Goal: Contribute content: Contribute content

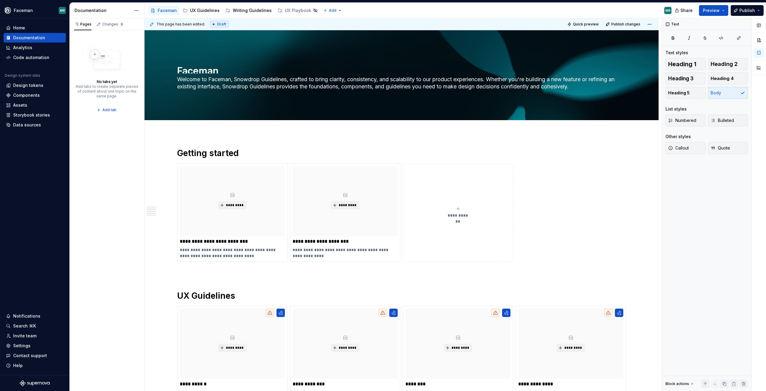
scroll to position [266, 0]
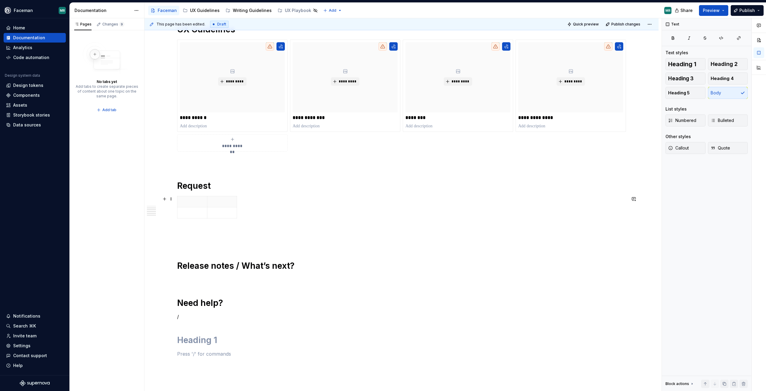
click at [249, 216] on div at bounding box center [401, 208] width 449 height 25
click at [171, 198] on span at bounding box center [171, 199] width 5 height 8
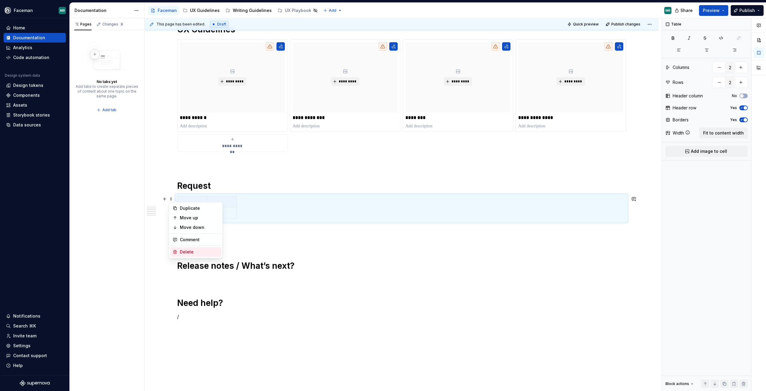
click at [189, 253] on div "Delete" at bounding box center [199, 252] width 39 height 6
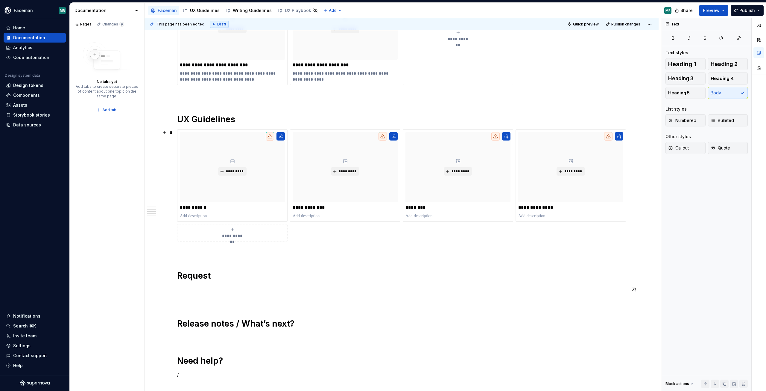
scroll to position [146, 0]
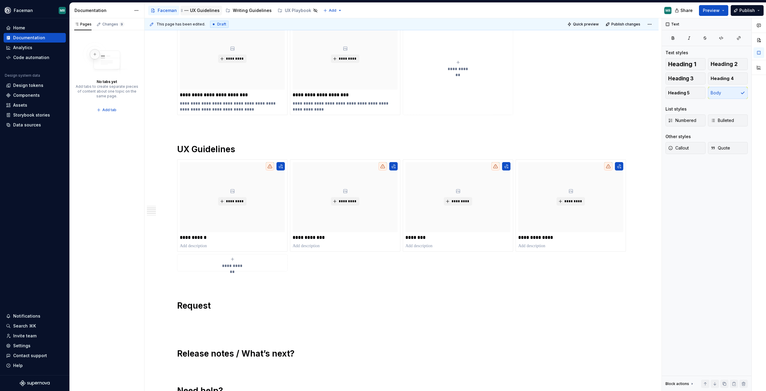
click at [204, 10] on div "UX Guidelines" at bounding box center [205, 10] width 30 height 6
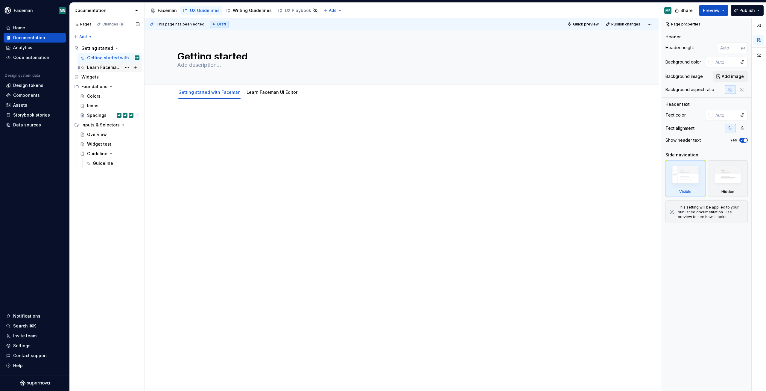
click at [89, 69] on div "Learn Faceman UI Editor" at bounding box center [104, 67] width 34 height 6
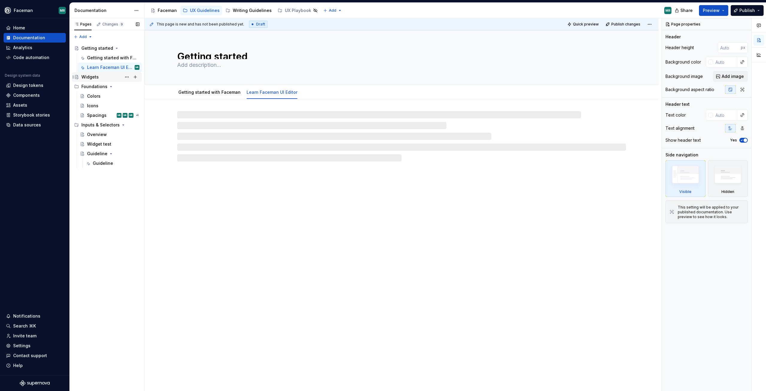
click at [95, 79] on div "Widgets" at bounding box center [89, 77] width 17 height 6
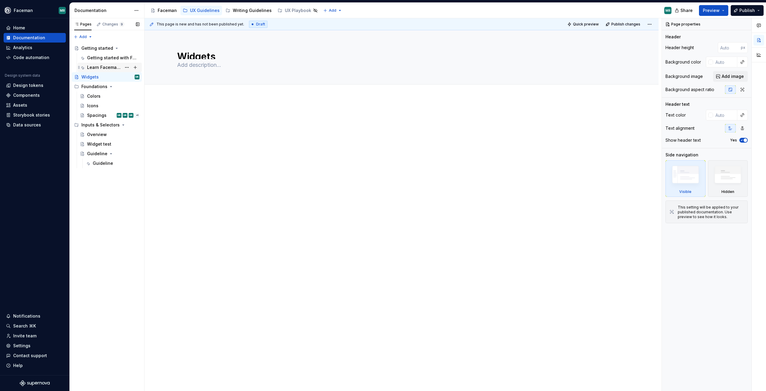
click at [93, 65] on div "Learn Faceman UI Editor" at bounding box center [104, 67] width 34 height 6
click at [97, 58] on div "Getting started with Faceman" at bounding box center [104, 58] width 34 height 6
click at [98, 100] on div "Colors" at bounding box center [113, 96] width 52 height 8
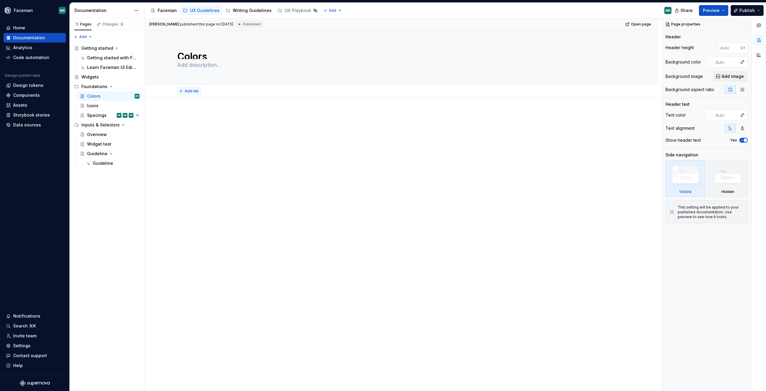
click at [188, 91] on span "Add tab" at bounding box center [192, 91] width 14 height 5
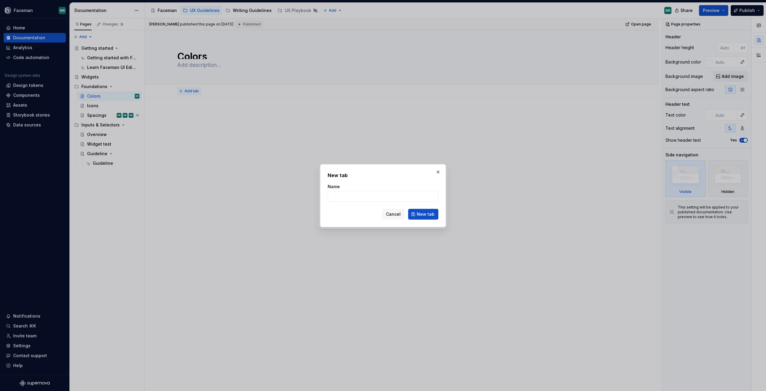
type textarea "*"
type input "Color palette"
click at [420, 214] on span "New tab" at bounding box center [426, 214] width 18 height 6
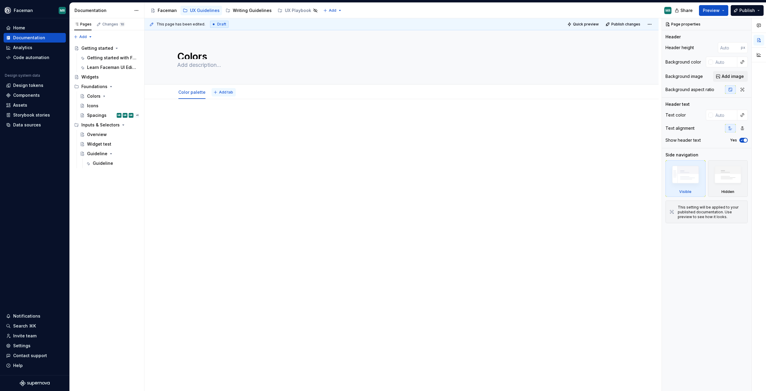
click at [221, 93] on span "Add tab" at bounding box center [226, 92] width 14 height 5
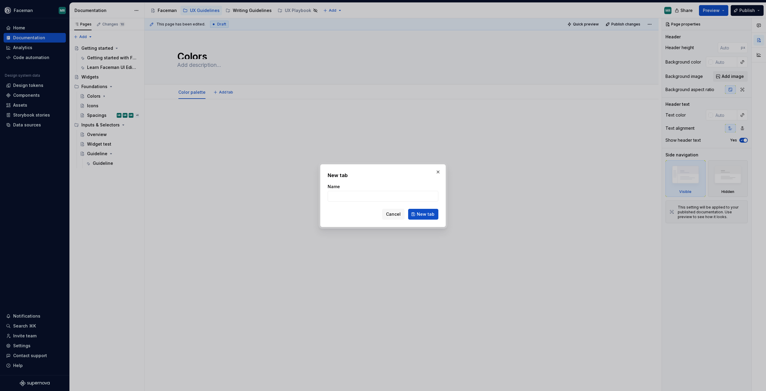
type textarea "*"
type input "Color guidelines"
click at [419, 213] on span "New tab" at bounding box center [426, 214] width 18 height 6
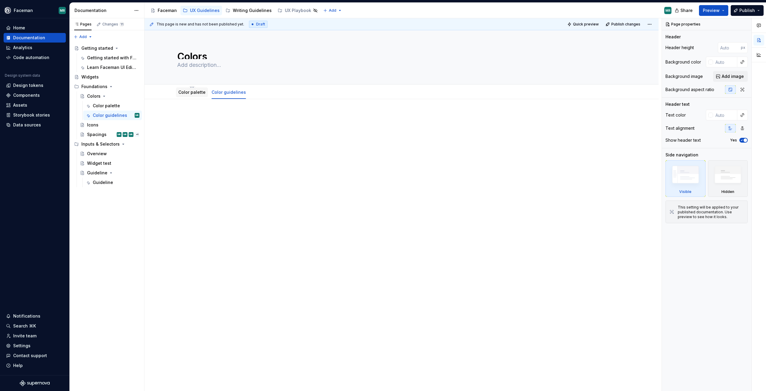
drag, startPoint x: 196, startPoint y: 101, endPoint x: 195, endPoint y: 97, distance: 4.1
click at [196, 101] on div at bounding box center [402, 180] width 514 height 162
click at [195, 97] on div "Color palette" at bounding box center [192, 92] width 32 height 10
click at [107, 106] on div "Color palette" at bounding box center [106, 106] width 27 height 6
click at [96, 87] on div "Foundations" at bounding box center [94, 87] width 26 height 6
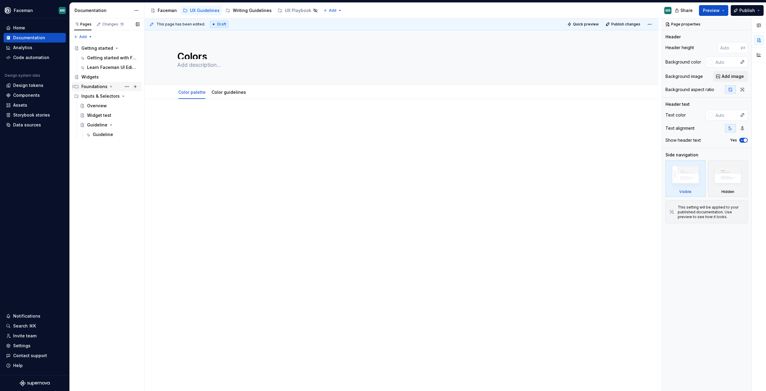
click at [96, 87] on div "Foundations" at bounding box center [94, 87] width 26 height 6
click at [135, 88] on button "Page tree" at bounding box center [135, 86] width 8 height 8
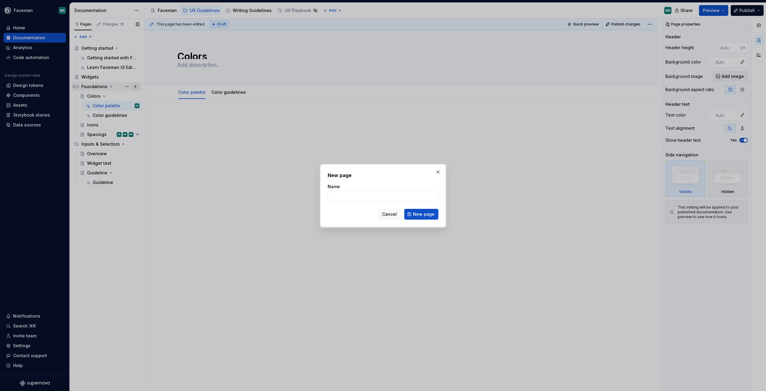
type textarea "*"
type input "N"
type input "Overview"
click at [419, 212] on span "New page" at bounding box center [424, 214] width 22 height 6
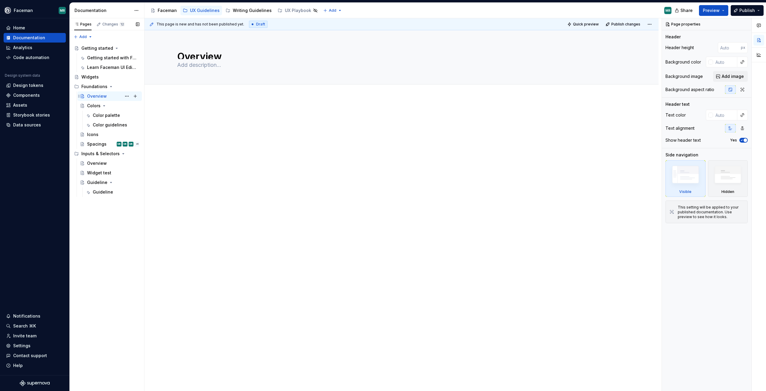
click at [97, 97] on div "Overview" at bounding box center [97, 96] width 20 height 6
click at [96, 107] on div "Colors" at bounding box center [93, 106] width 13 height 6
click at [194, 117] on p at bounding box center [401, 116] width 449 height 7
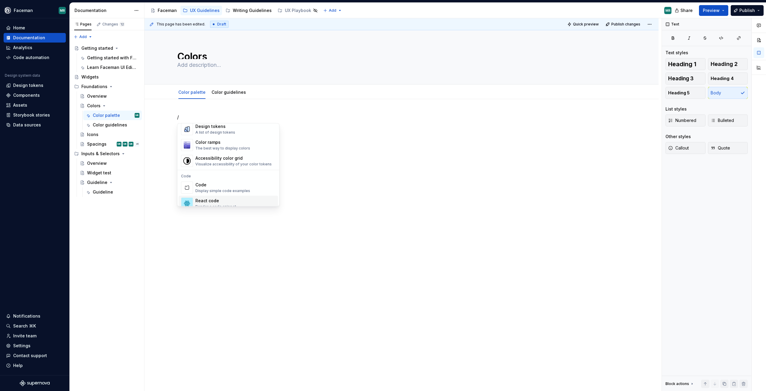
scroll to position [416, 0]
click at [220, 174] on div "Color ramps" at bounding box center [222, 172] width 55 height 6
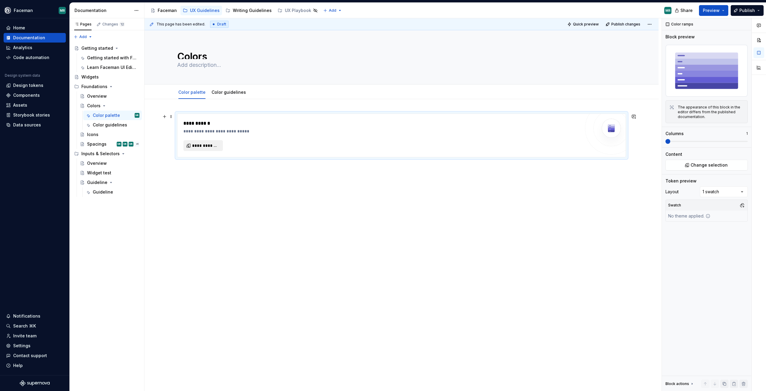
click at [200, 146] on span "**********" at bounding box center [205, 145] width 27 height 6
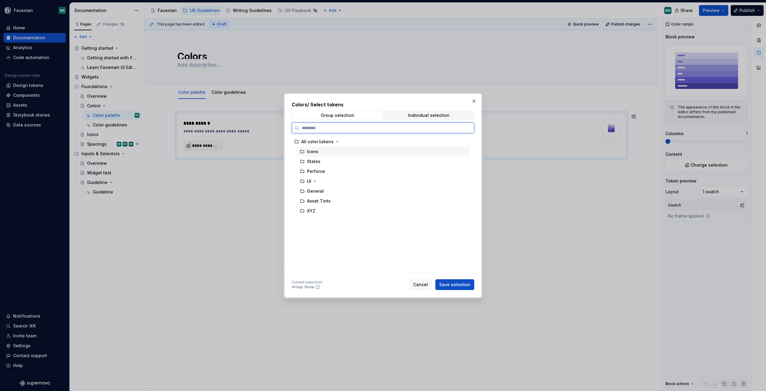
click at [312, 152] on div "Icons" at bounding box center [312, 151] width 11 height 6
click at [312, 163] on div "States" at bounding box center [313, 161] width 13 height 6
click at [314, 174] on div "Perforce" at bounding box center [316, 171] width 18 height 6
click at [312, 183] on icon "button" at bounding box center [314, 181] width 5 height 5
click at [321, 192] on div "Backgrounds" at bounding box center [327, 191] width 28 height 6
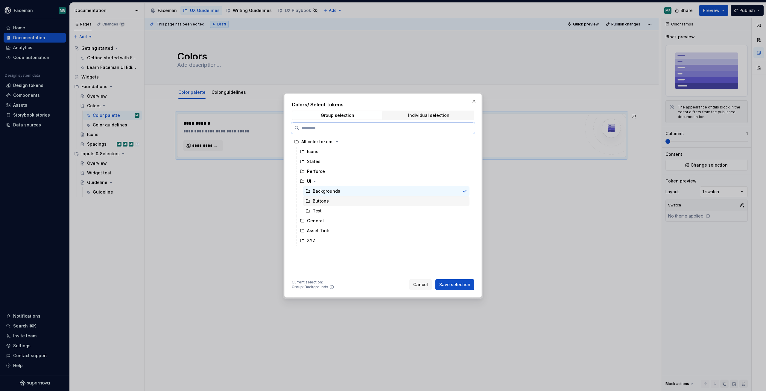
click at [320, 204] on div "Buttons" at bounding box center [386, 201] width 166 height 10
click at [319, 215] on div "Text" at bounding box center [386, 211] width 166 height 10
click at [307, 157] on div "States" at bounding box center [384, 162] width 172 height 10
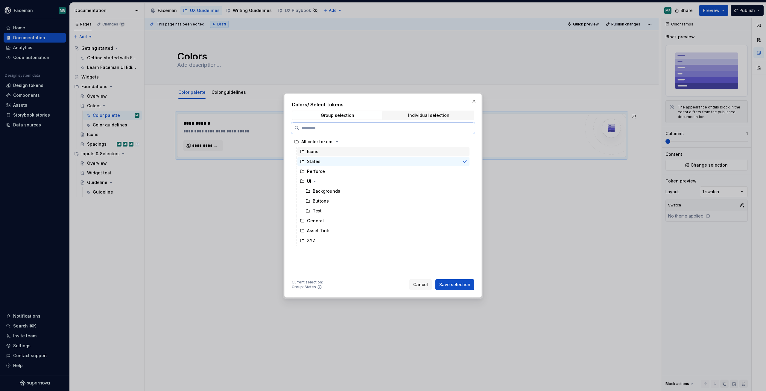
click at [310, 154] on div "Icons" at bounding box center [312, 151] width 11 height 6
click at [315, 161] on div "States" at bounding box center [313, 161] width 13 height 6
click at [317, 156] on div "Icons" at bounding box center [384, 152] width 172 height 10
click at [316, 145] on div "All color tokens" at bounding box center [381, 142] width 178 height 10
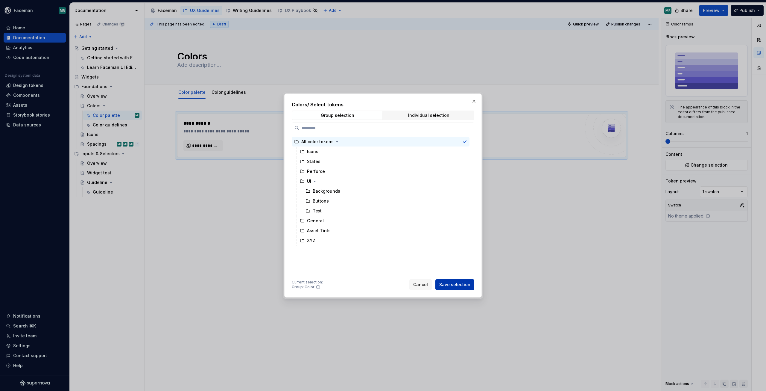
click at [459, 283] on span "Save selection" at bounding box center [454, 284] width 31 height 6
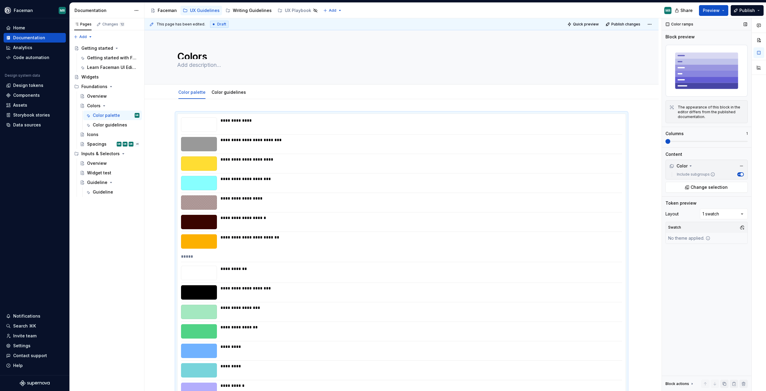
scroll to position [95, 0]
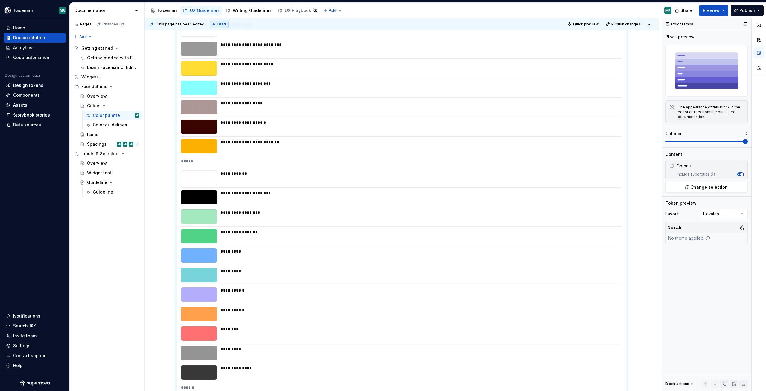
click at [748, 141] on span at bounding box center [745, 141] width 5 height 5
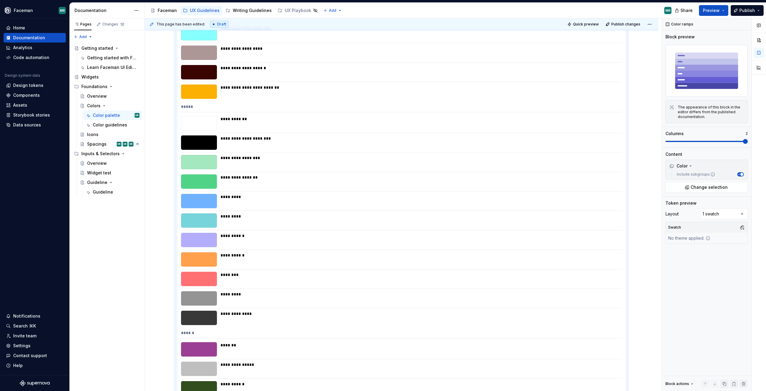
scroll to position [0, 0]
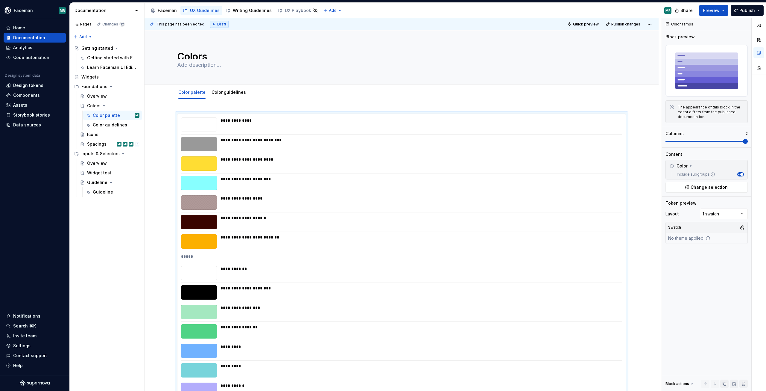
click at [728, 212] on div "Comments Open comments No comments yet Select ‘Comment’ from the block context …" at bounding box center [714, 204] width 104 height 373
click at [741, 216] on div "Comments Open comments No comments yet Select ‘Comment’ from the block context …" at bounding box center [714, 204] width 104 height 373
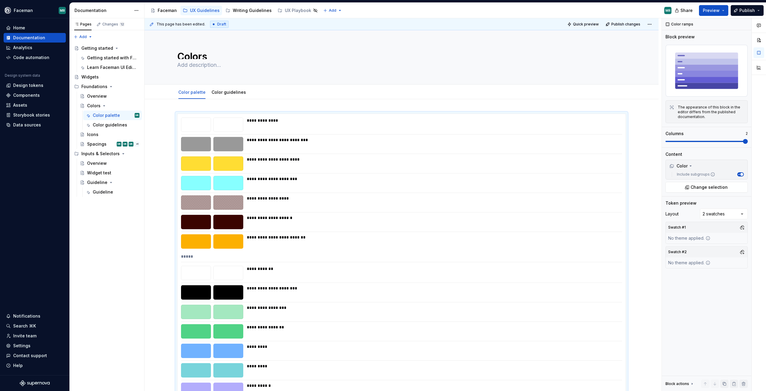
click at [739, 212] on div "Comments Open comments No comments yet Select ‘Comment’ from the block context …" at bounding box center [714, 204] width 104 height 373
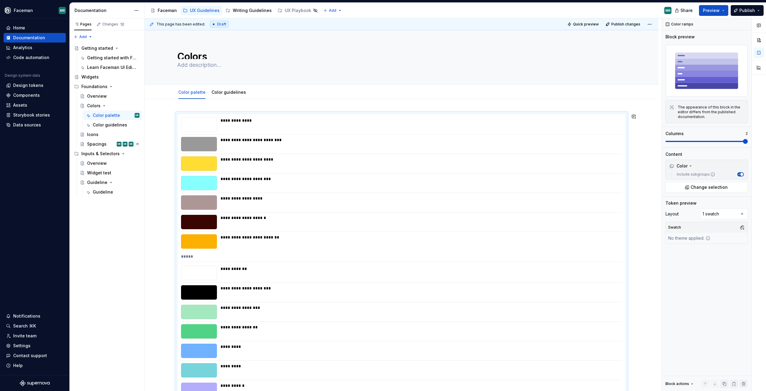
click at [649, 203] on div "**********" at bounding box center [403, 204] width 517 height 373
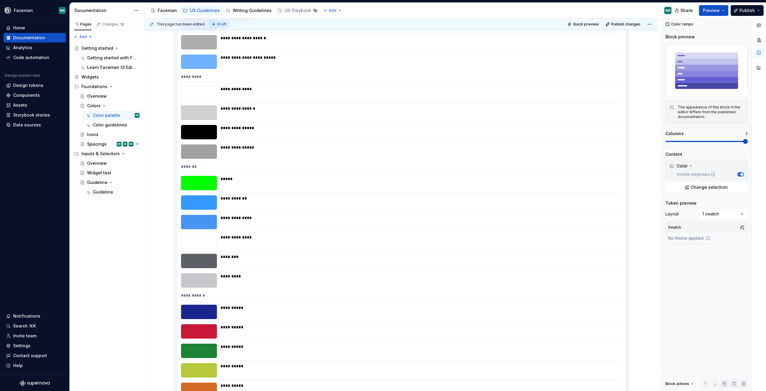
scroll to position [1331, 0]
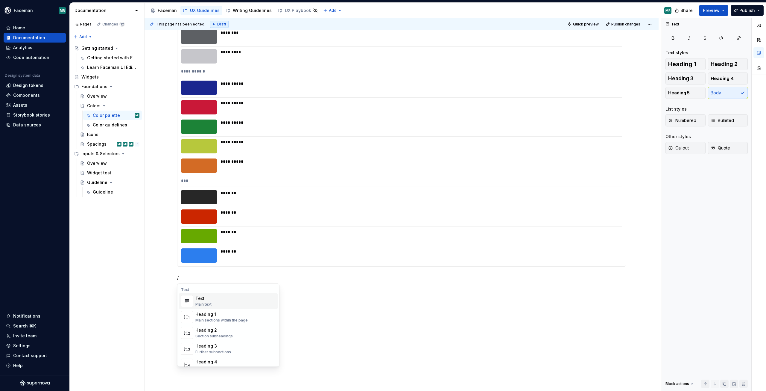
type textarea "*"
click at [226, 337] on div "Design tokens" at bounding box center [215, 335] width 40 height 6
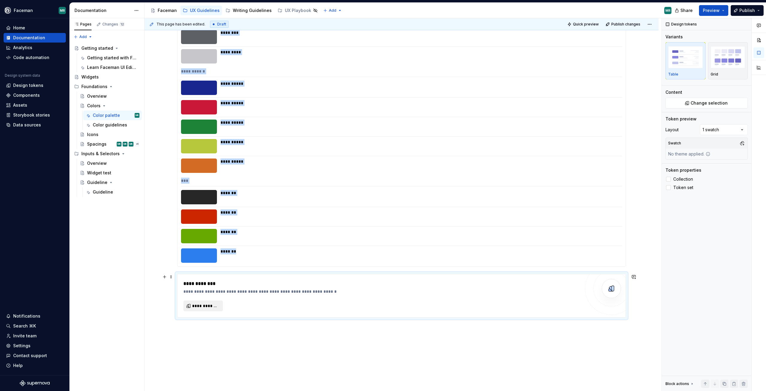
click at [209, 304] on span "**********" at bounding box center [205, 306] width 27 height 6
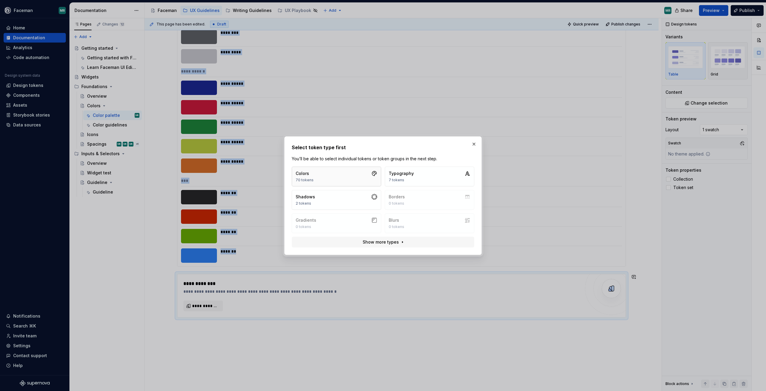
click at [326, 179] on button "Colors 70 tokens" at bounding box center [336, 176] width 89 height 20
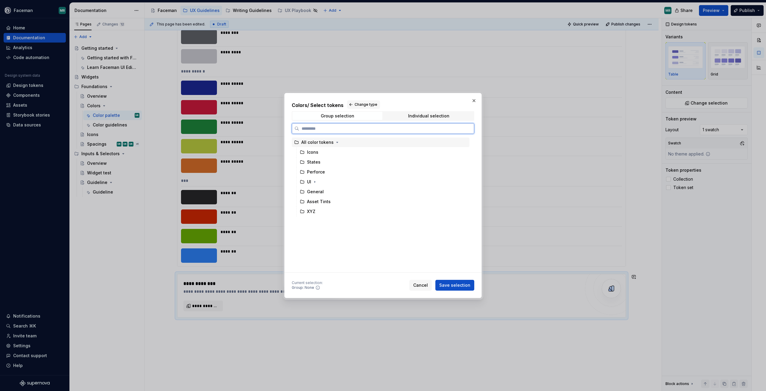
click at [323, 146] on div "All color tokens" at bounding box center [381, 142] width 178 height 10
click at [465, 283] on span "Save selection" at bounding box center [454, 285] width 31 height 6
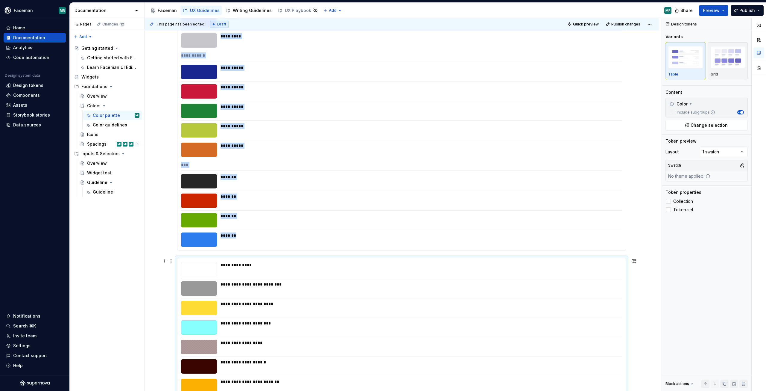
scroll to position [1317, 0]
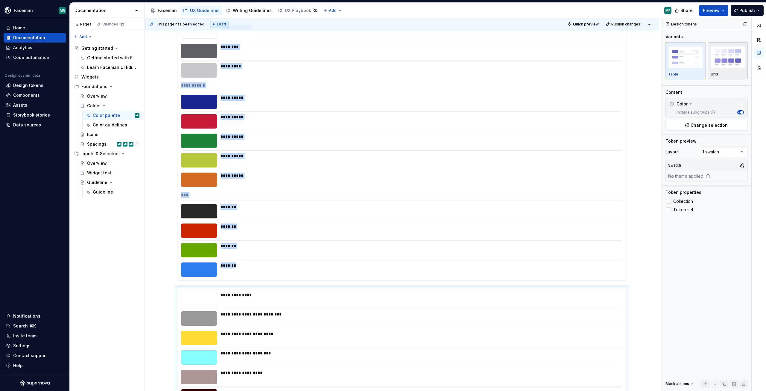
click at [727, 59] on img "button" at bounding box center [728, 57] width 35 height 22
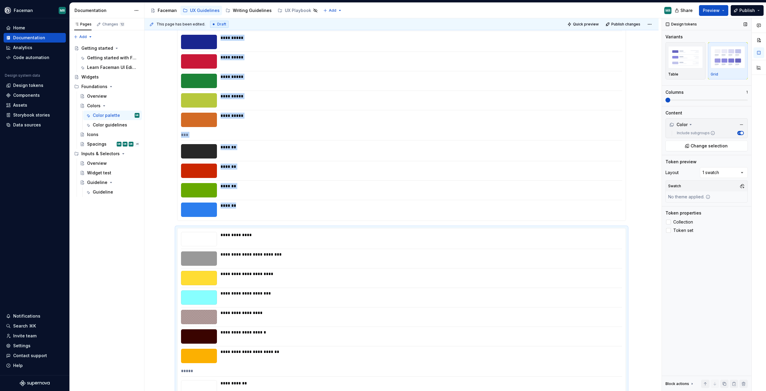
scroll to position [1587, 0]
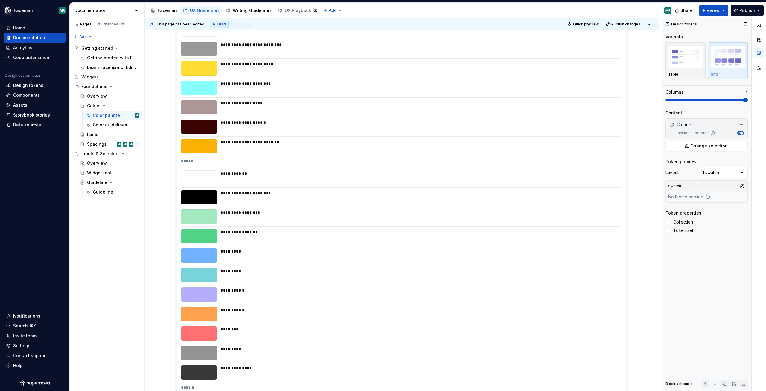
click at [748, 102] on span at bounding box center [745, 100] width 5 height 5
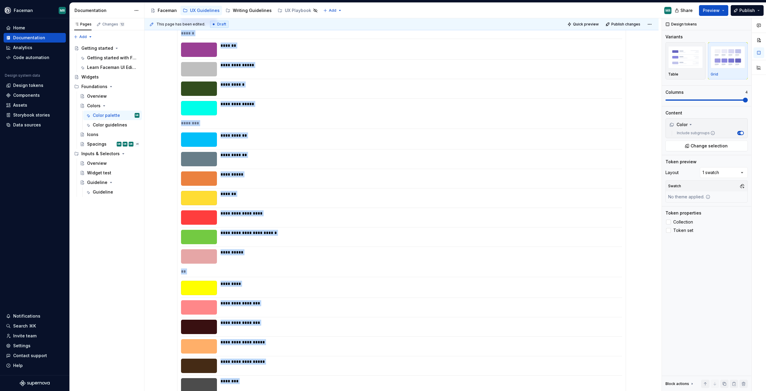
scroll to position [239, 0]
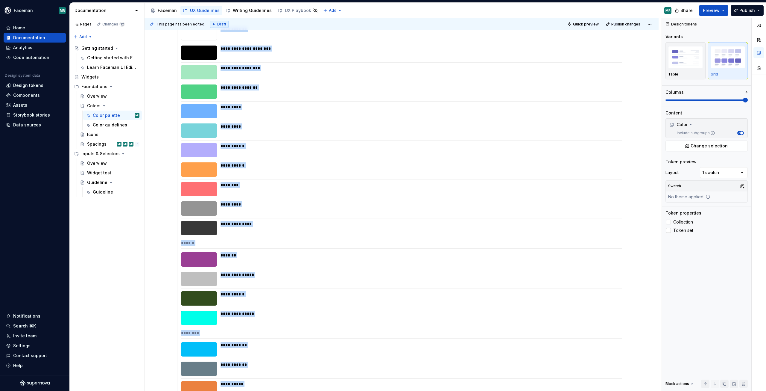
click at [720, 16] on div "Share Preview Publish" at bounding box center [721, 10] width 90 height 15
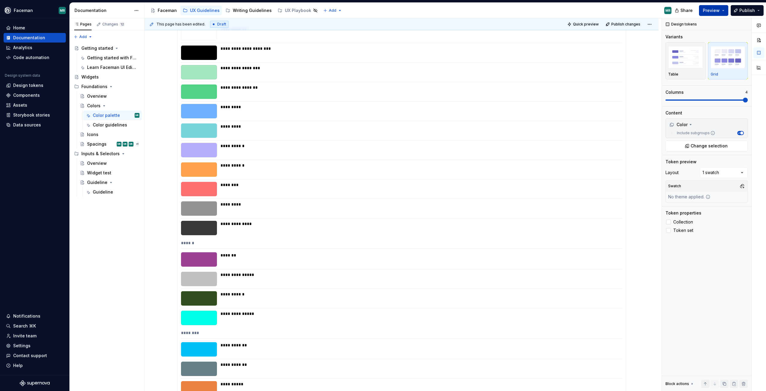
click at [723, 12] on button "Preview" at bounding box center [713, 10] width 29 height 11
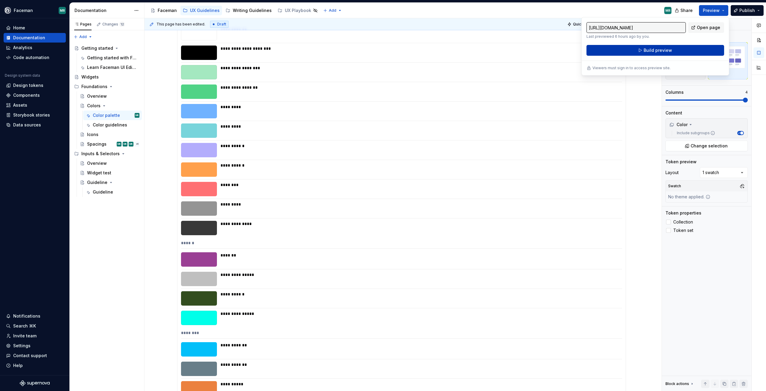
click at [697, 54] on button "Build preview" at bounding box center [656, 50] width 138 height 11
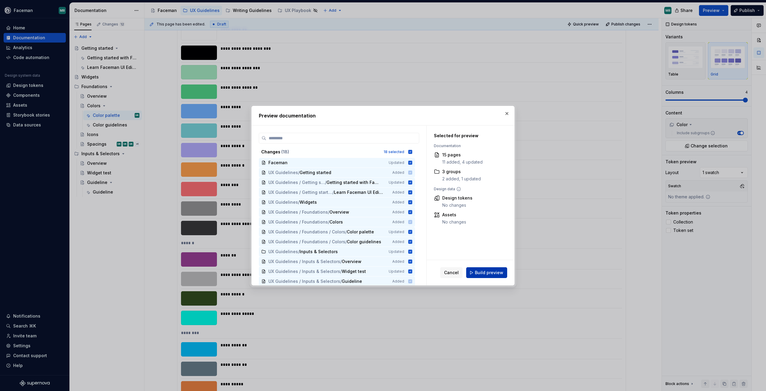
click at [493, 271] on span "Build preview" at bounding box center [489, 272] width 28 height 6
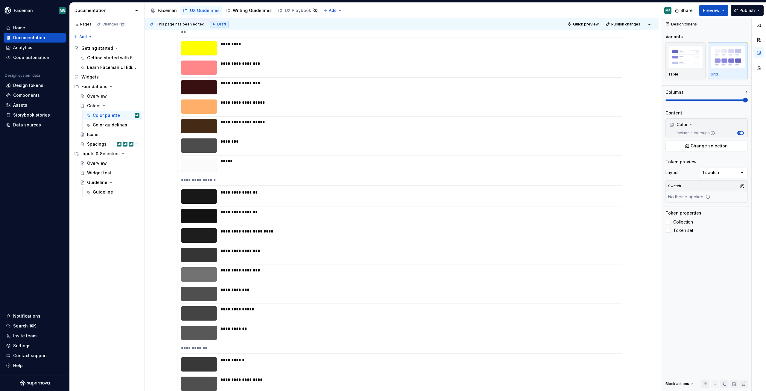
scroll to position [868, 0]
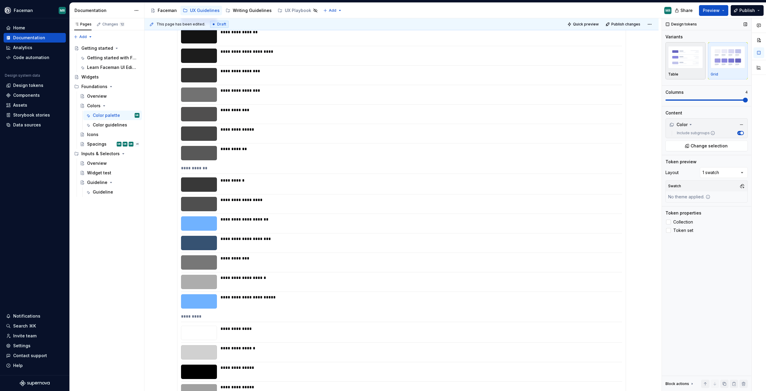
click at [693, 63] on img "button" at bounding box center [685, 57] width 35 height 22
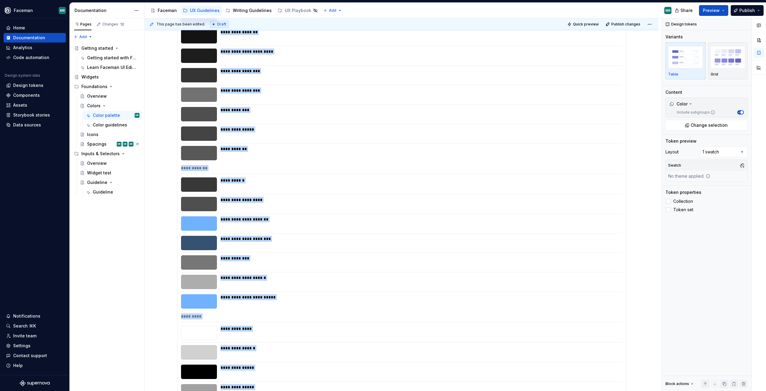
scroll to position [1587, 0]
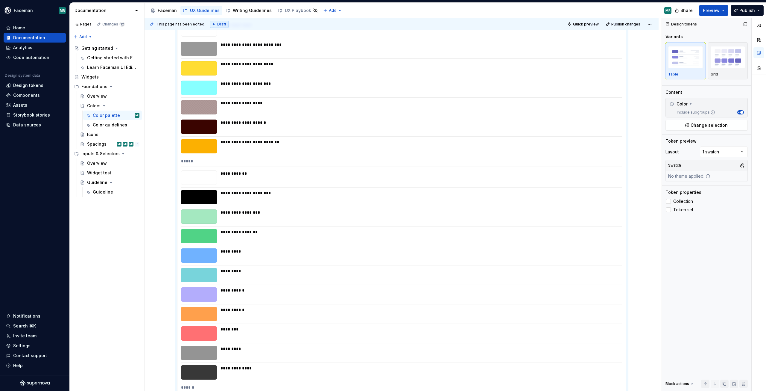
click at [721, 9] on button "Preview" at bounding box center [713, 10] width 29 height 11
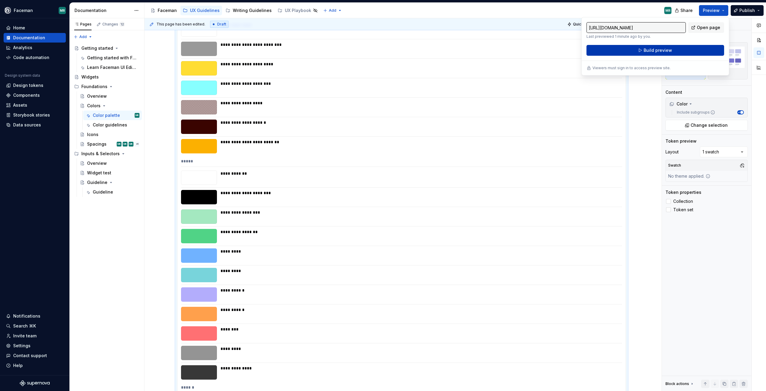
click at [699, 51] on button "Build preview" at bounding box center [656, 50] width 138 height 11
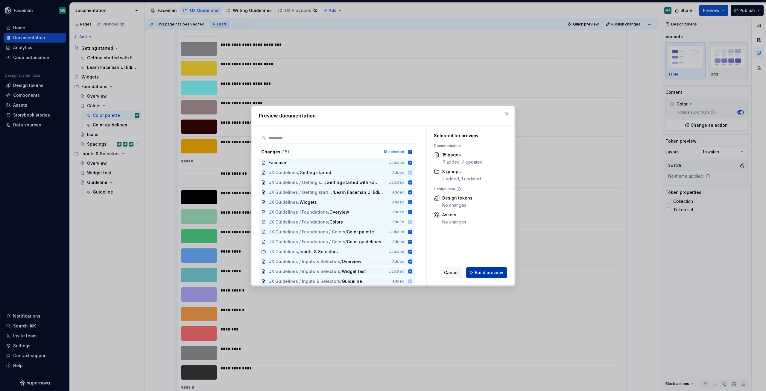
click at [498, 275] on span "Build preview" at bounding box center [489, 272] width 28 height 6
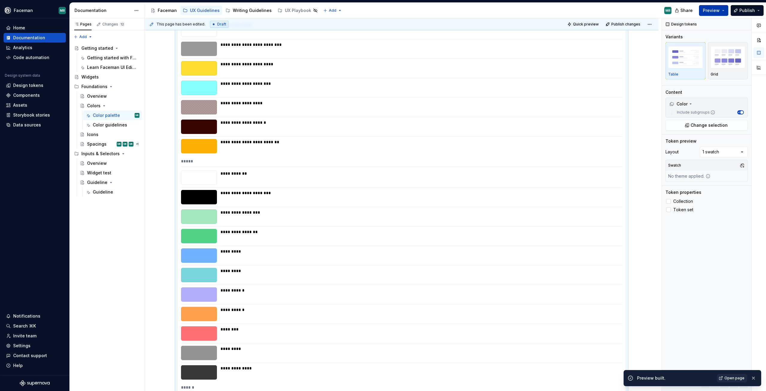
click at [725, 10] on button "Preview" at bounding box center [713, 10] width 29 height 11
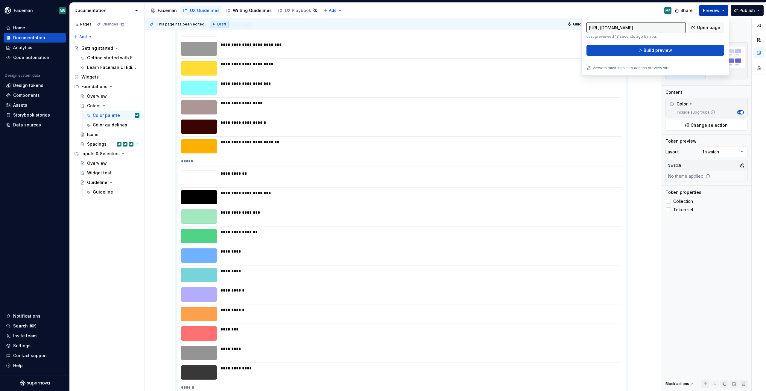
click at [725, 10] on button "Preview" at bounding box center [713, 10] width 29 height 11
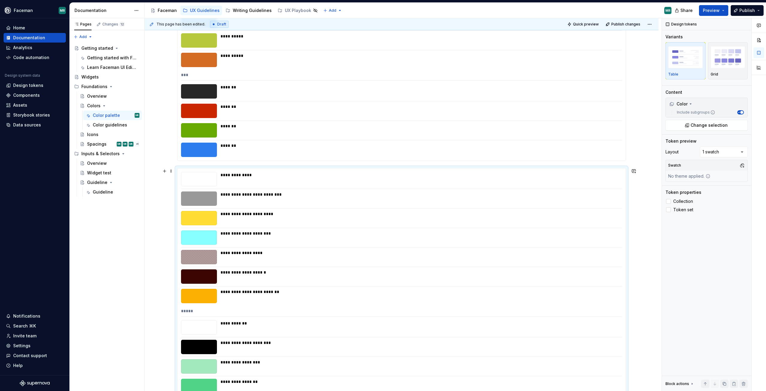
scroll to position [1317, 0]
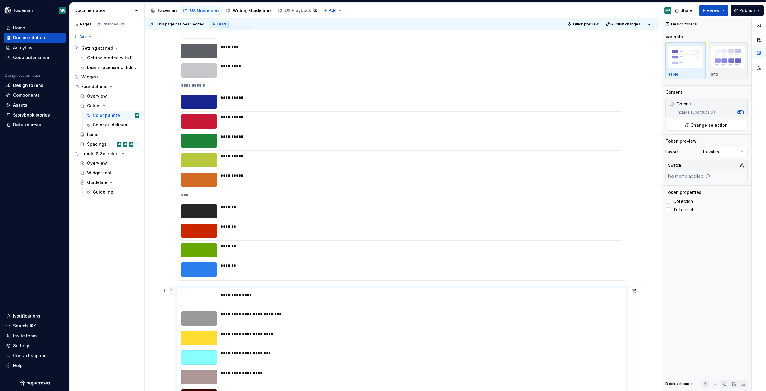
click at [170, 290] on span at bounding box center [171, 290] width 5 height 8
click at [174, 290] on div "**********" at bounding box center [402, 339] width 514 height 3115
click at [171, 293] on span at bounding box center [171, 290] width 5 height 8
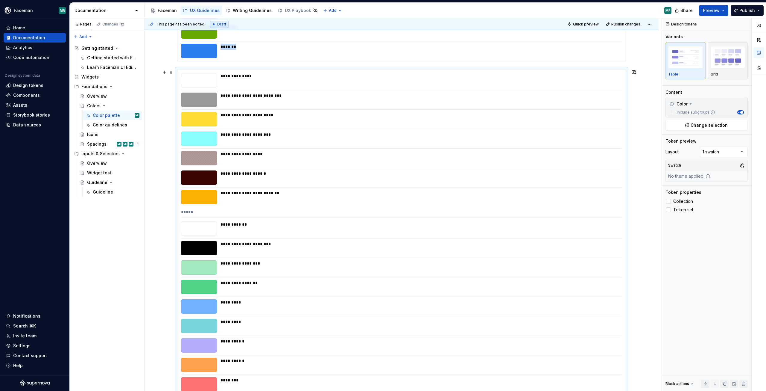
scroll to position [1296, 0]
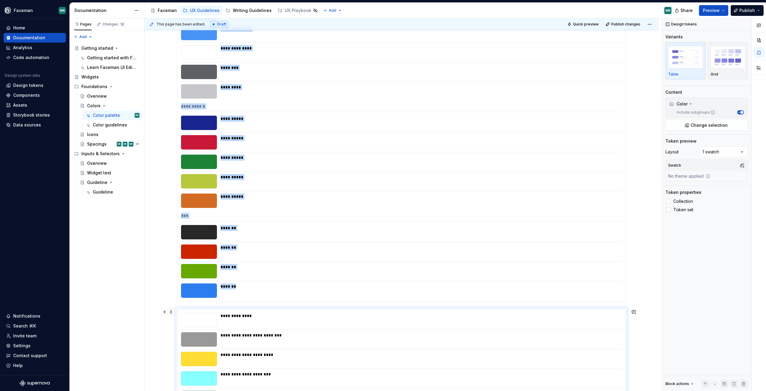
click at [171, 309] on span at bounding box center [171, 311] width 5 height 8
click at [171, 314] on div "**********" at bounding box center [402, 360] width 514 height 3115
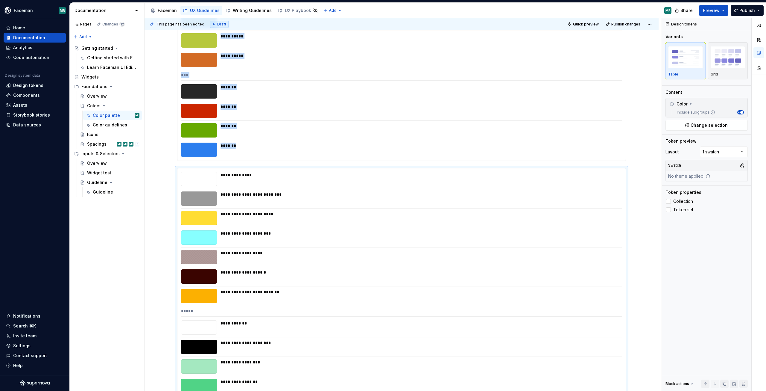
scroll to position [1407, 0]
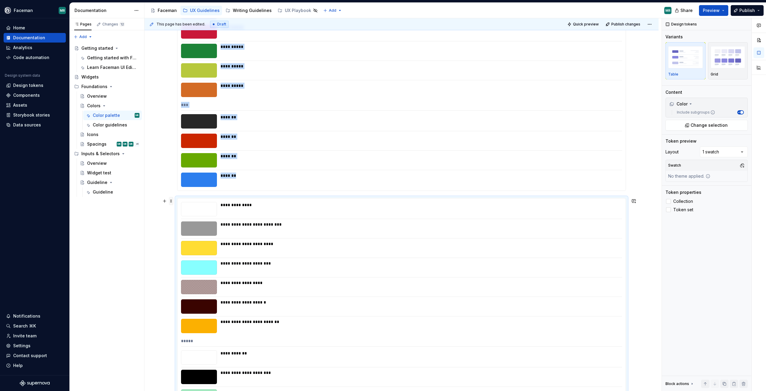
click at [171, 202] on span at bounding box center [171, 201] width 5 height 8
click at [189, 256] on div "Delete" at bounding box center [199, 254] width 39 height 6
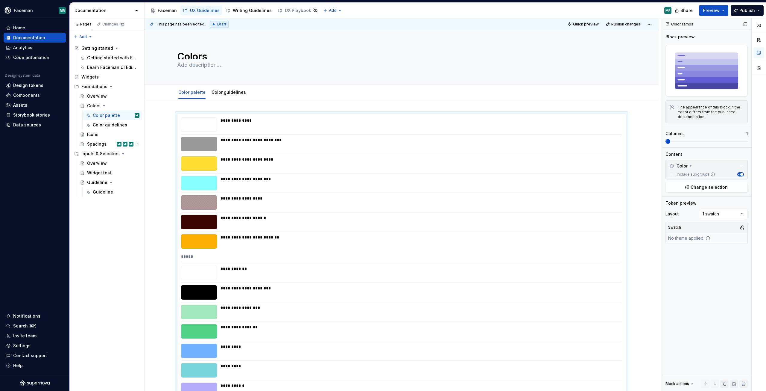
scroll to position [95, 0]
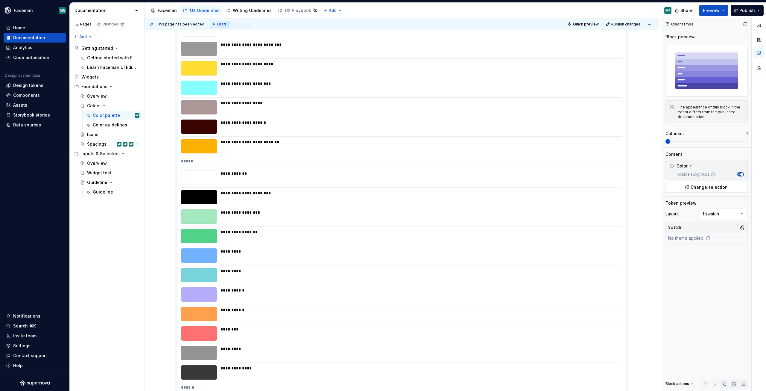
click at [698, 143] on span at bounding box center [707, 141] width 82 height 5
drag, startPoint x: 721, startPoint y: 15, endPoint x: 708, endPoint y: 45, distance: 32.9
click at [721, 16] on button "Preview" at bounding box center [713, 10] width 29 height 11
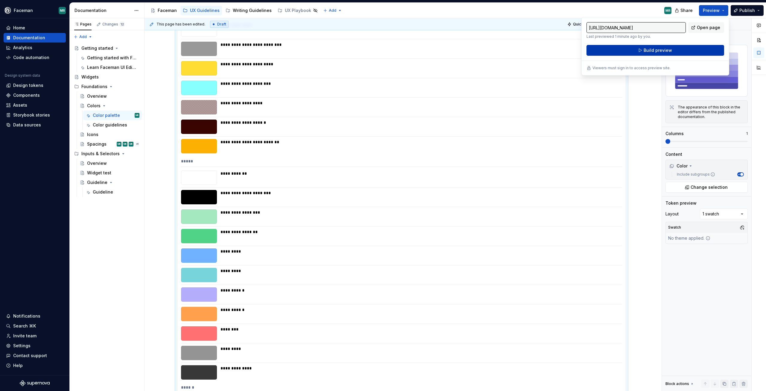
click at [702, 48] on button "Build preview" at bounding box center [656, 50] width 138 height 11
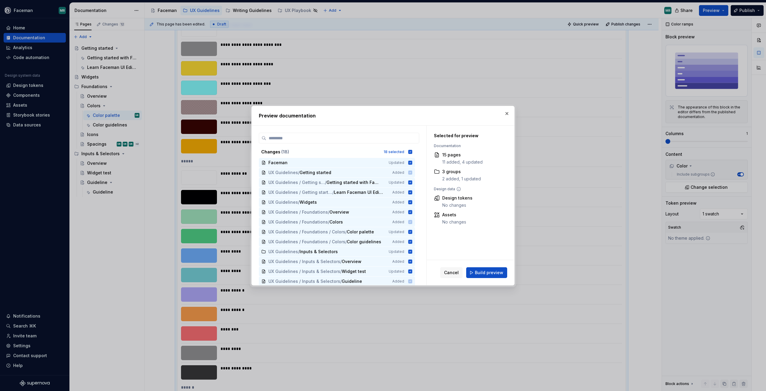
click at [500, 271] on span "Build preview" at bounding box center [489, 272] width 28 height 6
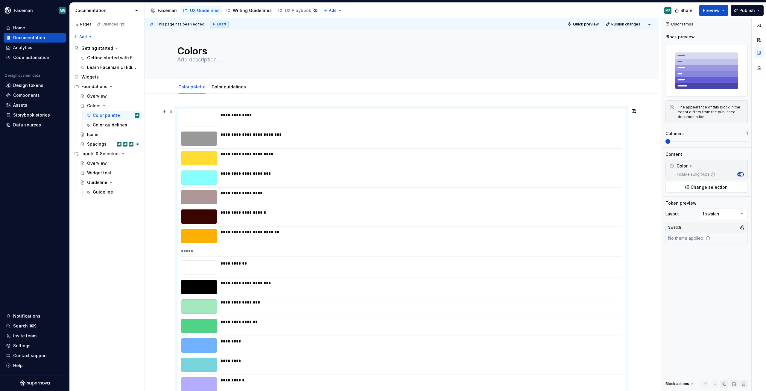
scroll to position [0, 0]
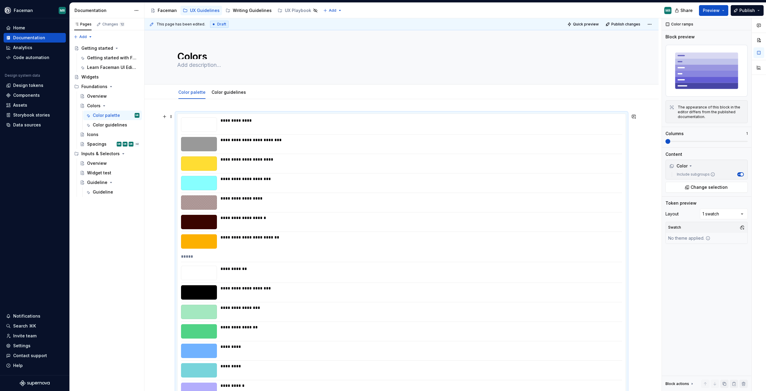
click at [186, 256] on div "*****" at bounding box center [401, 257] width 441 height 9
click at [97, 135] on div "Icons" at bounding box center [92, 134] width 11 height 6
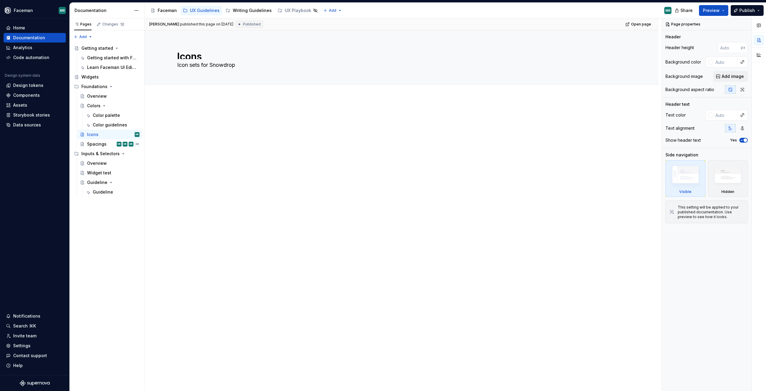
click at [186, 108] on div at bounding box center [402, 179] width 514 height 162
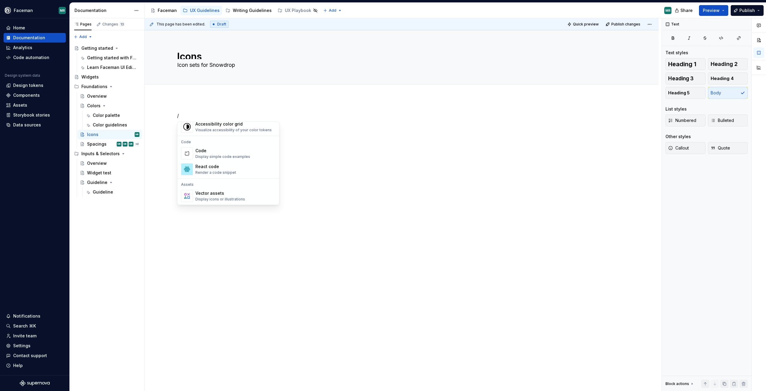
scroll to position [509, 0]
click at [219, 171] on div "Display icons or illustrations" at bounding box center [220, 169] width 50 height 5
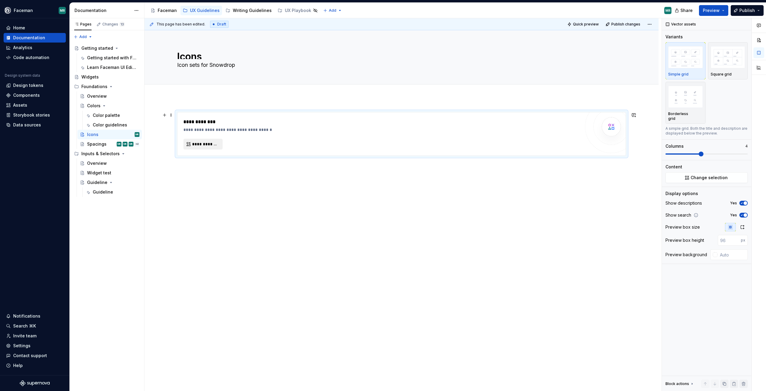
click at [214, 142] on span "**********" at bounding box center [205, 144] width 27 height 6
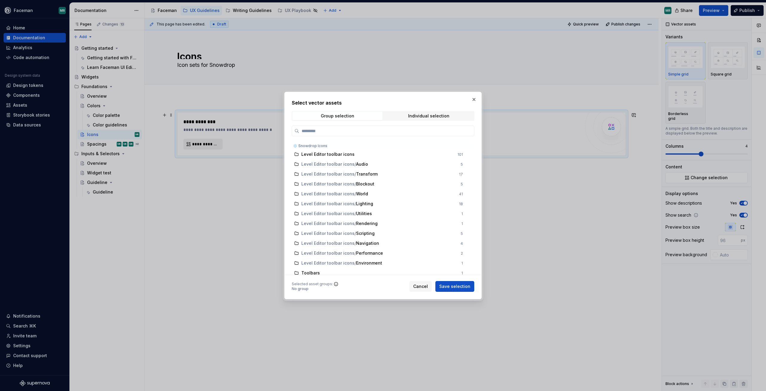
type textarea "*"
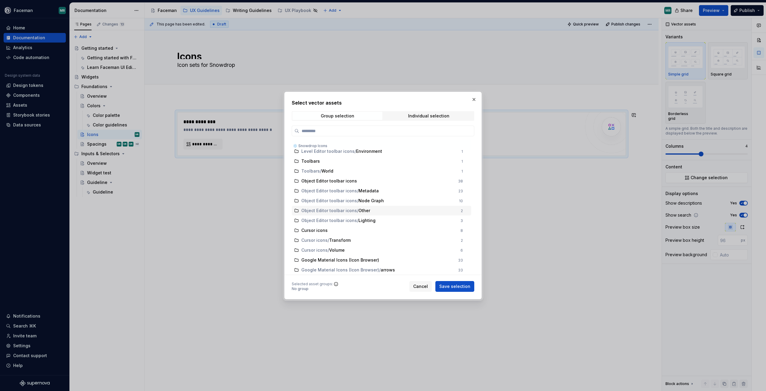
scroll to position [0, 0]
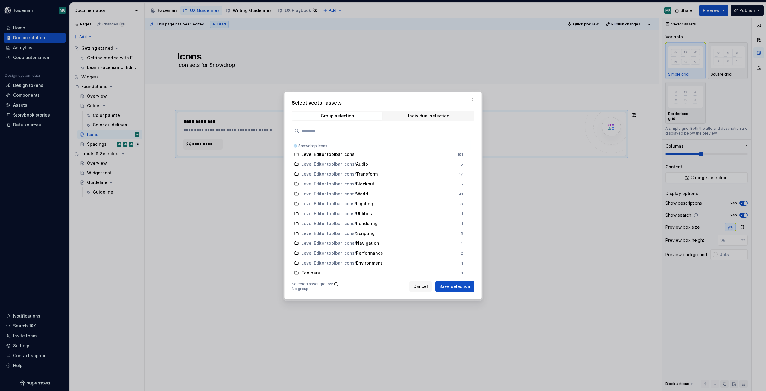
click at [318, 145] on div "❄️ Snowdrop Icons" at bounding box center [382, 145] width 180 height 10
click at [318, 154] on span "Level Editor toolbar icons" at bounding box center [327, 154] width 53 height 6
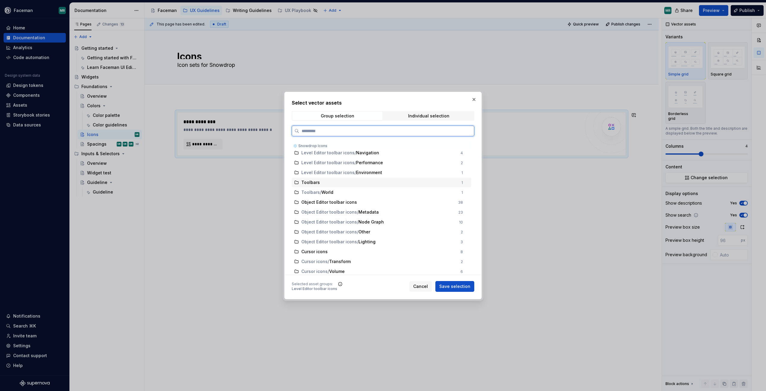
scroll to position [111, 0]
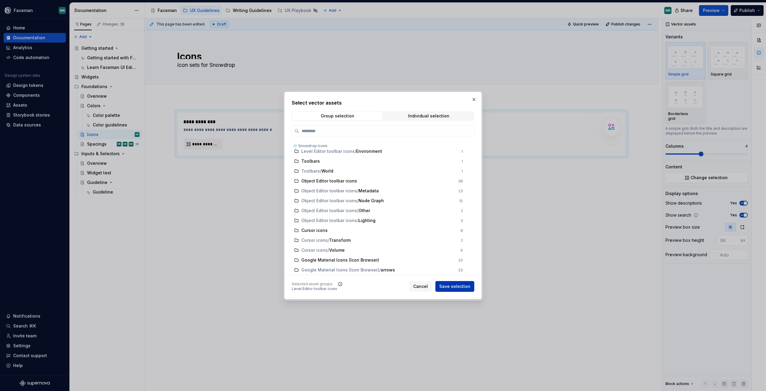
click at [458, 285] on span "Save selection" at bounding box center [454, 286] width 31 height 6
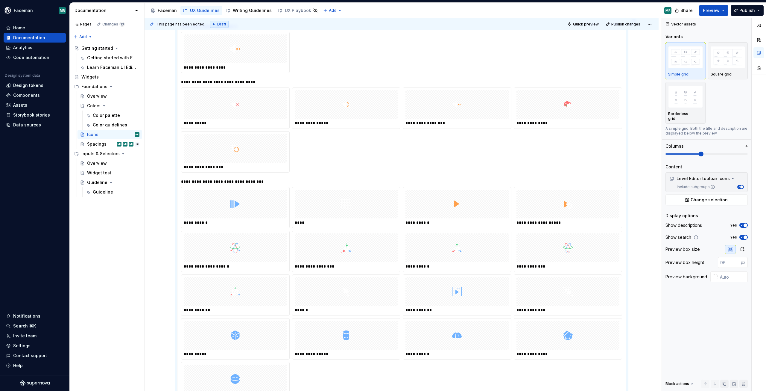
scroll to position [0, 0]
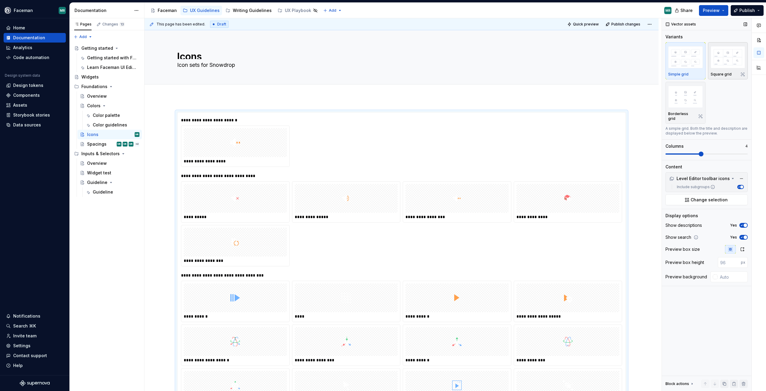
click at [730, 56] on img "button" at bounding box center [728, 57] width 35 height 22
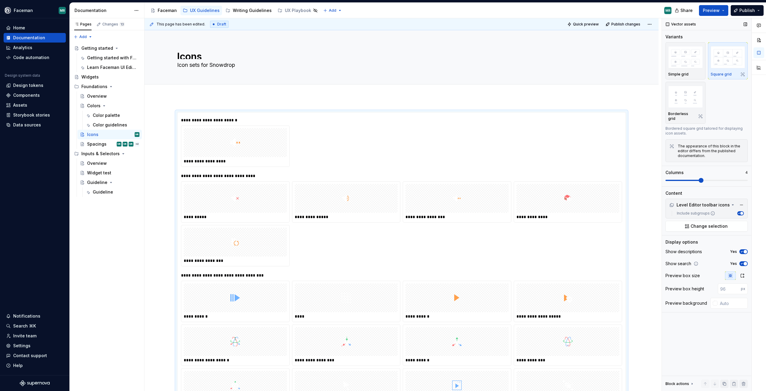
scroll to position [94, 0]
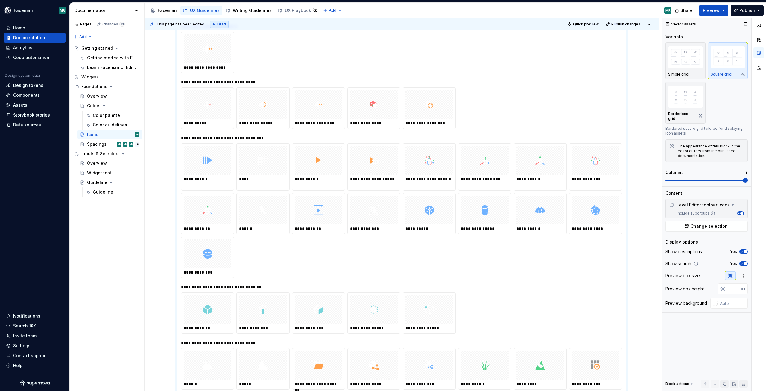
click at [748, 178] on span at bounding box center [745, 180] width 5 height 5
click at [743, 273] on icon "button" at bounding box center [742, 275] width 5 height 5
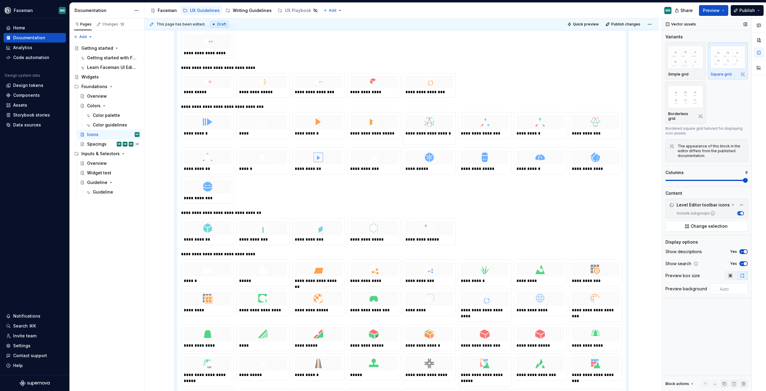
click at [729, 273] on icon "button" at bounding box center [730, 275] width 5 height 5
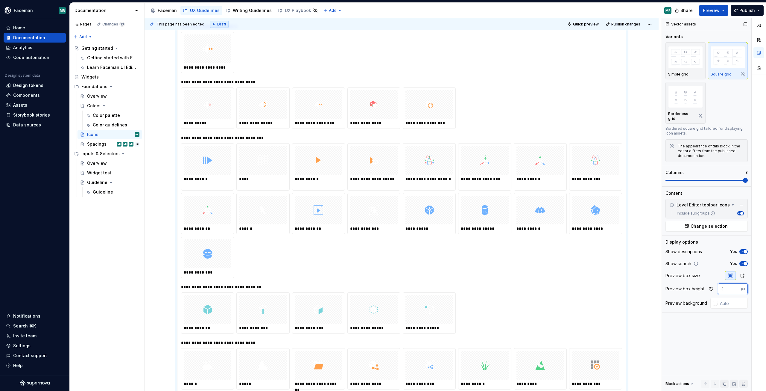
click at [738, 286] on input "-1" at bounding box center [729, 288] width 23 height 11
click at [737, 286] on input "-2" at bounding box center [729, 288] width 23 height 11
click at [737, 285] on input "-3" at bounding box center [729, 288] width 23 height 11
click at [737, 285] on input "-4" at bounding box center [729, 288] width 23 height 11
click at [737, 285] on input "-5" at bounding box center [729, 288] width 23 height 11
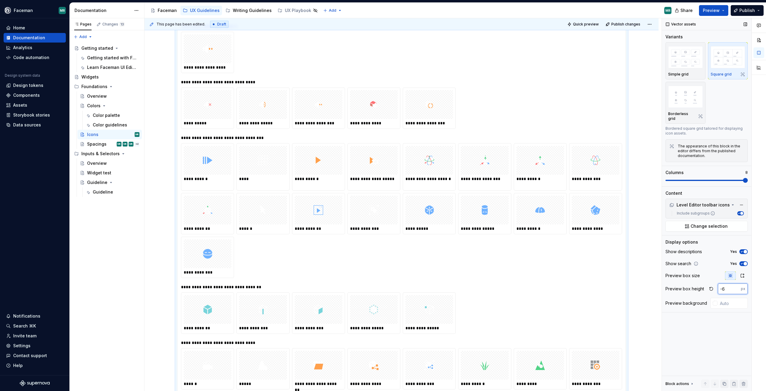
click at [737, 285] on input "-6" at bounding box center [729, 288] width 23 height 11
click at [737, 285] on input "-7" at bounding box center [729, 288] width 23 height 11
click at [737, 285] on input "-8" at bounding box center [729, 288] width 23 height 11
click at [723, 326] on div "Vector assets Variants Simple grid Square grid Borderless grid Bordered square …" at bounding box center [706, 204] width 89 height 373
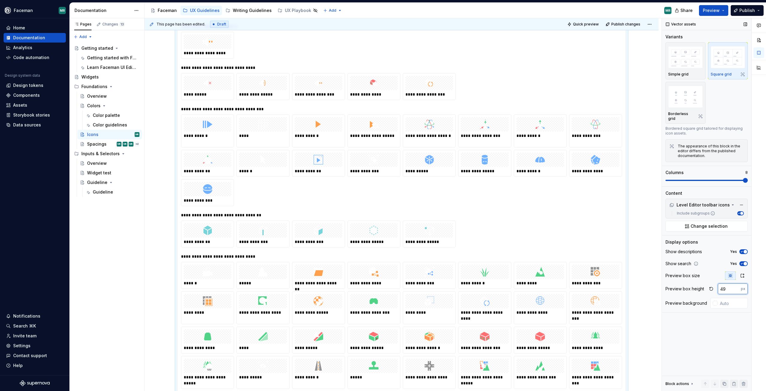
click at [738, 283] on input "49" at bounding box center [729, 288] width 23 height 11
click at [733, 321] on div "Vector assets Variants Simple grid Square grid Borderless grid Bordered square …" at bounding box center [706, 204] width 89 height 373
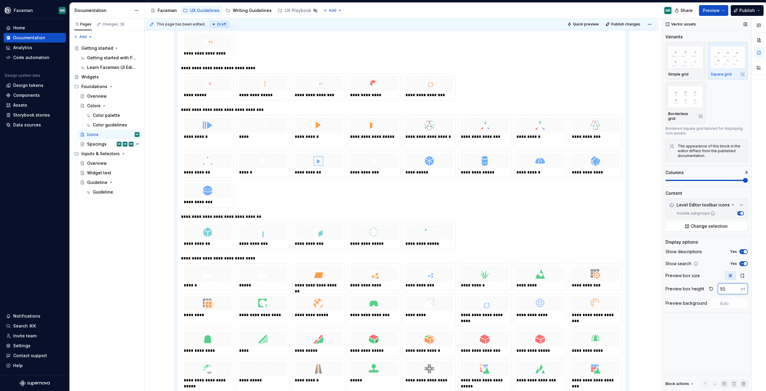
click at [737, 283] on input "50" at bounding box center [729, 288] width 23 height 11
click at [736, 284] on input "49" at bounding box center [729, 288] width 23 height 11
click at [735, 285] on input "48" at bounding box center [729, 288] width 23 height 11
click at [735, 285] on input "47" at bounding box center [729, 288] width 23 height 11
click at [736, 283] on input "48" at bounding box center [729, 288] width 23 height 11
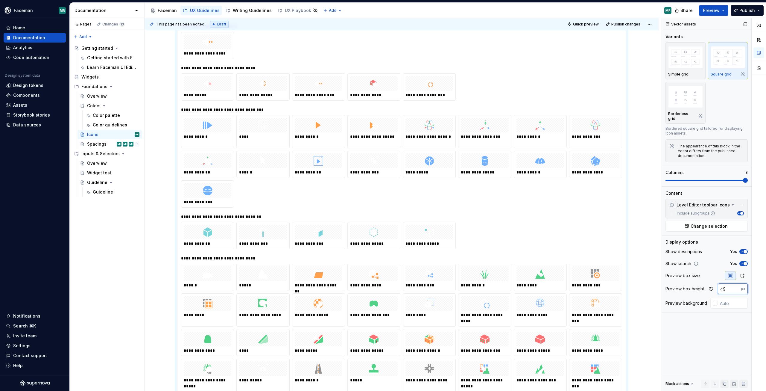
click at [736, 283] on input "49" at bounding box center [729, 288] width 23 height 11
click at [736, 283] on input "50" at bounding box center [729, 288] width 23 height 11
click at [736, 283] on input "51" at bounding box center [729, 288] width 23 height 11
click at [736, 283] on input "52" at bounding box center [729, 288] width 23 height 11
type input "53"
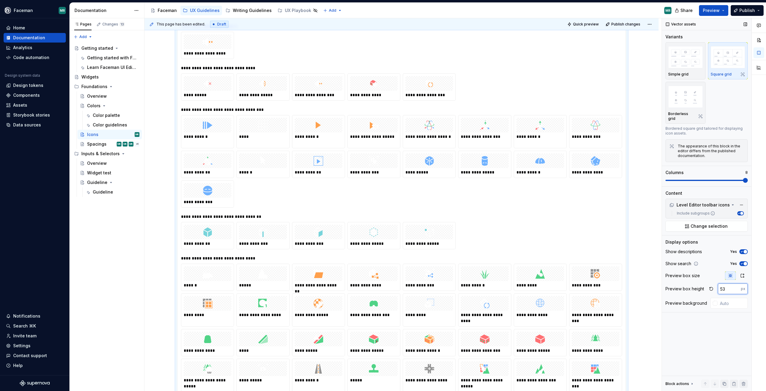
click at [736, 283] on input "53" at bounding box center [729, 288] width 23 height 11
click at [727, 313] on div "Vector assets Variants Simple grid Square grid Borderless grid Bordered square …" at bounding box center [706, 204] width 89 height 373
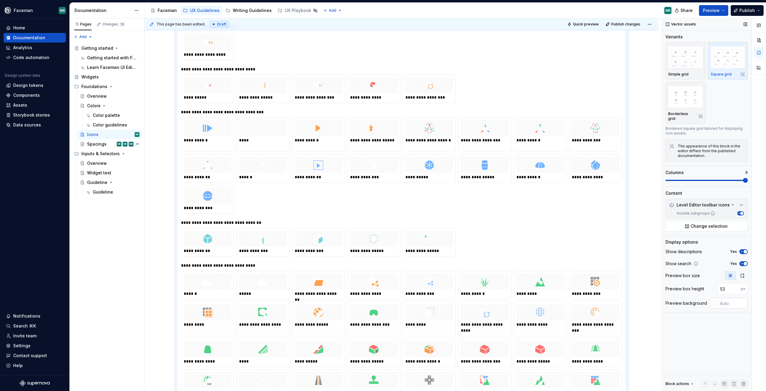
click at [715, 302] on div at bounding box center [714, 303] width 7 height 11
click at [717, 298] on div at bounding box center [714, 303] width 7 height 11
click at [715, 301] on div at bounding box center [715, 303] width 5 height 5
click at [718, 294] on div "Comments Open comments No comments yet Select ‘Comment’ from the block context …" at bounding box center [714, 204] width 104 height 373
type input "#5F4A4A"
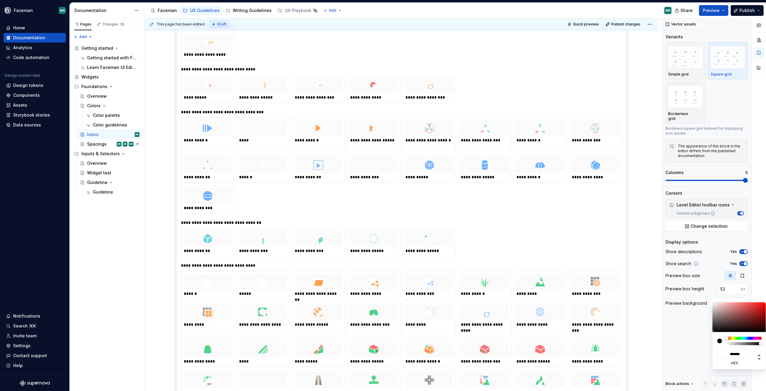
type input "*******"
type input "#2E2727"
type input "*******"
type input "#0A0909"
type input "*******"
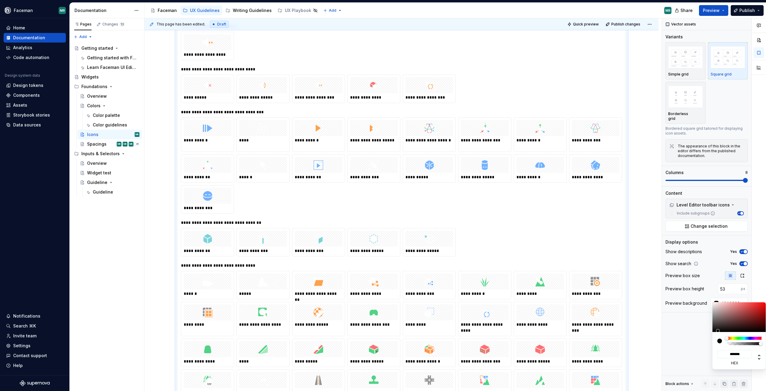
type input "#000000"
type input "*******"
drag, startPoint x: 724, startPoint y: 322, endPoint x: 714, endPoint y: 333, distance: 15.3
click at [714, 333] on div "******* hex" at bounding box center [740, 335] width 54 height 67
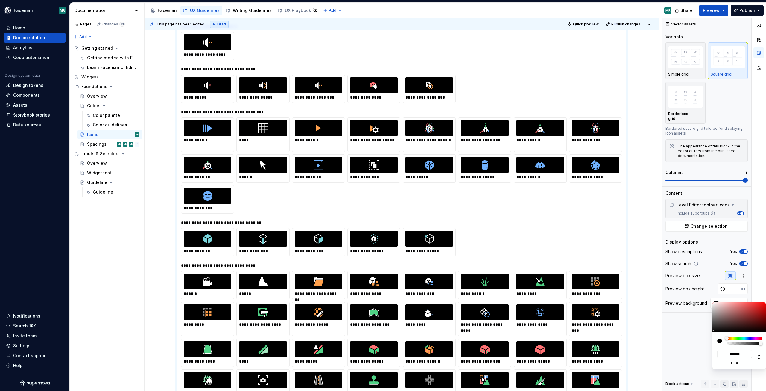
click at [696, 347] on div "Comments Open comments No comments yet Select ‘Comment’ from the block context …" at bounding box center [714, 204] width 104 height 373
click at [600, 220] on html "Faceman MR Home Documentation Analytics Code automation Design system data Desi…" at bounding box center [383, 195] width 766 height 391
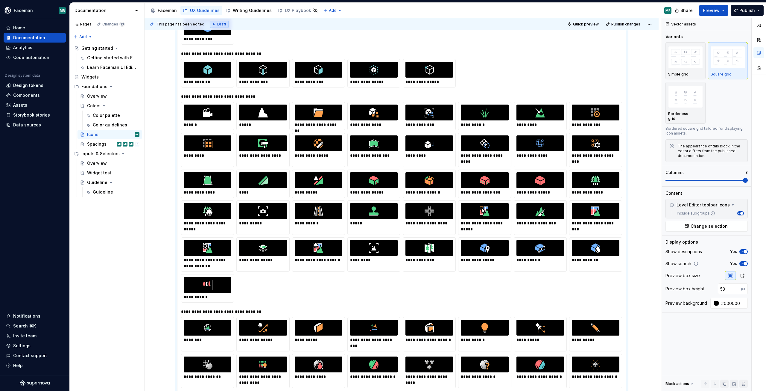
scroll to position [53, 0]
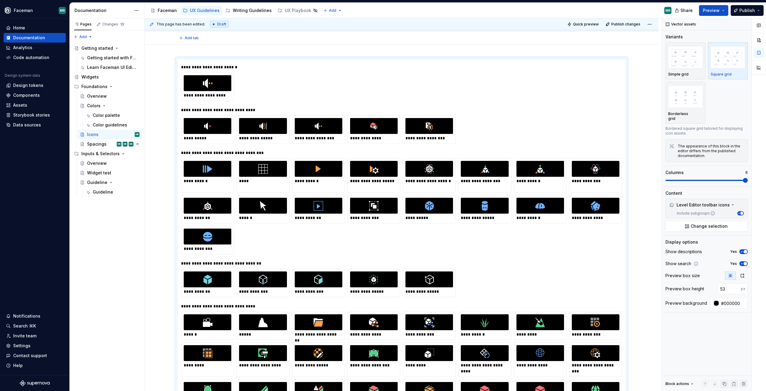
type textarea "*"
click at [198, 46] on div "**********" at bounding box center [403, 204] width 517 height 373
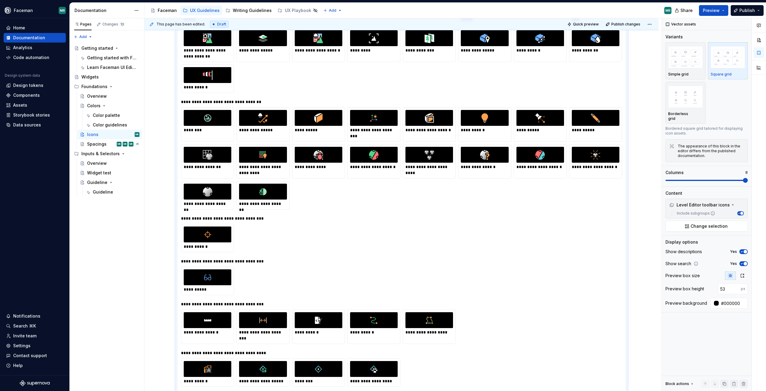
scroll to position [682, 0]
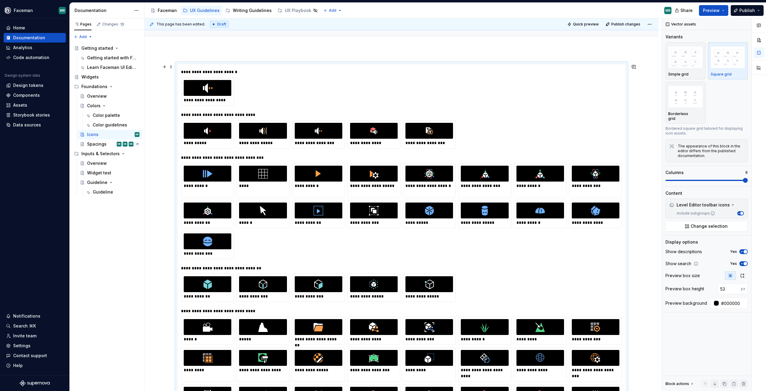
scroll to position [0, 0]
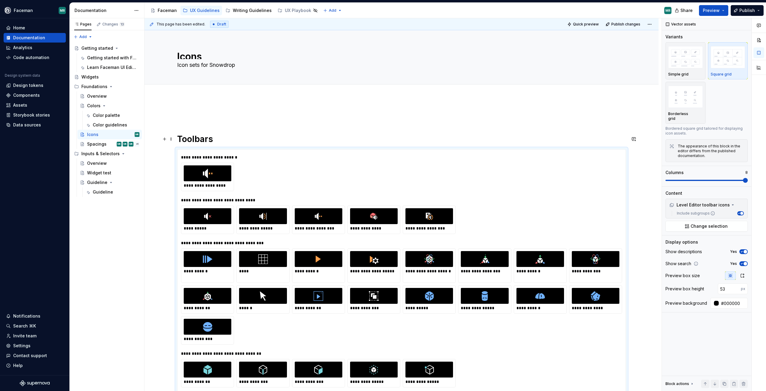
click at [193, 114] on p at bounding box center [401, 115] width 449 height 7
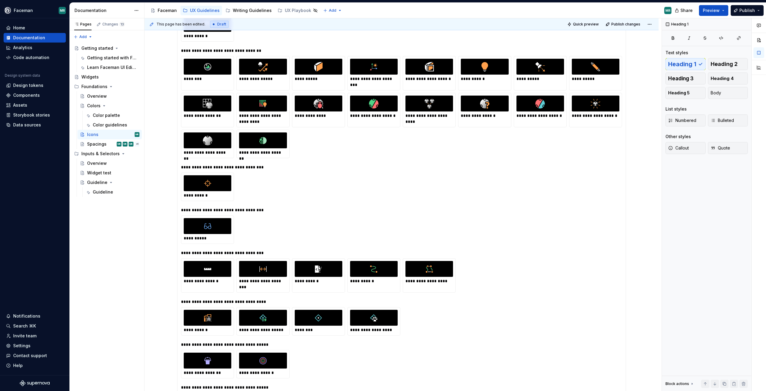
scroll to position [711, 0]
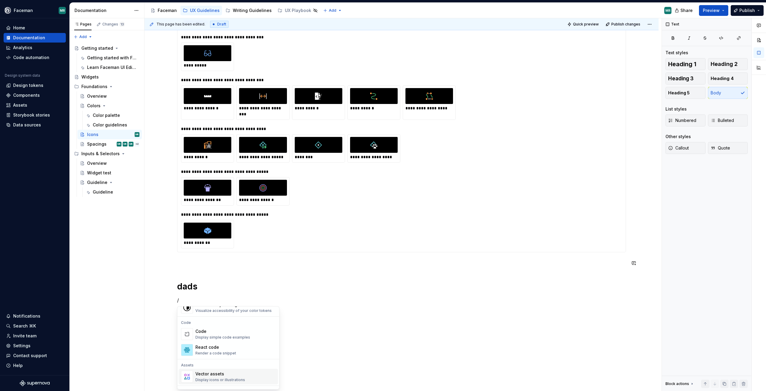
scroll to position [509, 0]
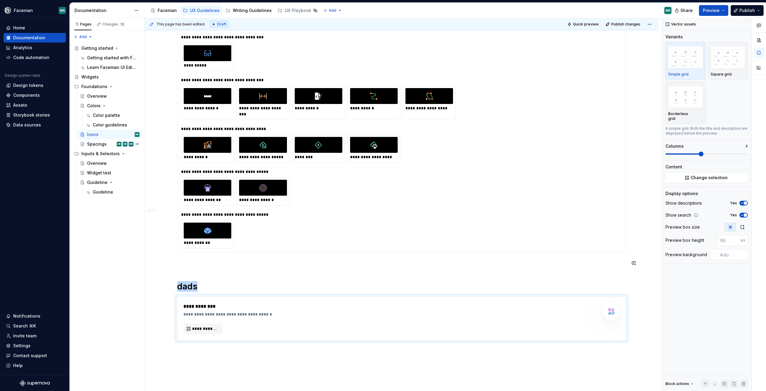
type textarea "*"
click at [206, 327] on span "**********" at bounding box center [205, 328] width 27 height 6
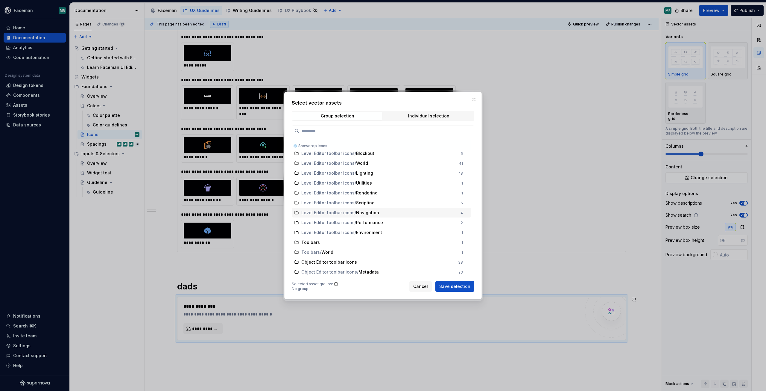
scroll to position [60, 0]
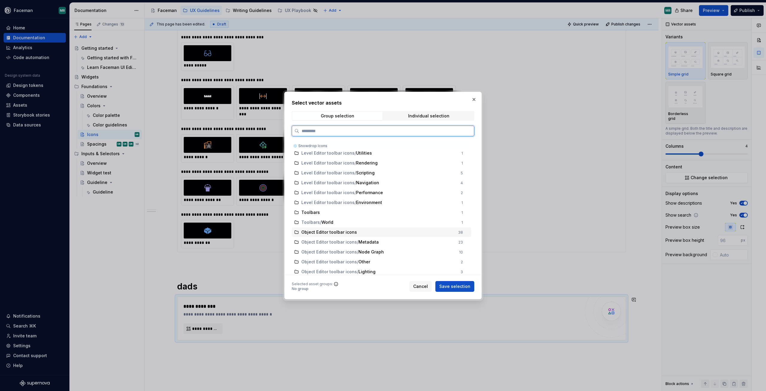
click at [324, 233] on span "Object Editor toolbar icons" at bounding box center [329, 232] width 56 height 6
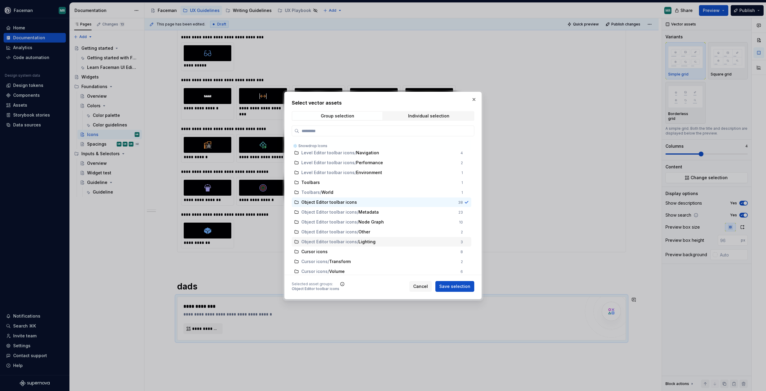
scroll to position [111, 0]
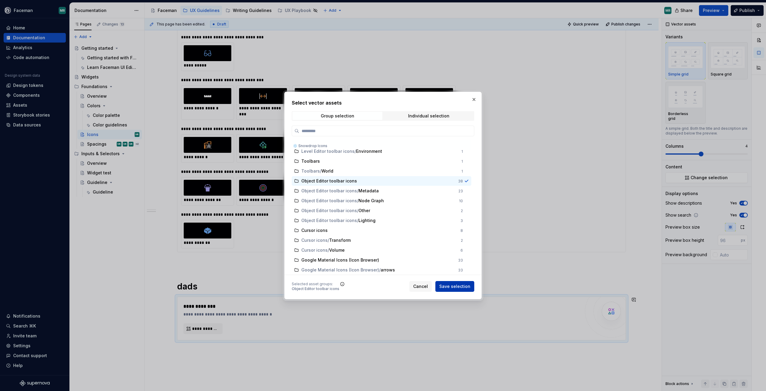
click at [452, 285] on span "Save selection" at bounding box center [454, 286] width 31 height 6
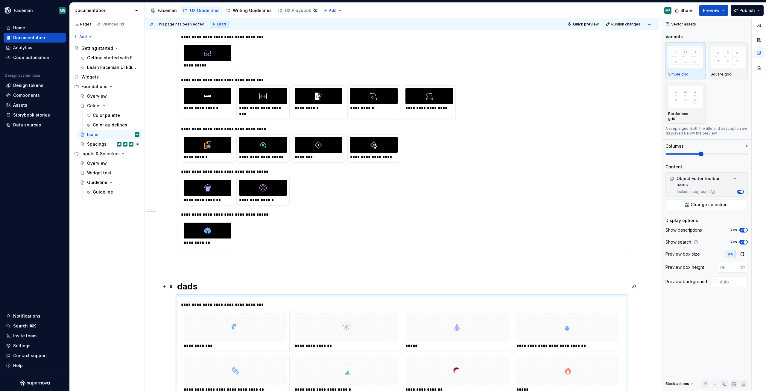
scroll to position [990, 0]
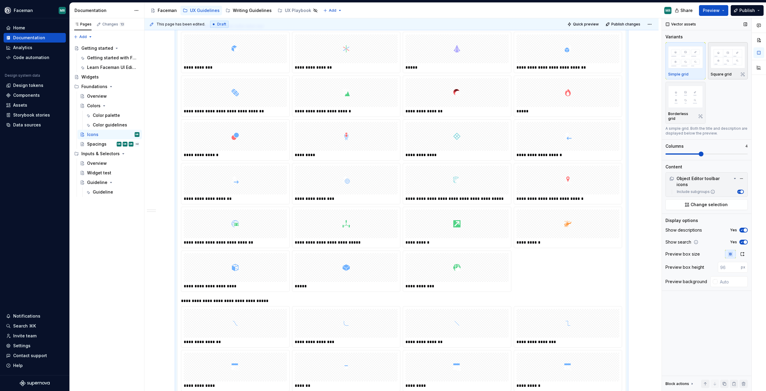
click at [738, 57] on img "button" at bounding box center [728, 57] width 35 height 22
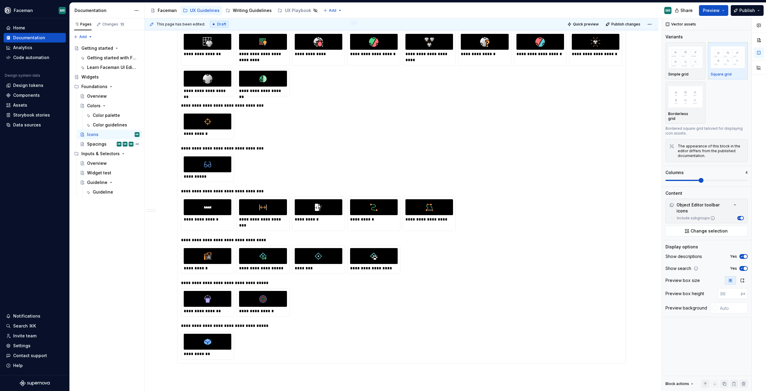
scroll to position [451, 0]
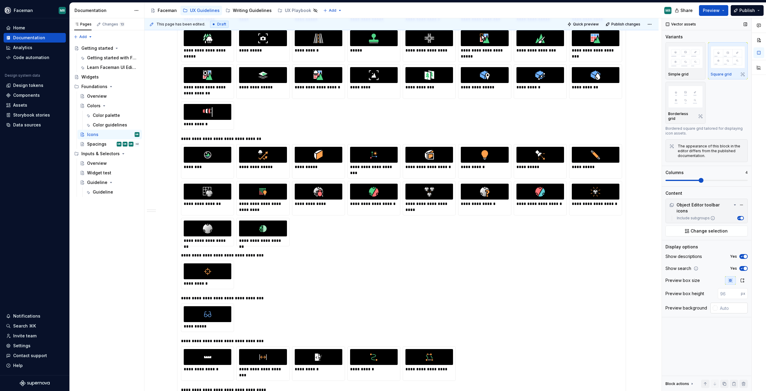
click at [717, 305] on div at bounding box center [715, 307] width 5 height 5
type input "#5D5757"
type input "*******"
type input "#2C2B2B"
type input "*******"
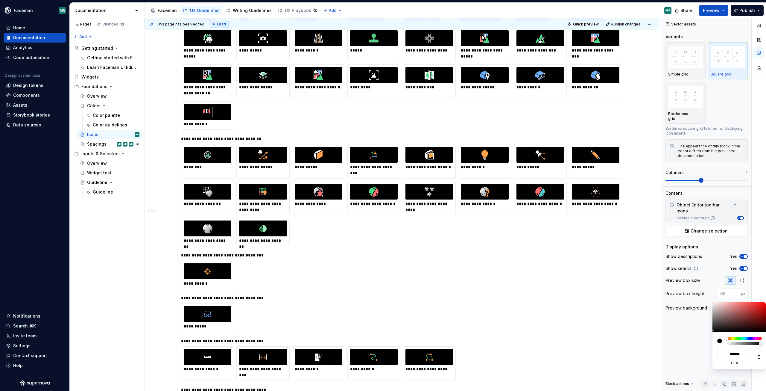
type input "#050505"
type input "*******"
type input "#000000"
type input "*******"
drag, startPoint x: 715, startPoint y: 325, endPoint x: 708, endPoint y: 339, distance: 15.7
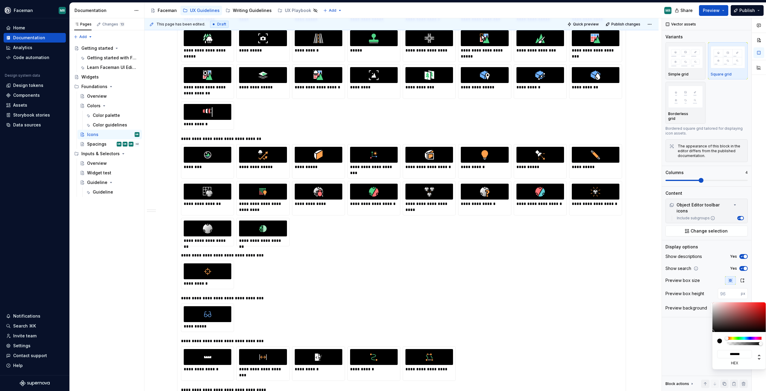
click at [708, 339] on body "Faceman MR Home Documentation Analytics Code automation Design system data Desi…" at bounding box center [383, 195] width 766 height 391
click at [697, 358] on div "Comments Open comments No comments yet Select ‘Comment’ from the block context …" at bounding box center [714, 204] width 104 height 373
click at [693, 319] on div "Comments Open comments No comments yet Select ‘Comment’ from the block context …" at bounding box center [714, 204] width 104 height 373
click at [200, 158] on div at bounding box center [208, 155] width 48 height 16
type input "53"
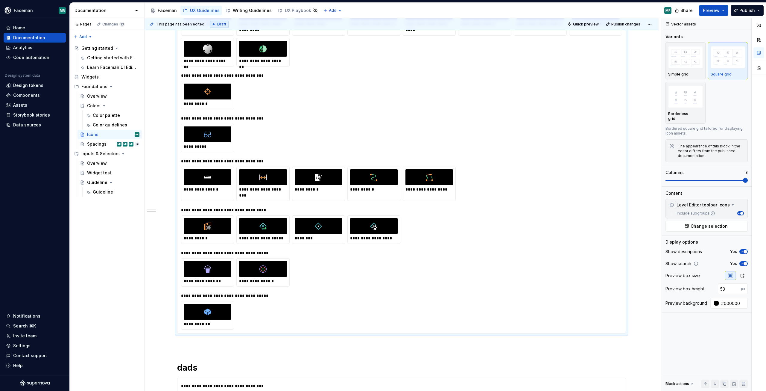
scroll to position [810, 0]
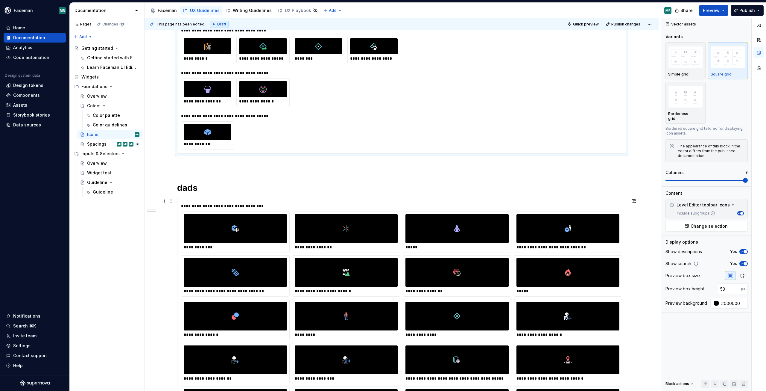
click at [386, 213] on div "**********" at bounding box center [346, 232] width 108 height 41
click at [733, 288] on input "number" at bounding box center [729, 293] width 23 height 11
type input "53"
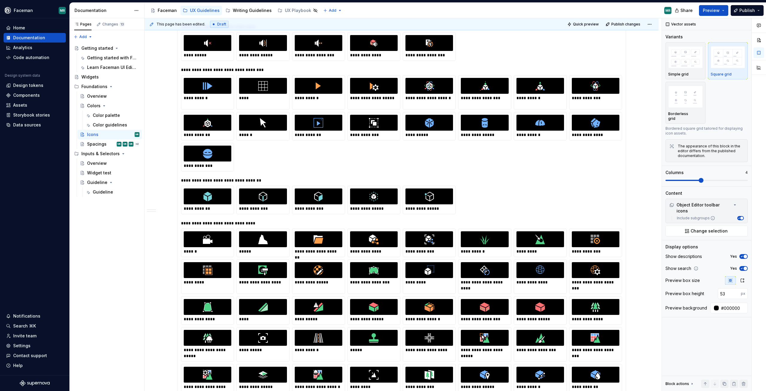
scroll to position [0, 0]
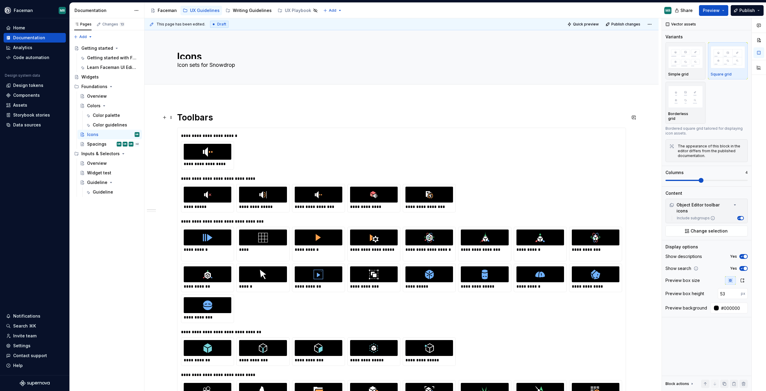
click at [235, 117] on h1 "Toolbars" at bounding box center [401, 117] width 449 height 11
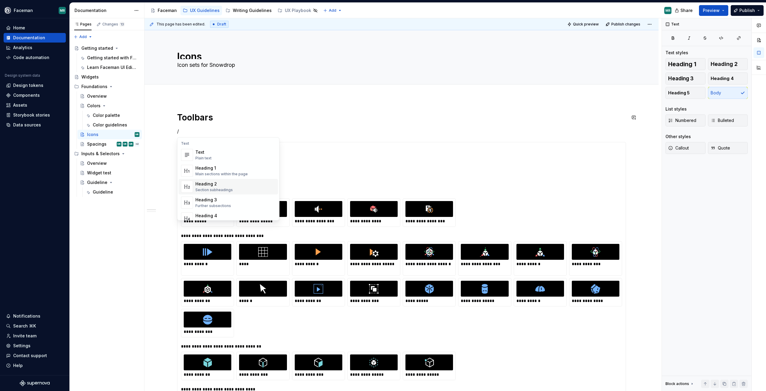
click at [218, 186] on div "Heading 2" at bounding box center [213, 184] width 37 height 6
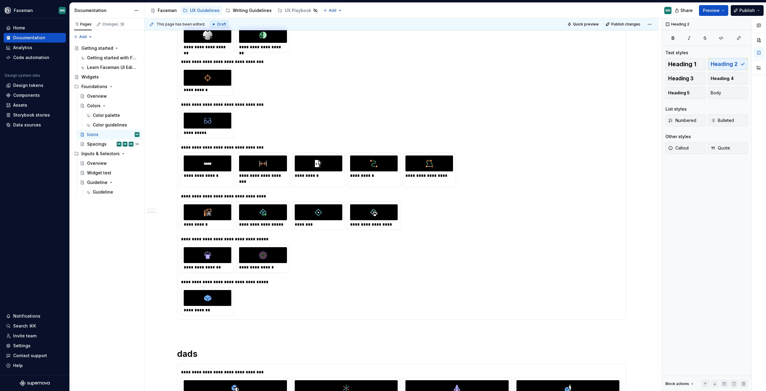
scroll to position [718, 0]
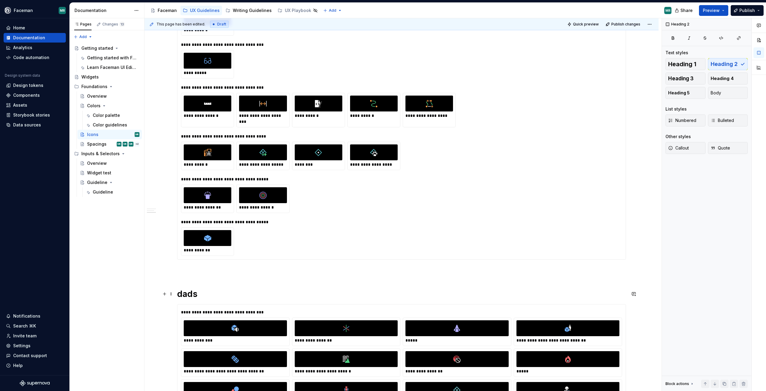
click at [211, 295] on h1 "dads" at bounding box center [401, 293] width 449 height 11
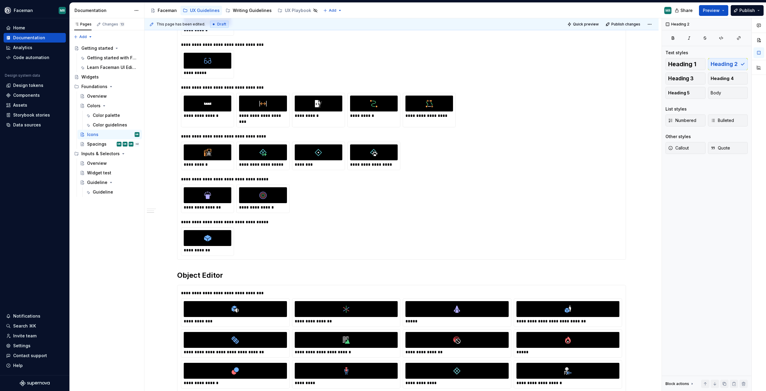
drag, startPoint x: 166, startPoint y: 261, endPoint x: 175, endPoint y: 239, distance: 24.1
click at [166, 260] on div "**********" at bounding box center [403, 204] width 517 height 373
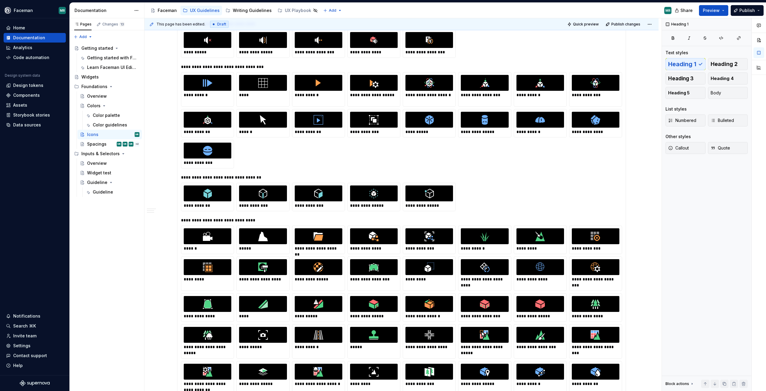
scroll to position [0, 0]
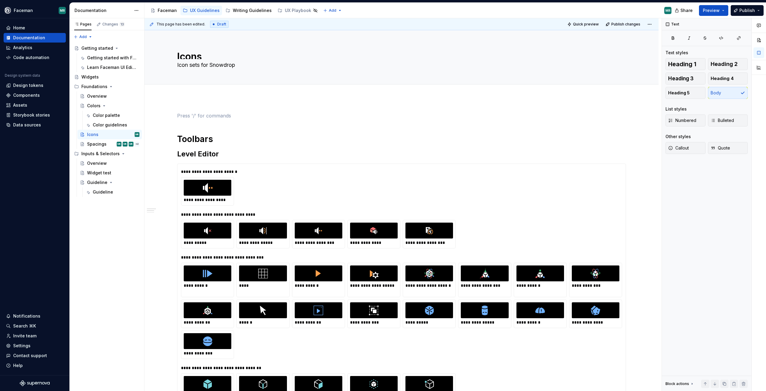
click at [230, 158] on div "Main sections within the page" at bounding box center [221, 158] width 52 height 5
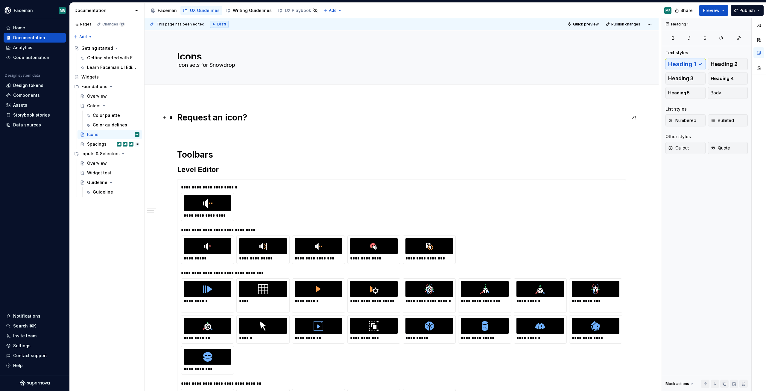
click at [184, 131] on h1 "Request an icon?" at bounding box center [401, 128] width 449 height 32
drag, startPoint x: 130, startPoint y: 136, endPoint x: 126, endPoint y: 135, distance: 4.1
click at [0, 0] on button "Page tree" at bounding box center [0, 0] width 0 height 0
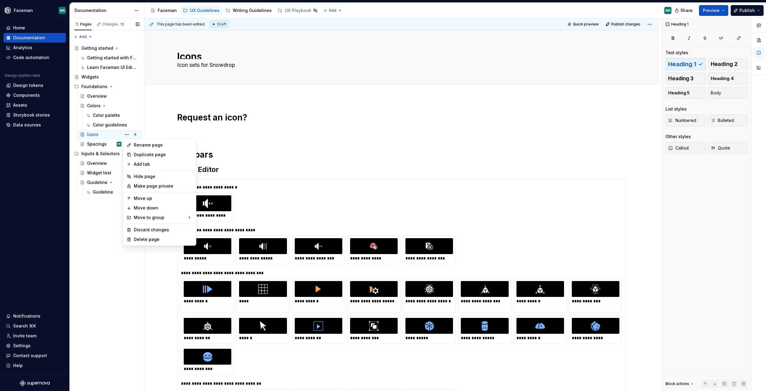
click at [97, 229] on div "Pages Changes 13 Add Accessibility guide for tree Page tree. Navigate the tree …" at bounding box center [106, 204] width 75 height 373
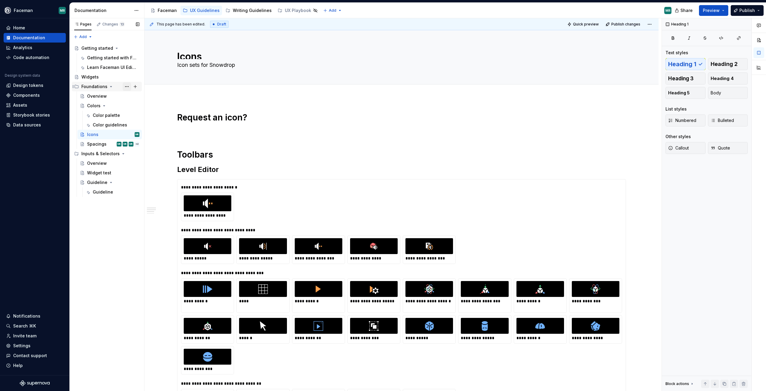
click at [127, 86] on button "Page tree" at bounding box center [127, 86] width 8 height 8
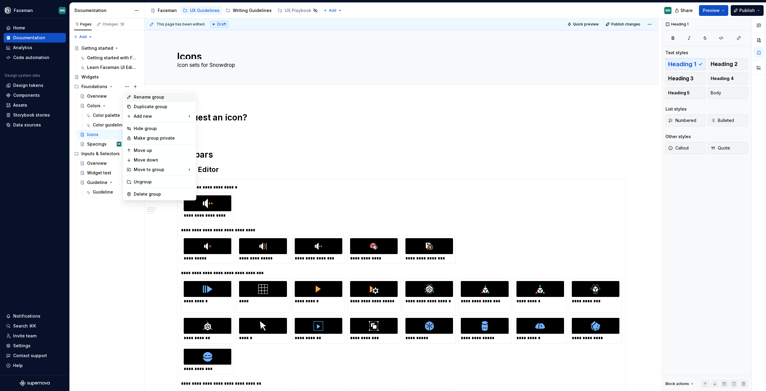
type textarea "*"
click at [232, 128] on div "New group" at bounding box center [225, 128] width 39 height 6
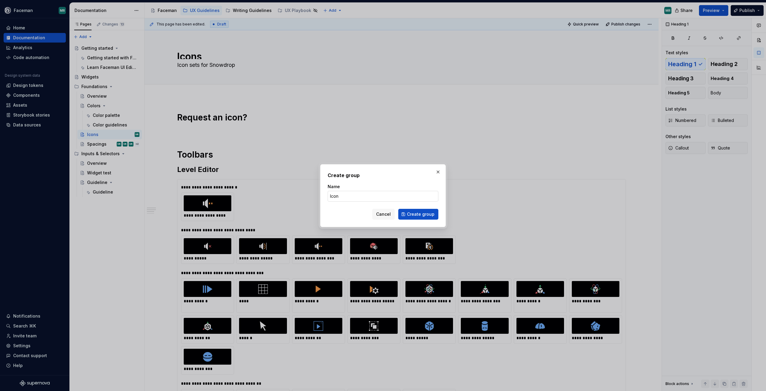
type input "Icons"
click at [421, 217] on button "Create group" at bounding box center [418, 214] width 40 height 11
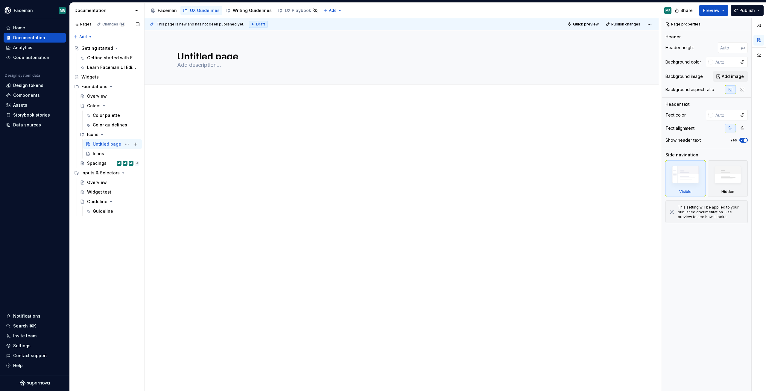
click at [98, 142] on div "Untitled page" at bounding box center [107, 144] width 28 height 6
drag, startPoint x: 123, startPoint y: 147, endPoint x: 134, endPoint y: 155, distance: 13.5
click at [0, 0] on button "Page tree" at bounding box center [0, 0] width 0 height 0
type textarea "*"
click at [147, 152] on div "Rename page" at bounding box center [163, 154] width 59 height 6
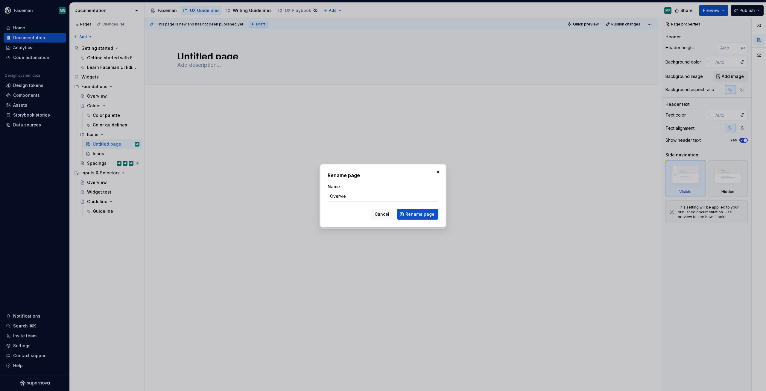
type input "Overview"
click at [420, 215] on span "Rename page" at bounding box center [420, 214] width 29 height 6
type textarea "*"
type textarea "Overview"
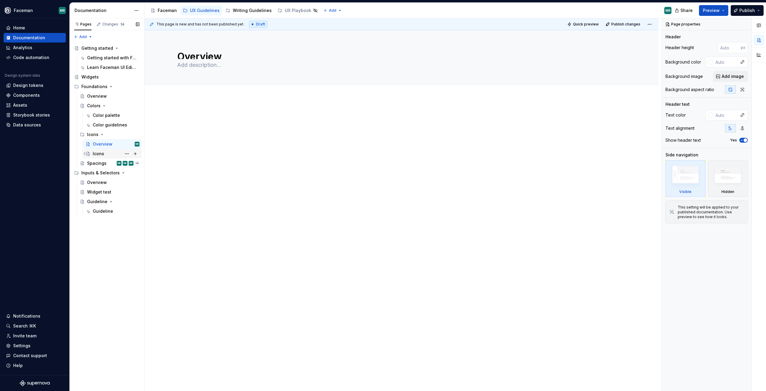
click at [106, 150] on div "Icons" at bounding box center [116, 153] width 47 height 8
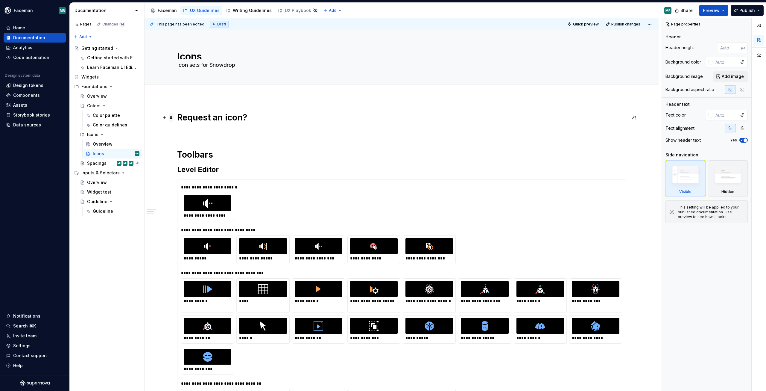
click at [170, 114] on span at bounding box center [171, 117] width 5 height 8
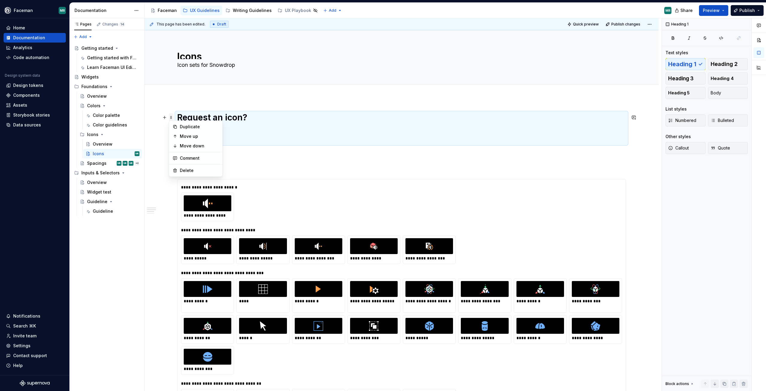
click at [170, 119] on span at bounding box center [171, 117] width 5 height 8
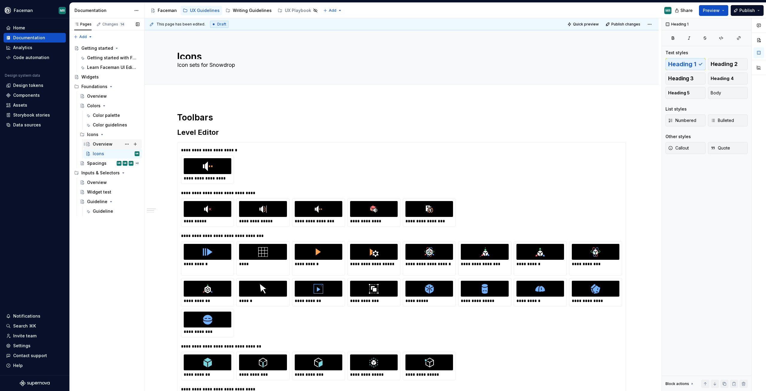
click at [101, 144] on div "Overview" at bounding box center [103, 144] width 20 height 6
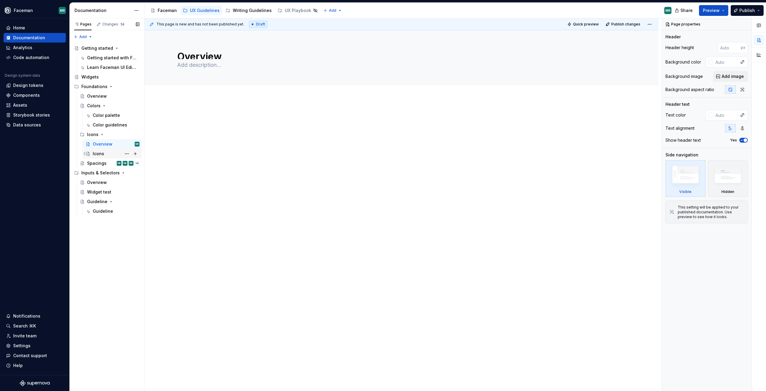
click at [102, 151] on div "Icons" at bounding box center [98, 154] width 11 height 6
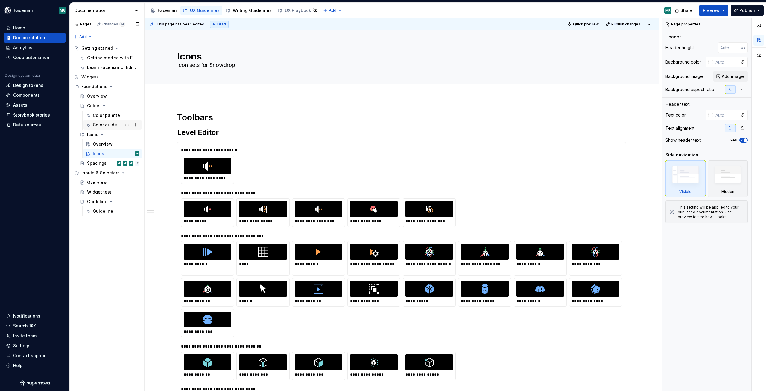
click at [109, 124] on div "Color guidelines" at bounding box center [107, 125] width 29 height 6
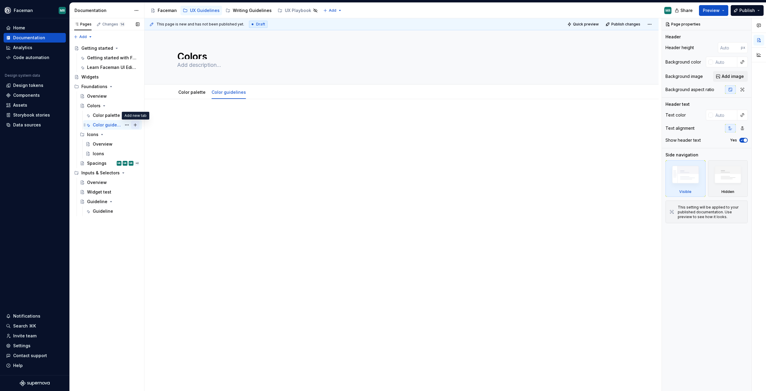
click at [135, 124] on button "Page tree" at bounding box center [135, 125] width 8 height 8
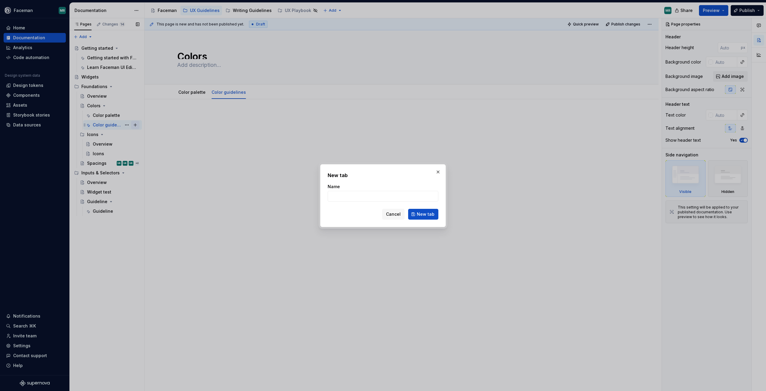
type textarea "*"
type input "Color Coding"
click at [436, 219] on button "New tab" at bounding box center [423, 214] width 30 height 11
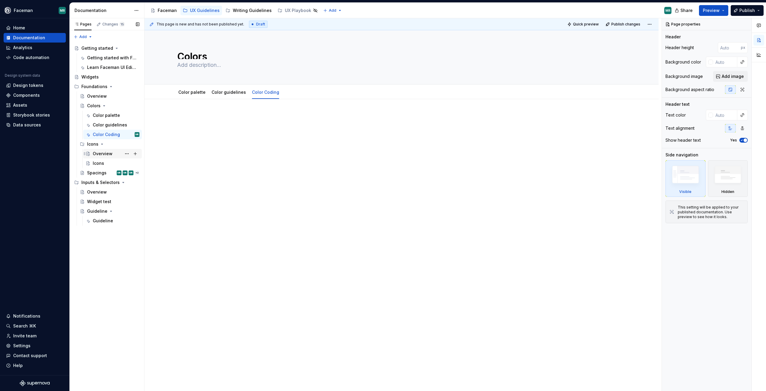
click at [109, 154] on div "Overview" at bounding box center [103, 154] width 20 height 6
click at [100, 97] on div "Overview" at bounding box center [97, 96] width 20 height 6
click at [108, 164] on div "Icons" at bounding box center [116, 163] width 47 height 8
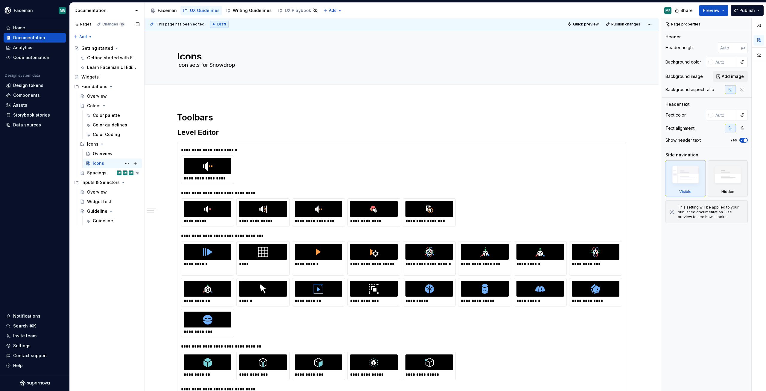
click at [104, 162] on div "Icons MR" at bounding box center [116, 163] width 47 height 8
click at [126, 161] on button "Page tree" at bounding box center [127, 163] width 8 height 8
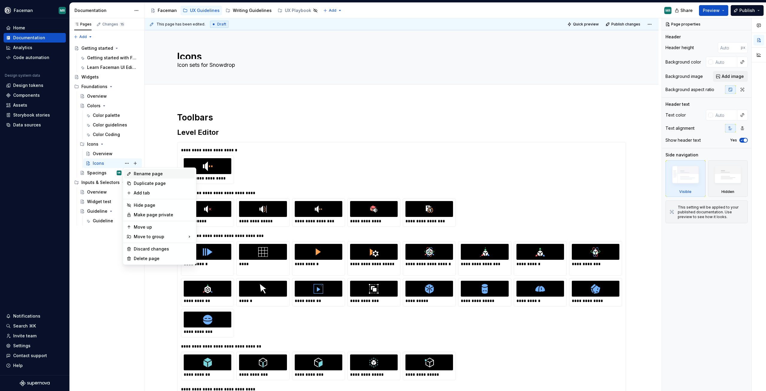
type textarea "*"
click at [156, 173] on div "Rename page" at bounding box center [163, 174] width 59 height 6
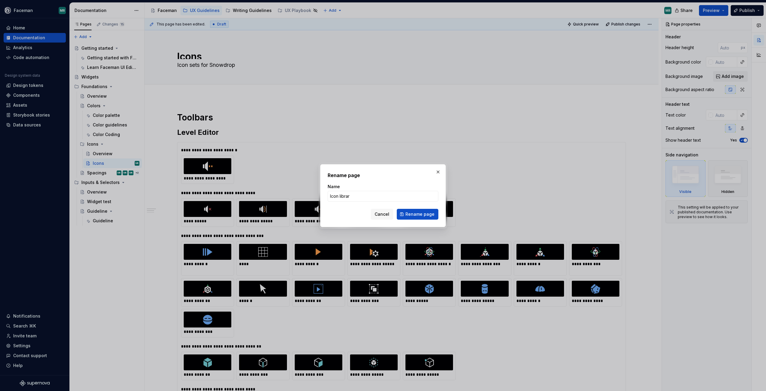
type input "Icon library"
click at [429, 212] on span "Rename page" at bounding box center [420, 214] width 29 height 6
type textarea "*"
type textarea "Icon library"
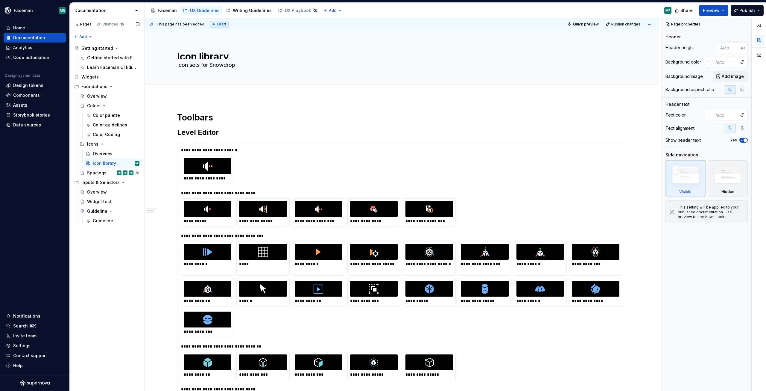
click at [0, 0] on button "Page tree" at bounding box center [0, 0] width 0 height 0
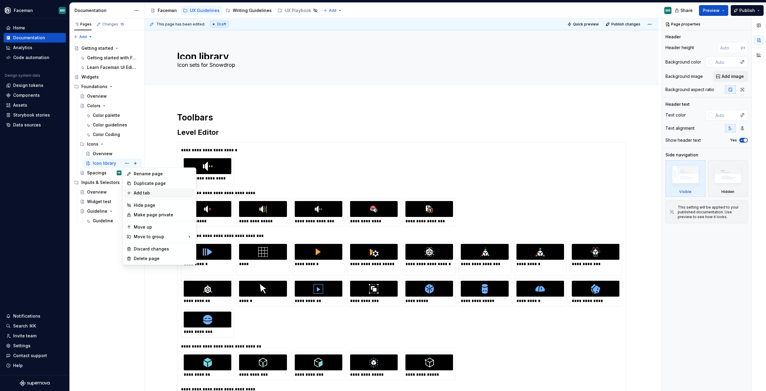
click at [160, 188] on div "Add tab" at bounding box center [159, 193] width 71 height 10
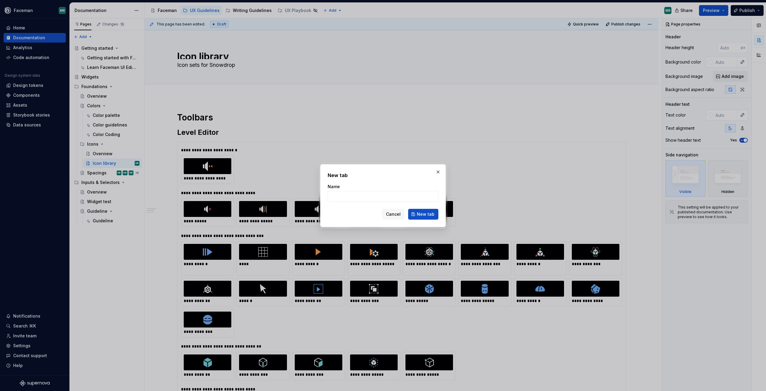
type textarea "*"
type input "Toolbars"
click at [429, 212] on span "New tab" at bounding box center [426, 214] width 18 height 6
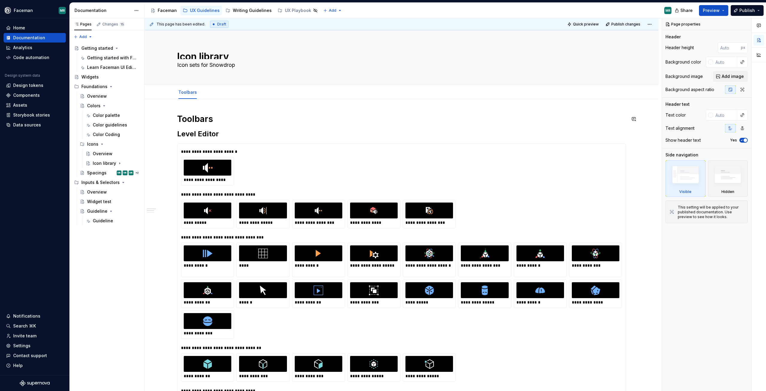
type textarea "*"
click at [213, 92] on span "Add tab" at bounding box center [217, 92] width 14 height 5
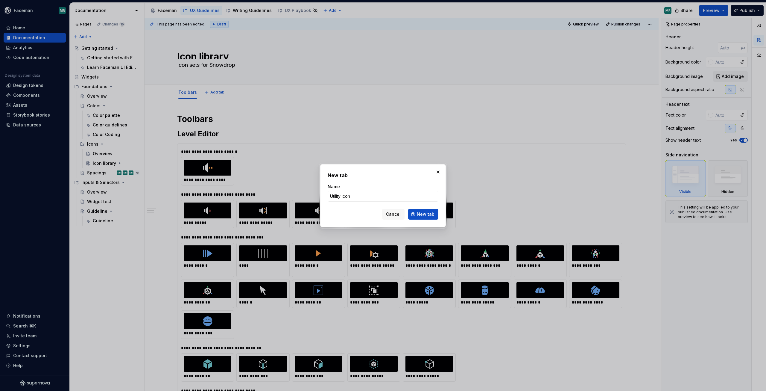
type input "Utility icons"
click at [422, 216] on span "New tab" at bounding box center [426, 214] width 18 height 6
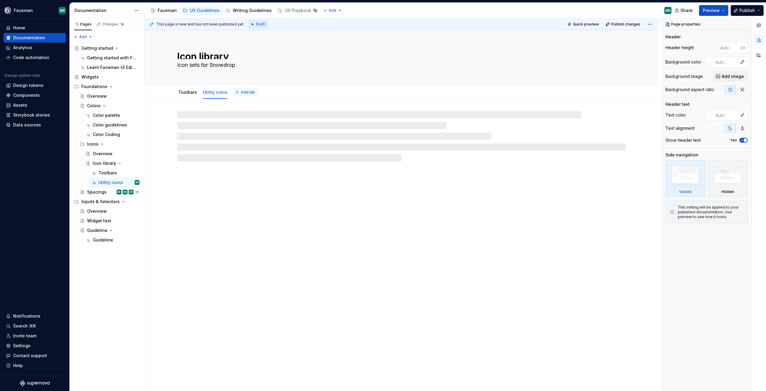
click at [243, 90] on span "Add tab" at bounding box center [248, 92] width 14 height 5
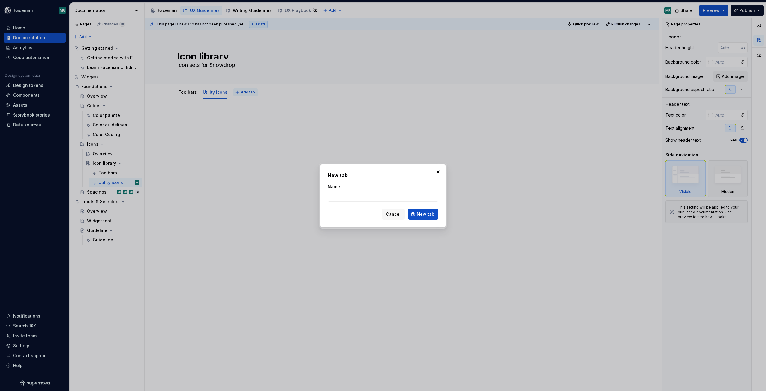
type textarea "*"
drag, startPoint x: 280, startPoint y: 198, endPoint x: 249, endPoint y: 193, distance: 32.0
click at [249, 192] on div "New tab Name Guidelines Cancel New tab" at bounding box center [383, 195] width 766 height 391
type input "Icon Guidelines"
click at [434, 212] on span "New tab" at bounding box center [426, 214] width 18 height 6
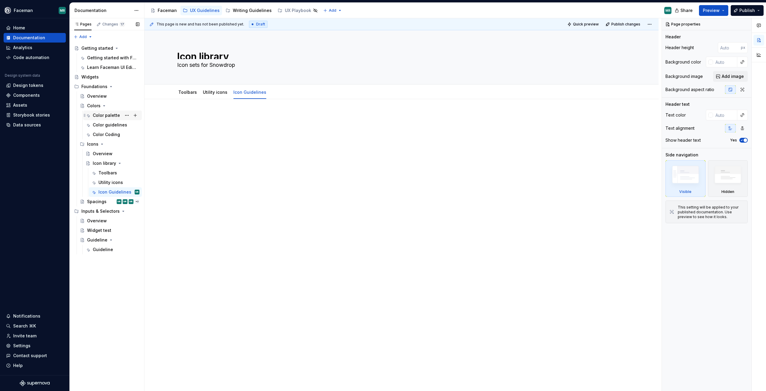
click at [107, 112] on div "Color palette" at bounding box center [116, 115] width 47 height 8
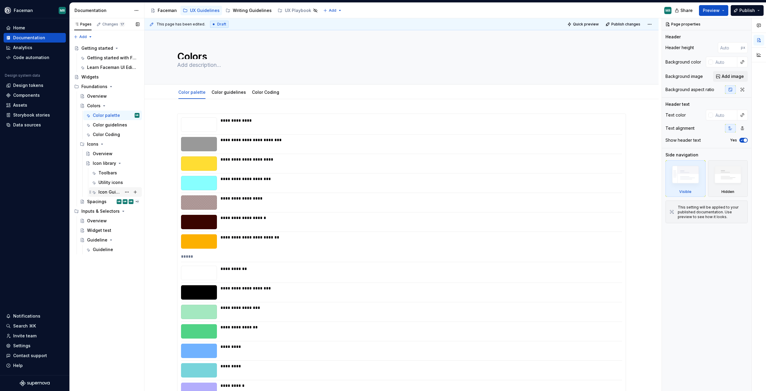
click at [115, 195] on div "Icon Guidelines" at bounding box center [109, 192] width 23 height 6
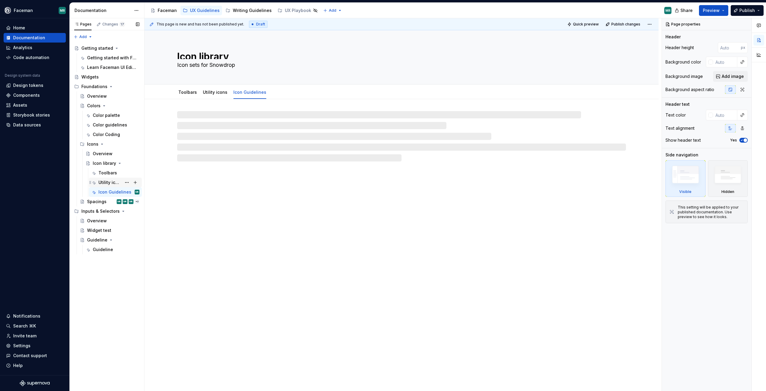
click at [110, 183] on div "Utility icons" at bounding box center [109, 182] width 23 height 6
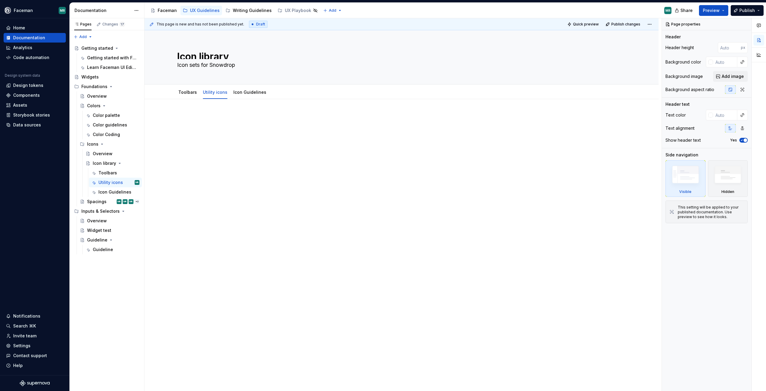
type textarea "*"
click at [206, 123] on div at bounding box center [401, 124] width 449 height 23
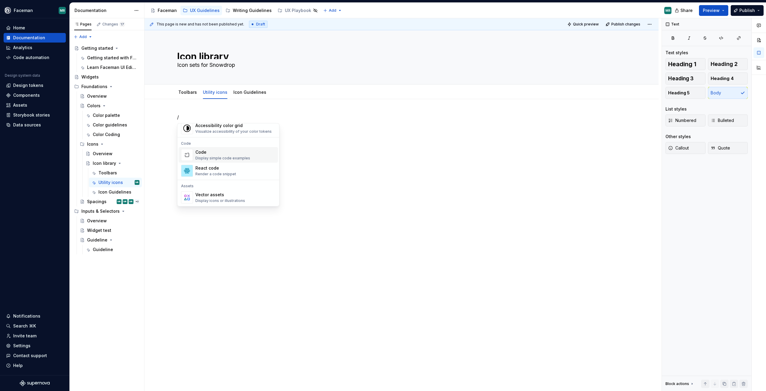
scroll to position [509, 0]
click at [232, 168] on div "Vector assets Display icons or illustrations" at bounding box center [220, 167] width 50 height 11
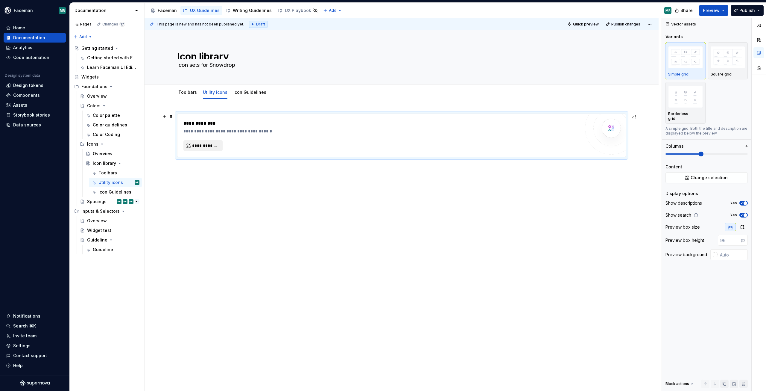
click at [202, 145] on span "**********" at bounding box center [205, 145] width 27 height 6
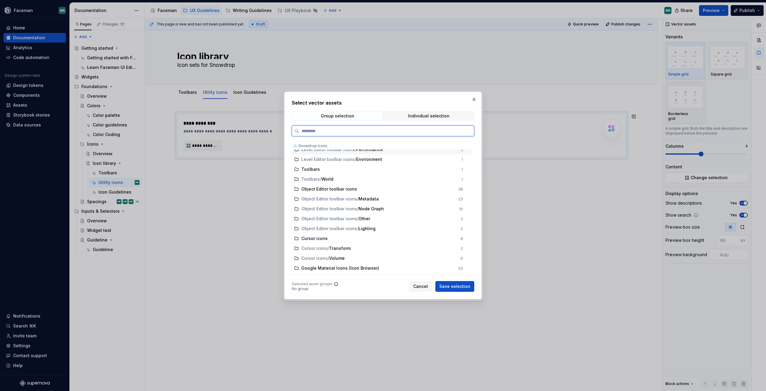
scroll to position [111, 0]
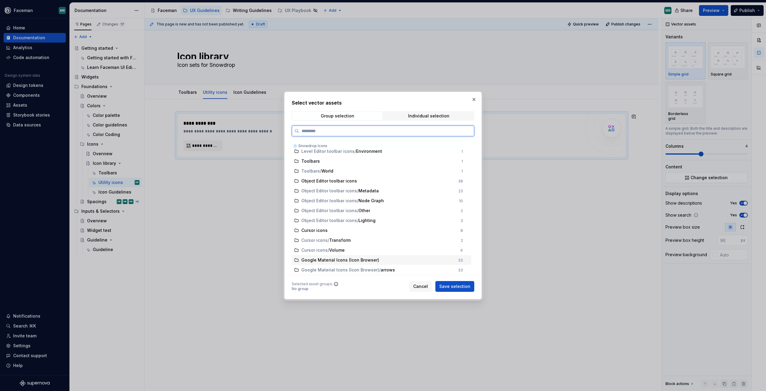
click at [333, 259] on span "Google Material Icons (Icon Browser)" at bounding box center [340, 260] width 78 height 6
click at [329, 270] on span "Google Material Icons (Icon Browser)" at bounding box center [340, 270] width 78 height 6
type textarea "*"
click at [333, 261] on span "Google Material Icons (Icon Browser)" at bounding box center [340, 260] width 78 height 6
click at [462, 287] on span "Save selection" at bounding box center [454, 286] width 31 height 6
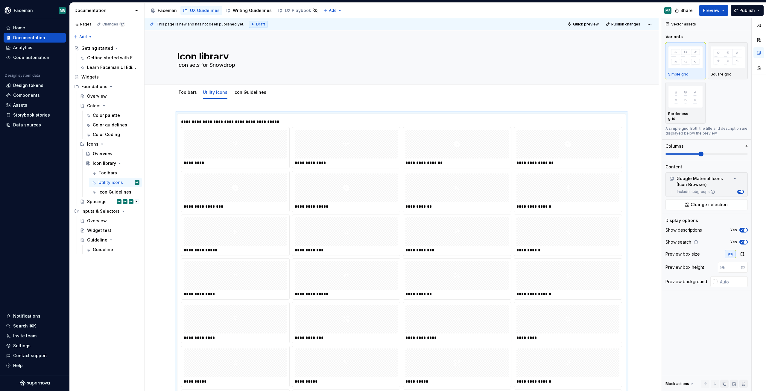
scroll to position [95, 0]
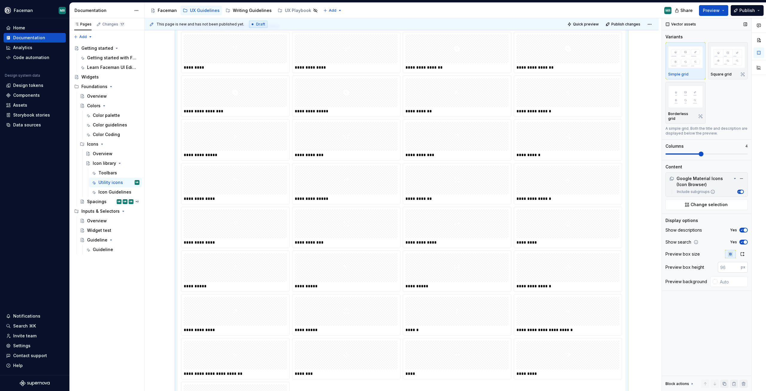
click at [720, 265] on input "number" at bounding box center [729, 267] width 23 height 11
type input "56"
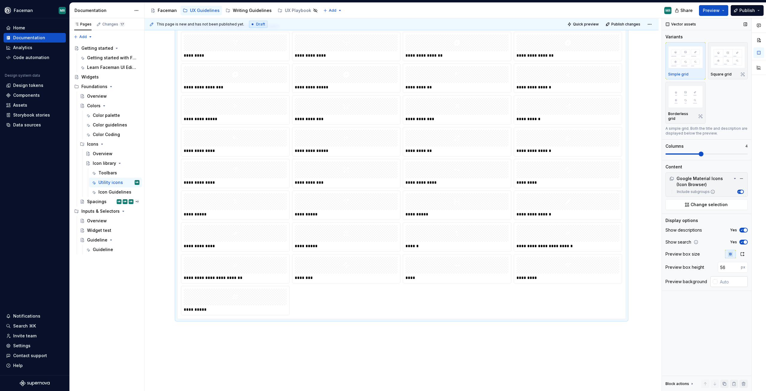
click at [715, 281] on div at bounding box center [714, 281] width 7 height 11
click at [714, 276] on div at bounding box center [714, 281] width 7 height 11
drag, startPoint x: 714, startPoint y: 277, endPoint x: 714, endPoint y: 286, distance: 9.0
click at [714, 279] on div at bounding box center [715, 281] width 5 height 5
type input "#908383"
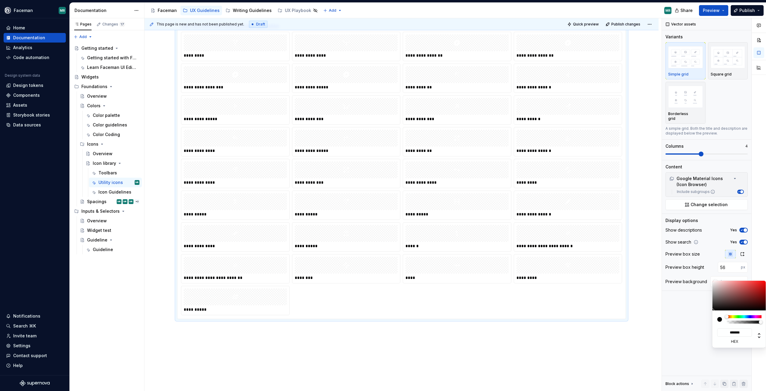
type input "*******"
type input "#837676"
type input "*******"
type input "#030303"
type input "*******"
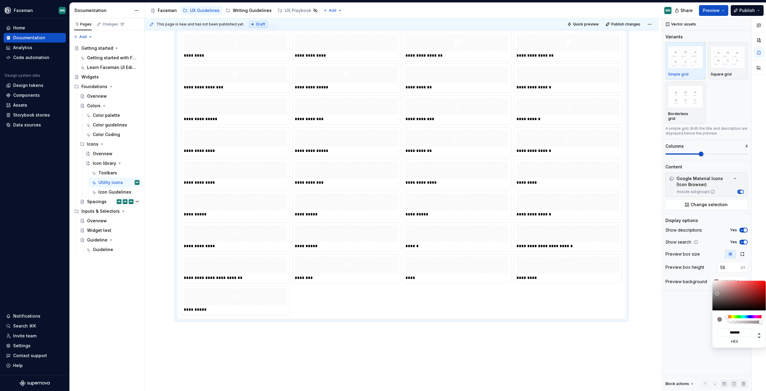
type input "#000000"
type input "*******"
drag, startPoint x: 718, startPoint y: 293, endPoint x: 707, endPoint y: 324, distance: 32.2
click at [707, 324] on body "Faceman MR Home Documentation Analytics Code automation Design system data Desi…" at bounding box center [383, 195] width 766 height 391
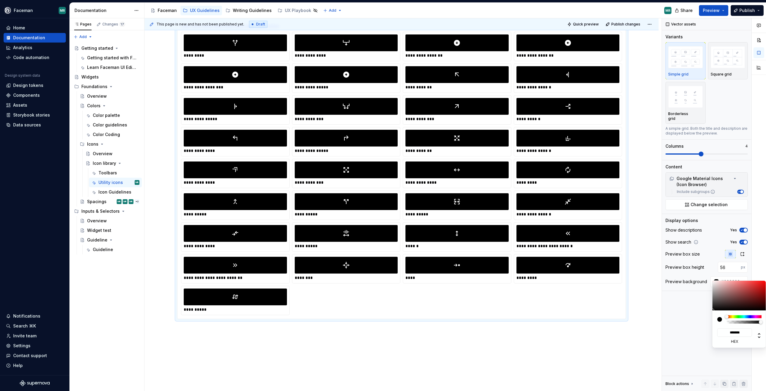
click at [673, 348] on div "Comments Open comments No comments yet Select ‘Comment’ from the block context …" at bounding box center [714, 204] width 104 height 373
drag, startPoint x: 689, startPoint y: 308, endPoint x: 713, endPoint y: 282, distance: 35.4
click at [690, 308] on div "Comments Open comments No comments yet Select ‘Comment’ from the block context …" at bounding box center [714, 204] width 104 height 373
click at [725, 53] on img "button" at bounding box center [728, 57] width 35 height 22
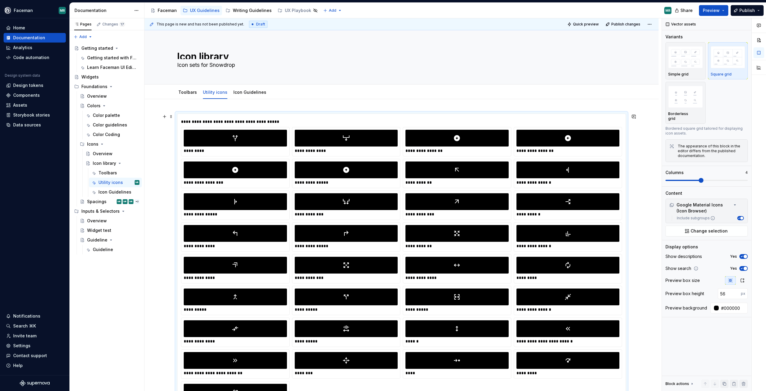
scroll to position [148, 0]
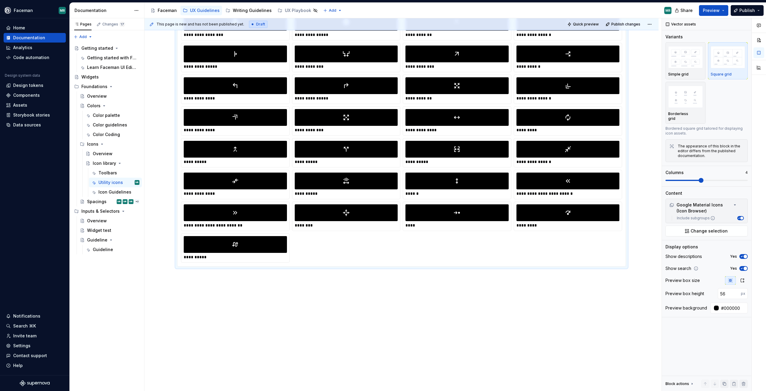
click at [222, 279] on div "**********" at bounding box center [402, 171] width 514 height 439
click at [201, 278] on div "**********" at bounding box center [402, 171] width 514 height 439
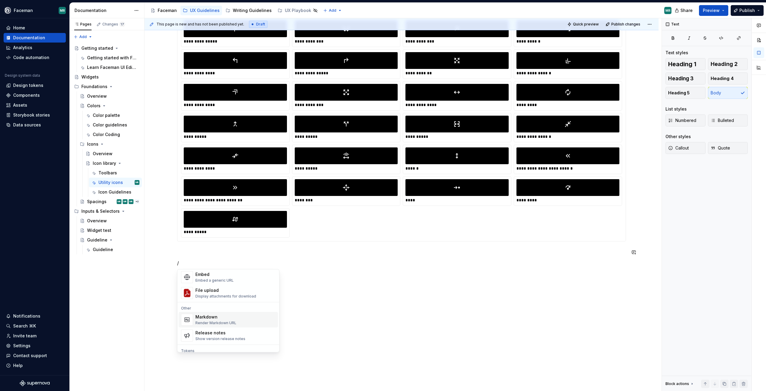
scroll to position [509, 0]
click at [214, 312] on div "Vector assets" at bounding box center [220, 310] width 50 height 6
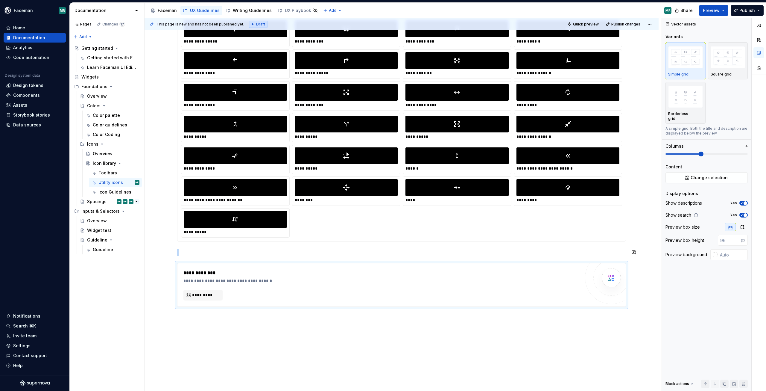
type textarea "*"
click at [213, 295] on span "**********" at bounding box center [205, 295] width 27 height 6
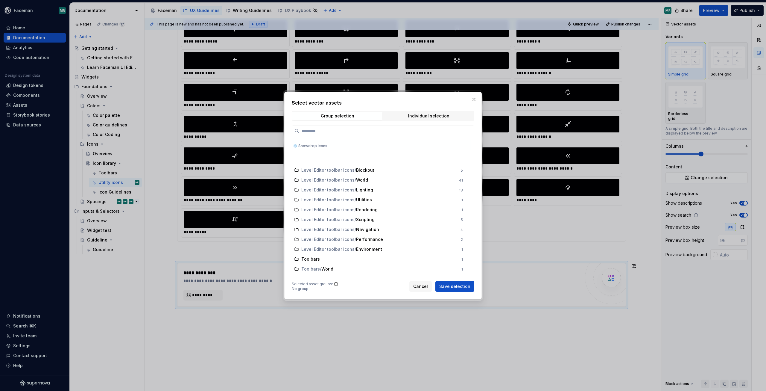
scroll to position [111, 0]
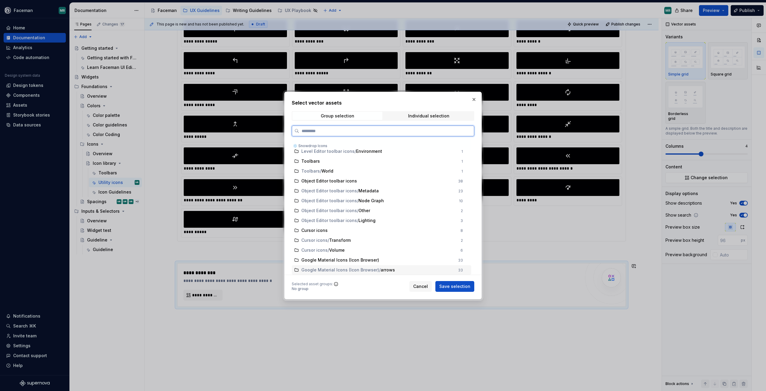
click at [351, 270] on span "Google Material Icons (Icon Browser)" at bounding box center [340, 270] width 78 height 6
click at [453, 287] on span "Save selection" at bounding box center [454, 286] width 31 height 6
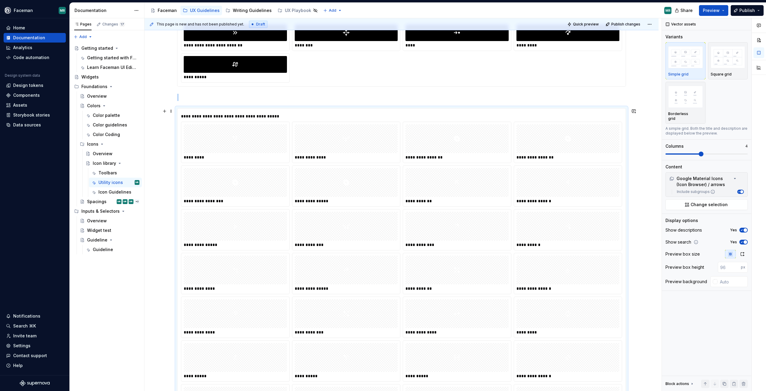
scroll to position [268, 0]
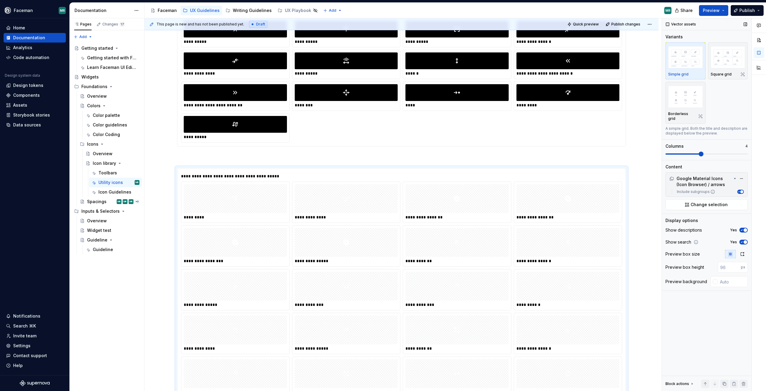
click at [728, 268] on div "Show descriptions Yes Show search Yes Preview box size Preview box height px Pr…" at bounding box center [707, 258] width 82 height 65
click at [728, 263] on input "number" at bounding box center [729, 267] width 23 height 11
type input "56"
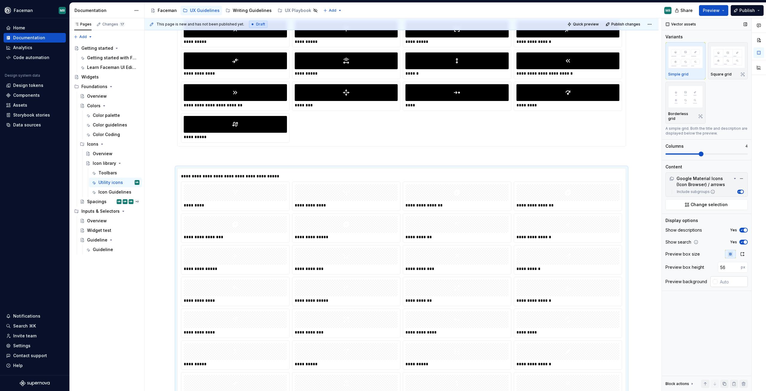
click at [716, 279] on div at bounding box center [715, 281] width 5 height 5
type input "#6A5353"
type input "*******"
type input "#463B3B"
type input "*******"
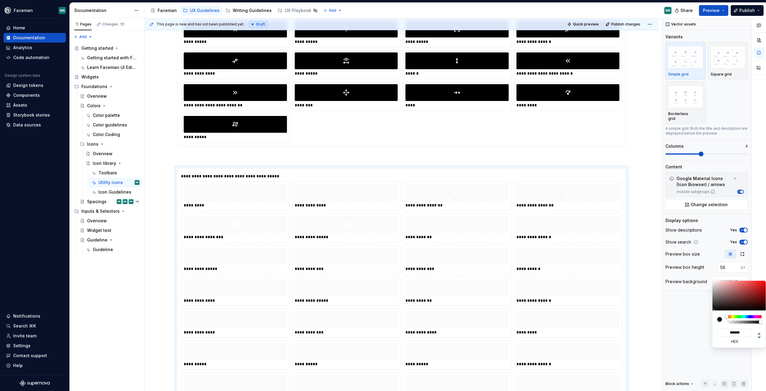
type input "#000000"
type input "*******"
drag, startPoint x: 718, startPoint y: 306, endPoint x: 705, endPoint y: 322, distance: 20.7
click at [705, 322] on body "Faceman MR Home Documentation Analytics Code automation Design system data Desi…" at bounding box center [383, 195] width 766 height 391
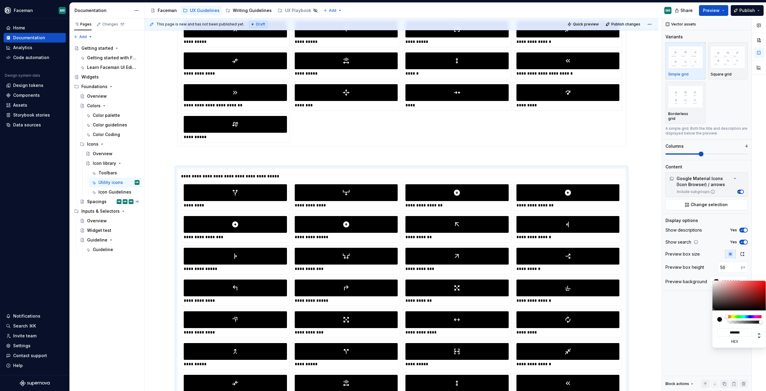
click at [677, 352] on div "Comments Open comments No comments yet Select ‘Comment’ from the block context …" at bounding box center [714, 204] width 104 height 373
click at [719, 56] on div "Comments Open comments No comments yet Select ‘Comment’ from the block context …" at bounding box center [714, 204] width 104 height 373
click at [730, 63] on img "button" at bounding box center [728, 57] width 35 height 22
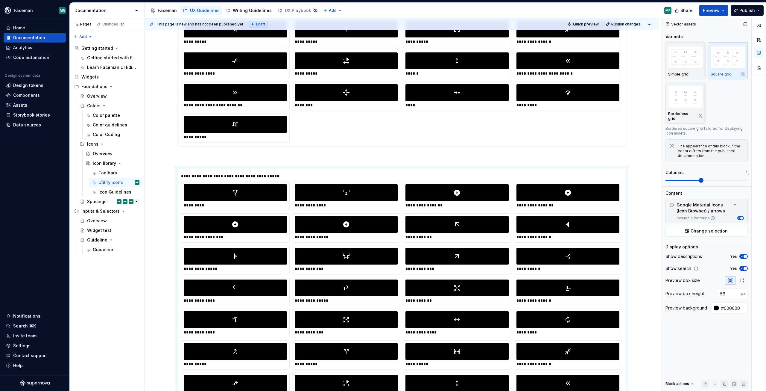
scroll to position [345, 0]
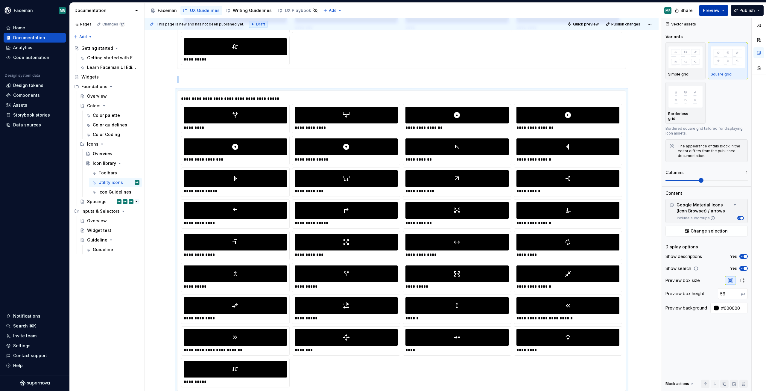
click at [716, 11] on span "Preview" at bounding box center [711, 10] width 17 height 6
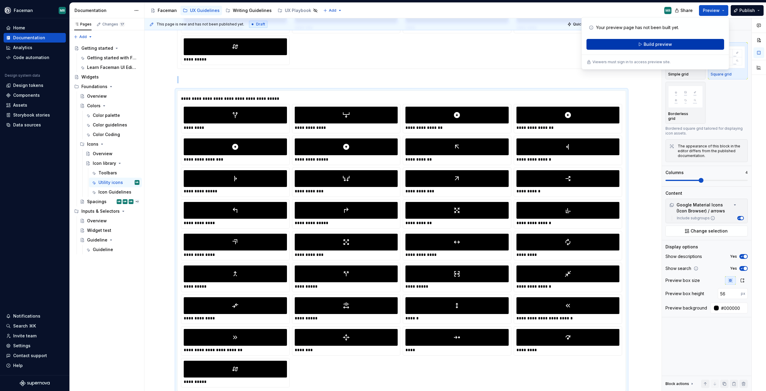
click at [709, 46] on button "Build preview" at bounding box center [656, 44] width 138 height 11
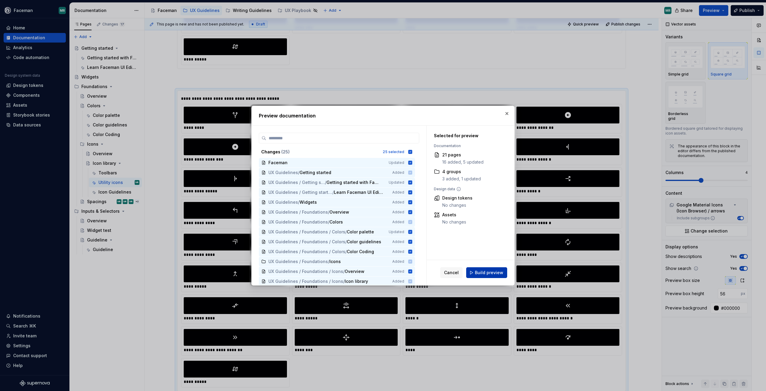
click at [477, 275] on span "Build preview" at bounding box center [489, 272] width 28 height 6
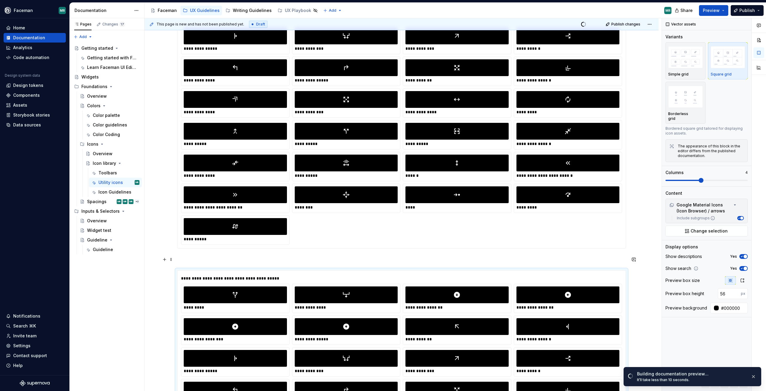
scroll to position [0, 0]
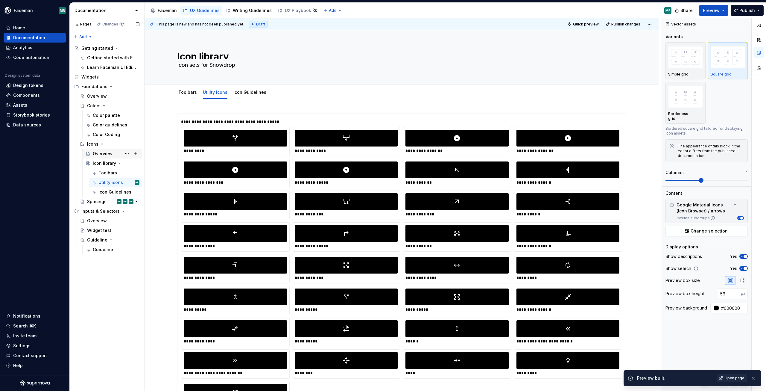
click at [104, 154] on div "Overview" at bounding box center [103, 154] width 20 height 6
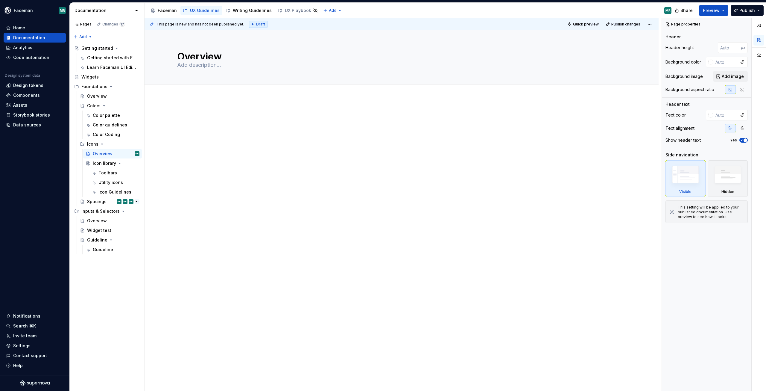
click at [196, 105] on div "This page is new and has not been published yet. Draft Quick preview Publish ch…" at bounding box center [403, 204] width 517 height 373
type textarea "*"
click at [192, 112] on p at bounding box center [401, 115] width 449 height 7
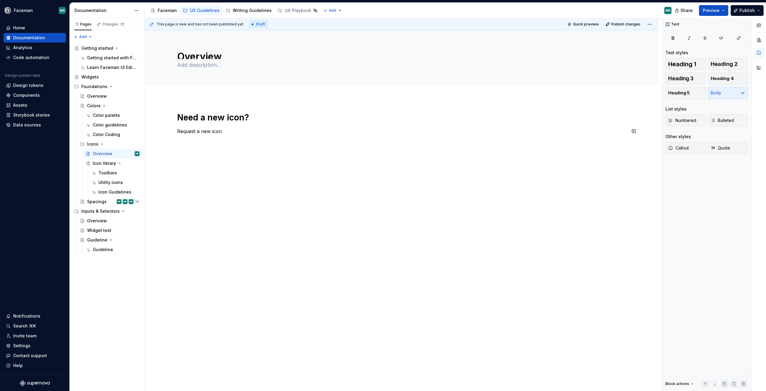
click at [237, 182] on div "Need a new icon? Request a new icon" at bounding box center [402, 179] width 514 height 162
click at [219, 189] on div "Need a new icon? Request a new icon" at bounding box center [402, 184] width 514 height 172
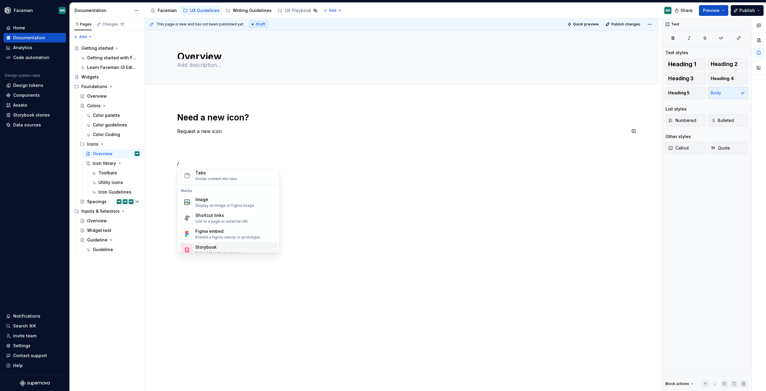
scroll to position [269, 0]
click at [230, 188] on div "Shortcut links Link to a page or external URL" at bounding box center [221, 187] width 53 height 11
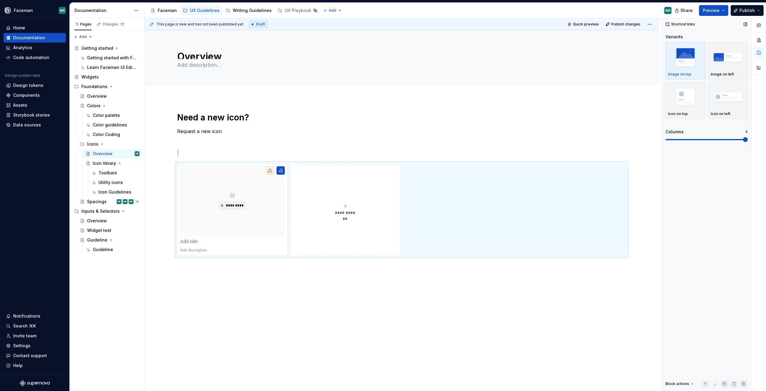
click at [748, 139] on span at bounding box center [745, 139] width 5 height 5
click at [283, 169] on button "button" at bounding box center [281, 170] width 8 height 8
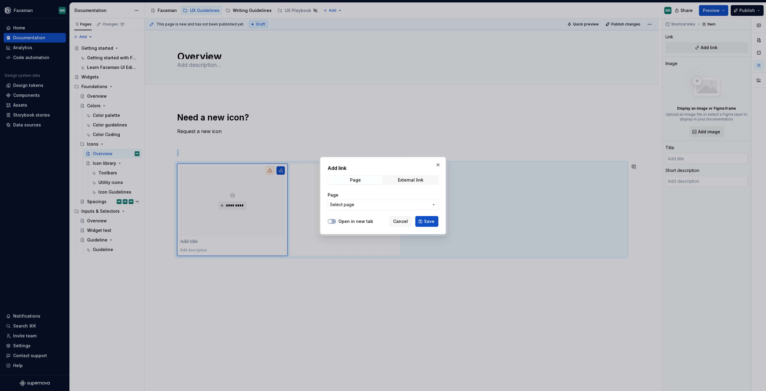
click at [383, 203] on span "Select page" at bounding box center [379, 204] width 99 height 6
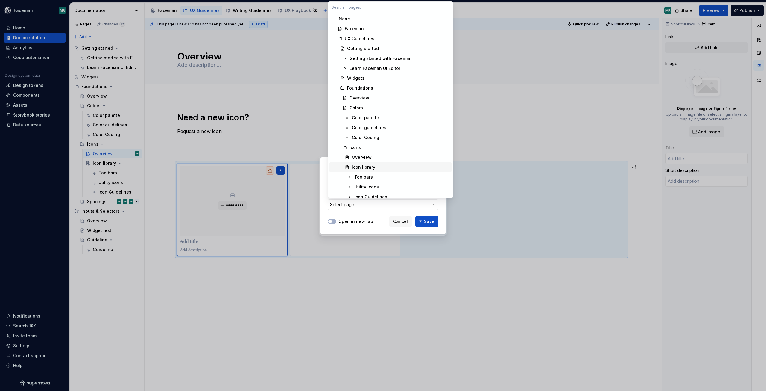
click at [388, 167] on div "Icon library" at bounding box center [401, 167] width 98 height 6
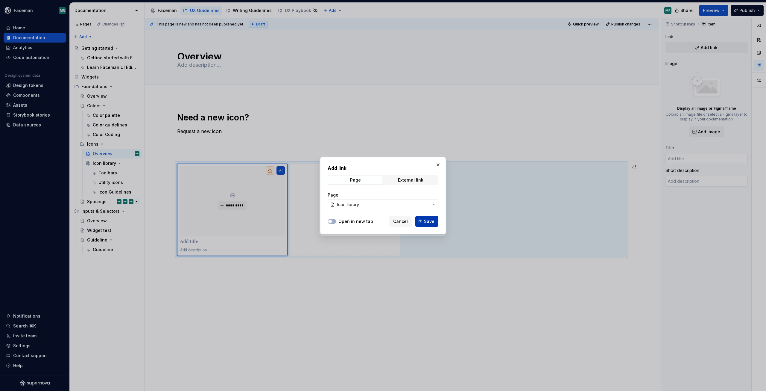
click at [421, 222] on button "Save" at bounding box center [426, 221] width 23 height 11
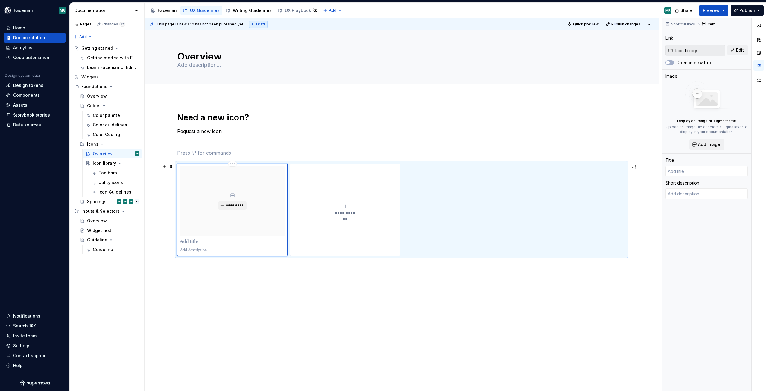
click at [192, 240] on p at bounding box center [232, 242] width 105 height 6
type textarea "*"
type input "I"
type textarea "*"
type input "Ic"
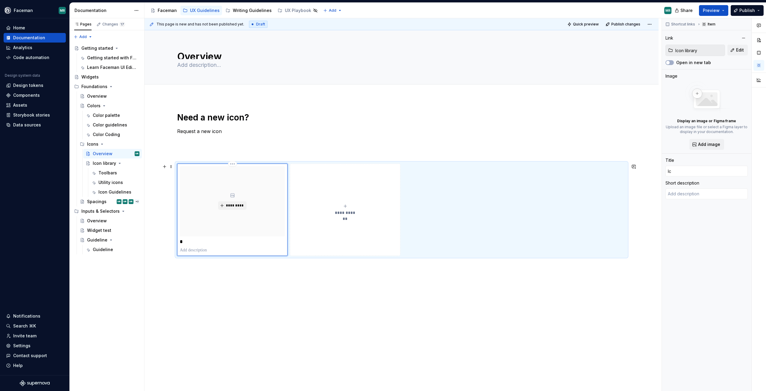
type textarea "*"
type input "Ico"
type textarea "*"
type input "Icon"
type textarea "*"
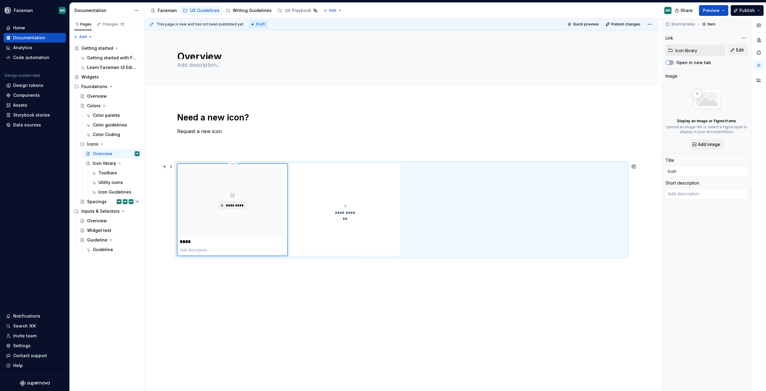
type input "Icon"
type textarea "*"
type input "Icon l"
type textarea "*"
type input "Icon library"
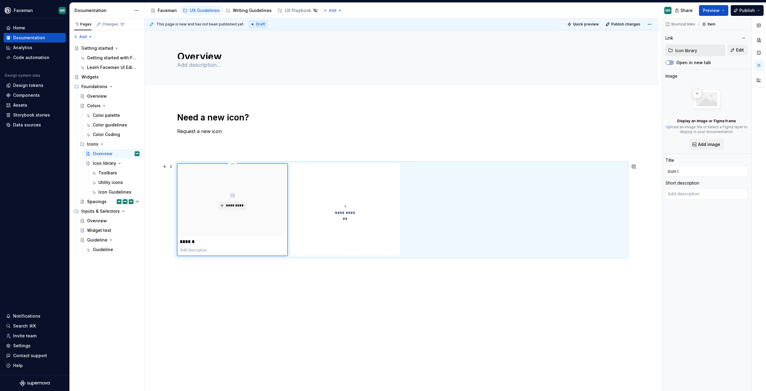
type textarea "Icon sets for Snowdrop"
type textarea "*"
type input "Icon libraryi"
type textarea "*"
type input "Icon libraryib"
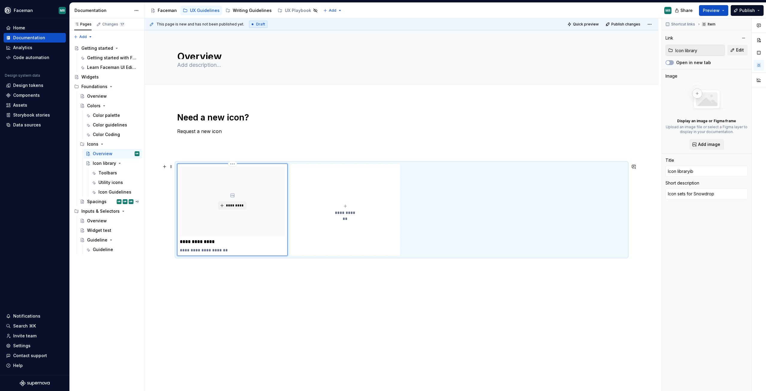
type textarea "*"
type input "Icon libraryibr"
type textarea "*"
type input "Icon libraryibra"
type textarea "*"
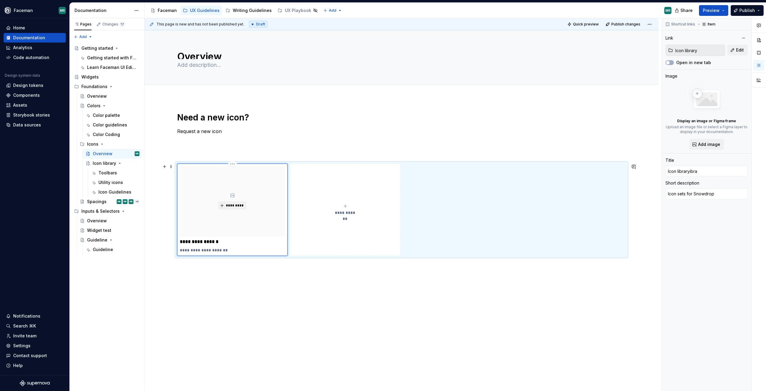
type input "Icon libraryibrar"
type textarea "*"
type input "Icon libraryibra"
type textarea "*"
type input "Icon libraryibr"
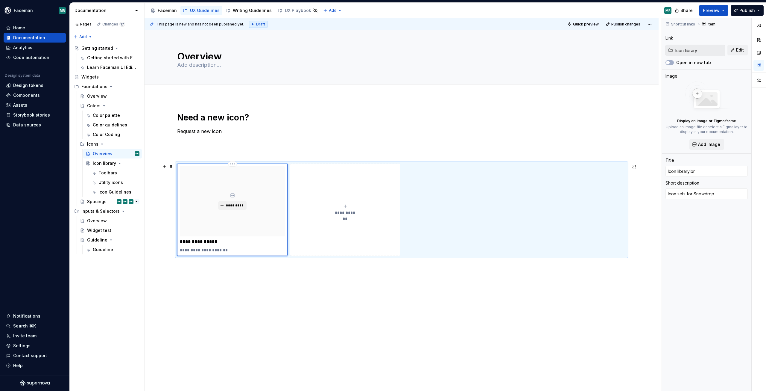
type textarea "*"
type input "Icon libraryib"
type textarea "*"
type input "Icon libraryi"
type textarea "*"
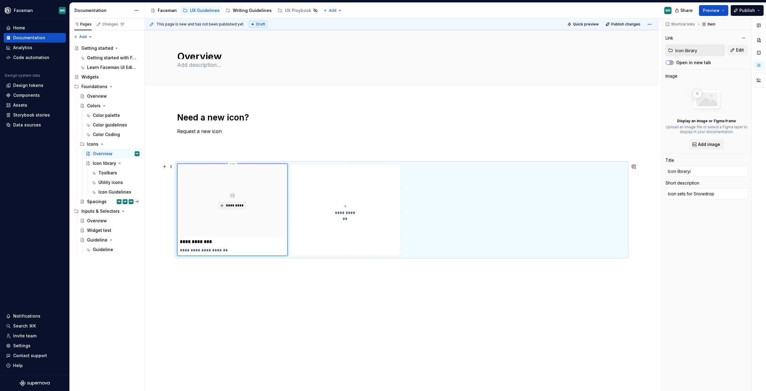
type input "Icon library"
click at [348, 206] on div "**********" at bounding box center [345, 210] width 105 height 12
type textarea "*"
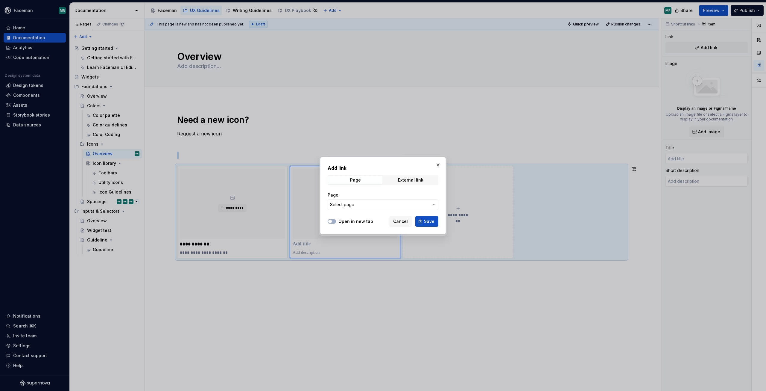
click at [437, 206] on button "Select page" at bounding box center [383, 204] width 111 height 11
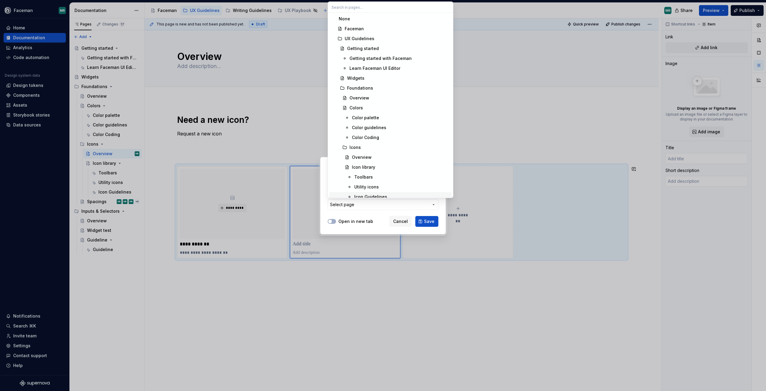
click at [372, 193] on span "Icon Guidelines" at bounding box center [390, 197] width 123 height 10
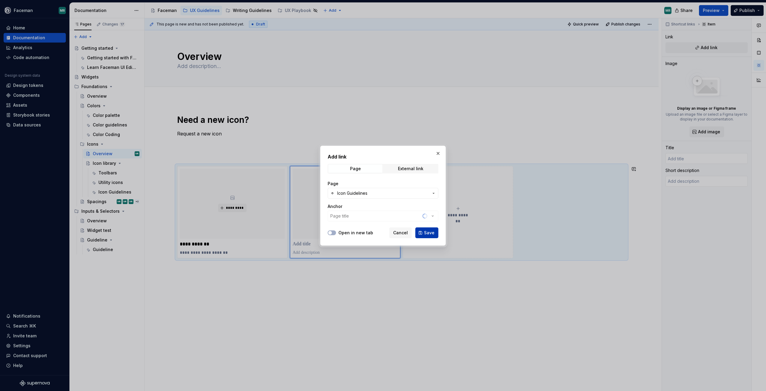
click at [429, 235] on span "Save" at bounding box center [429, 233] width 10 height 6
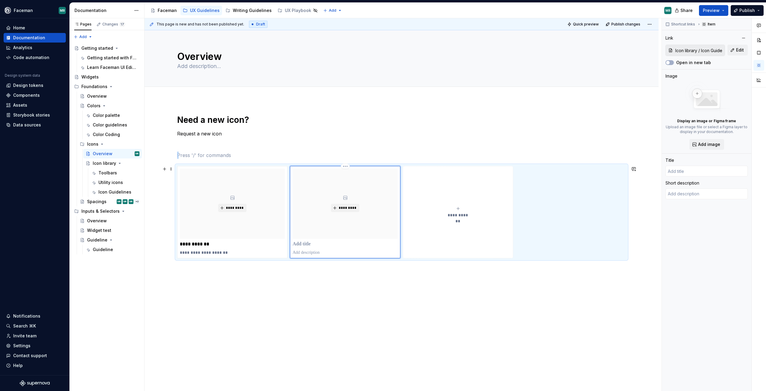
type textarea "*"
type input "Icon Guidelines"
click at [316, 242] on p "**********" at bounding box center [345, 244] width 105 height 6
click at [305, 300] on div "**********" at bounding box center [402, 241] width 514 height 283
click at [92, 229] on div "Widget test" at bounding box center [99, 230] width 24 height 6
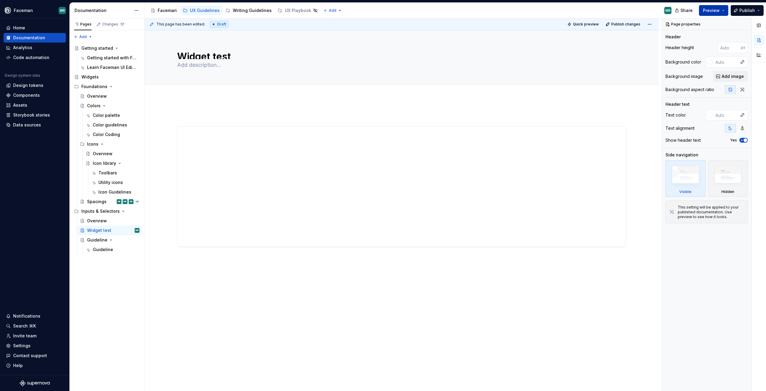
click at [723, 10] on button "Preview" at bounding box center [713, 10] width 29 height 11
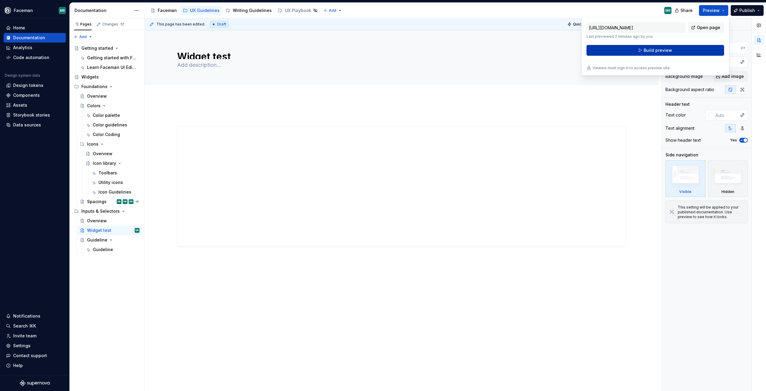
click at [693, 52] on button "Build preview" at bounding box center [656, 50] width 138 height 11
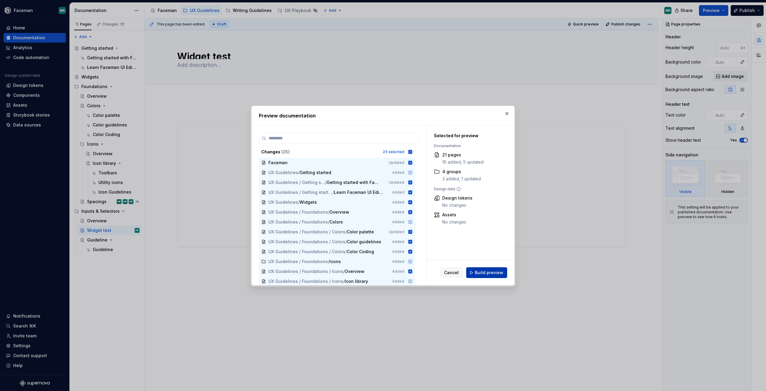
click at [493, 277] on button "Build preview" at bounding box center [486, 272] width 41 height 11
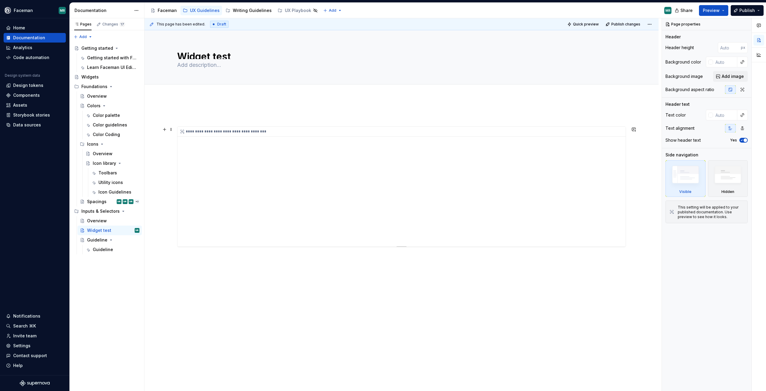
click at [375, 167] on div "**********" at bounding box center [401, 187] width 448 height 120
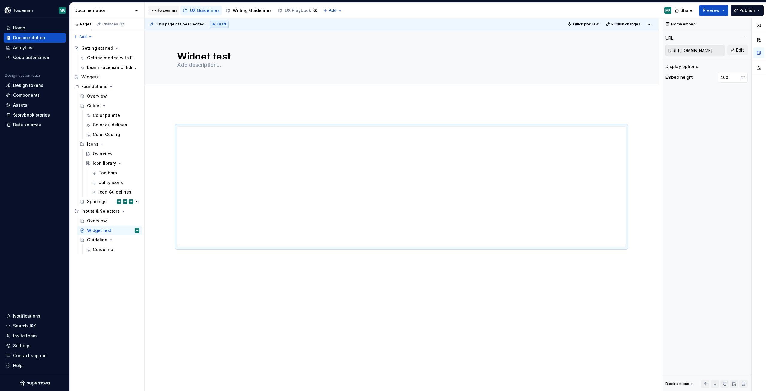
click at [173, 14] on div "Faceman" at bounding box center [163, 11] width 31 height 10
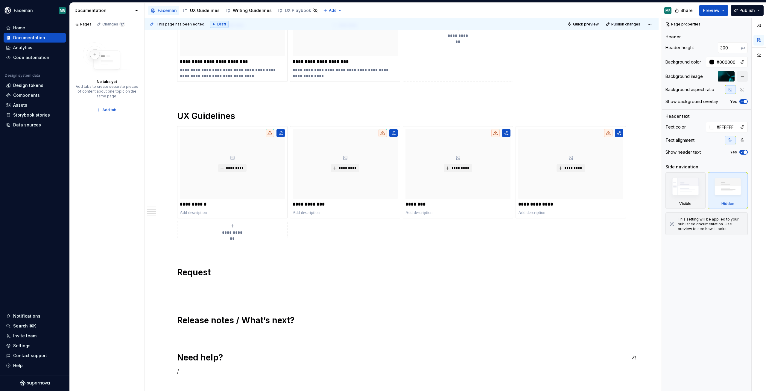
scroll to position [299, 0]
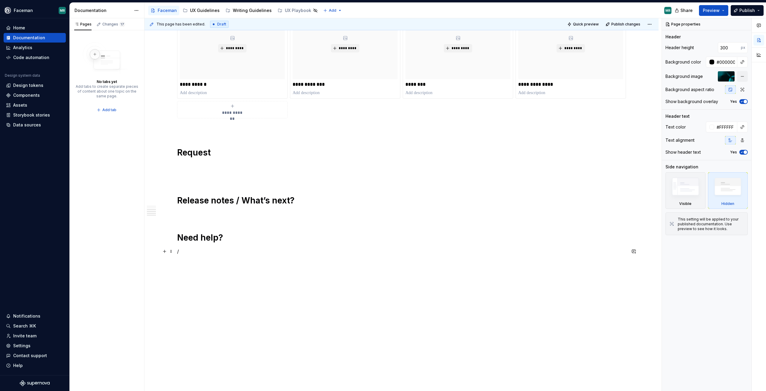
type textarea "*"
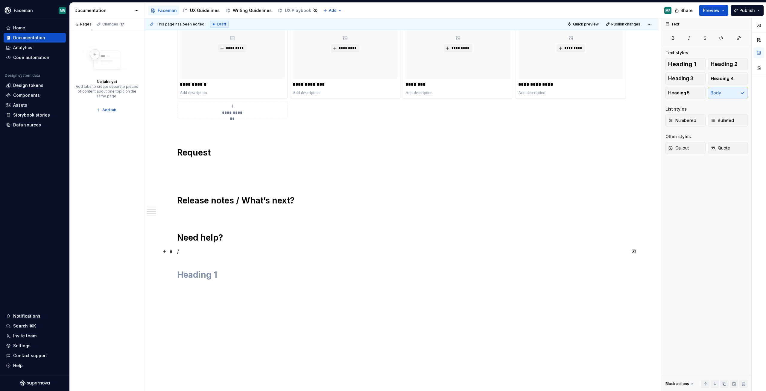
click at [187, 251] on p "/" at bounding box center [401, 251] width 449 height 7
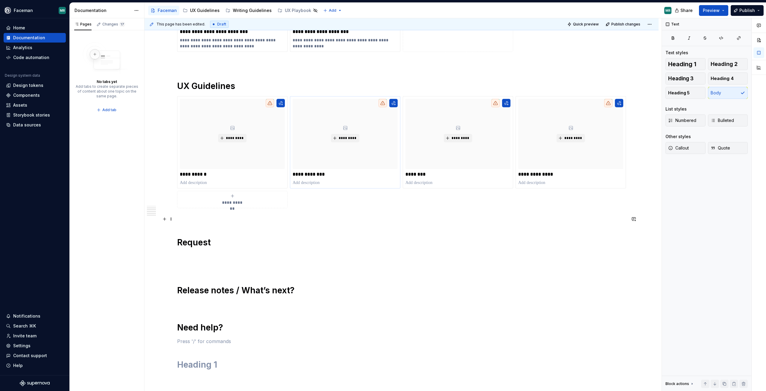
scroll to position [90, 0]
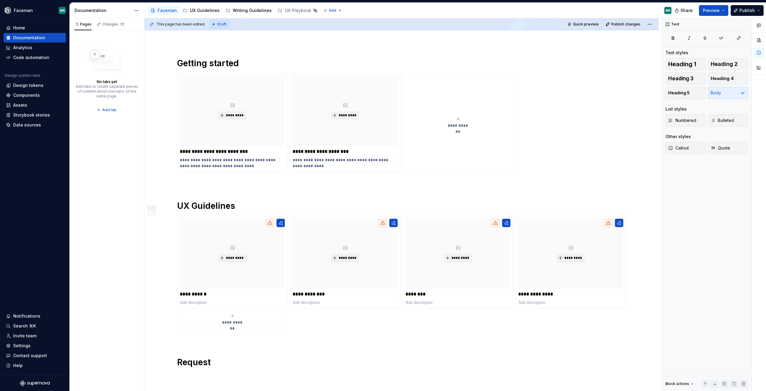
click at [182, 50] on div "**********" at bounding box center [402, 334] width 514 height 582
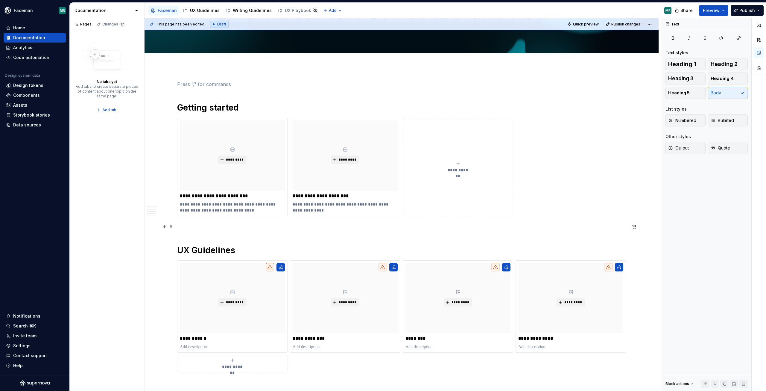
scroll to position [0, 0]
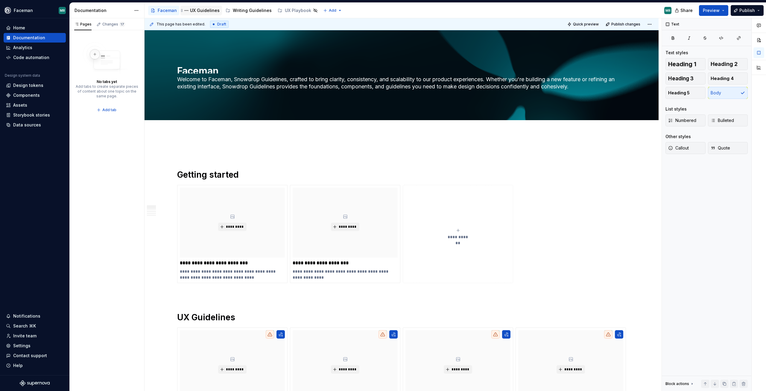
click at [201, 12] on div "UX Guidelines" at bounding box center [205, 10] width 30 height 6
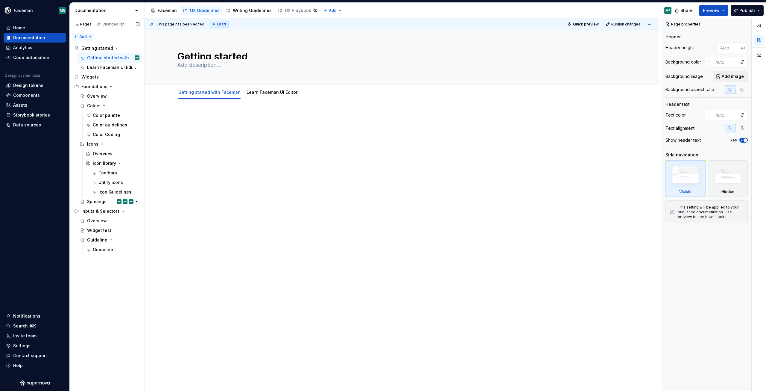
click at [87, 38] on div "Pages Changes 17 Add Accessibility guide for tree Page tree. Navigate the tree …" at bounding box center [106, 204] width 75 height 373
type textarea "*"
click at [85, 58] on div "New group" at bounding box center [102, 58] width 39 height 6
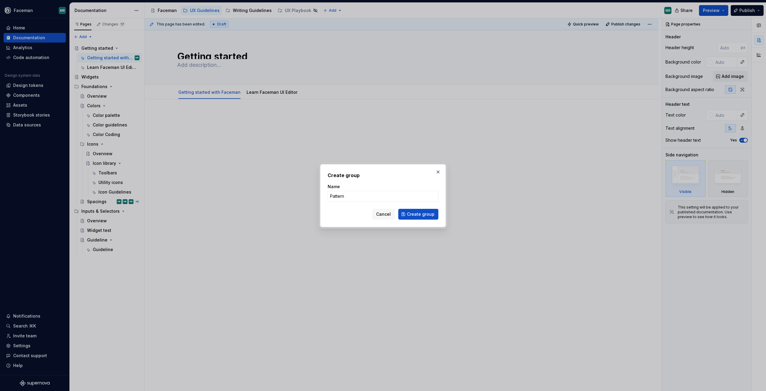
type input "Patterns"
click at [426, 210] on button "Create group" at bounding box center [418, 214] width 40 height 11
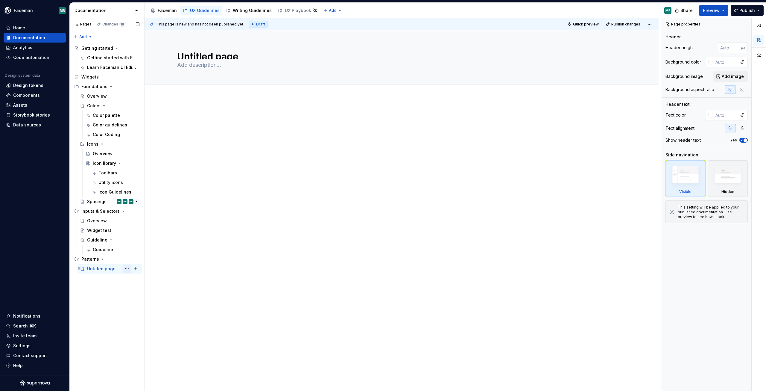
click at [129, 266] on button "Page tree" at bounding box center [127, 268] width 8 height 8
click at [141, 279] on div "Rename page" at bounding box center [163, 279] width 59 height 6
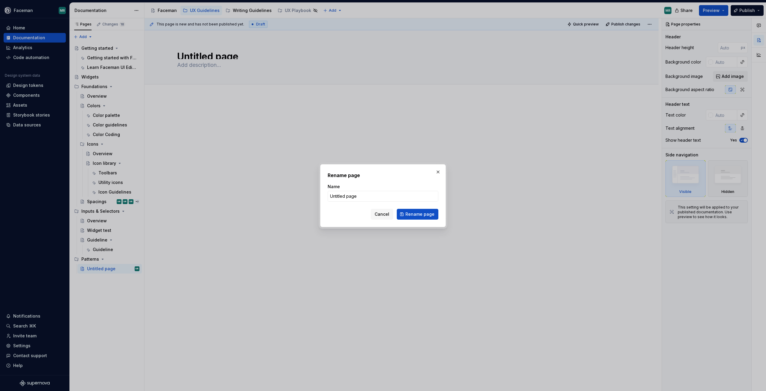
drag, startPoint x: 388, startPoint y: 216, endPoint x: 151, endPoint y: 22, distance: 306.2
click at [388, 216] on span "Cancel" at bounding box center [382, 214] width 15 height 6
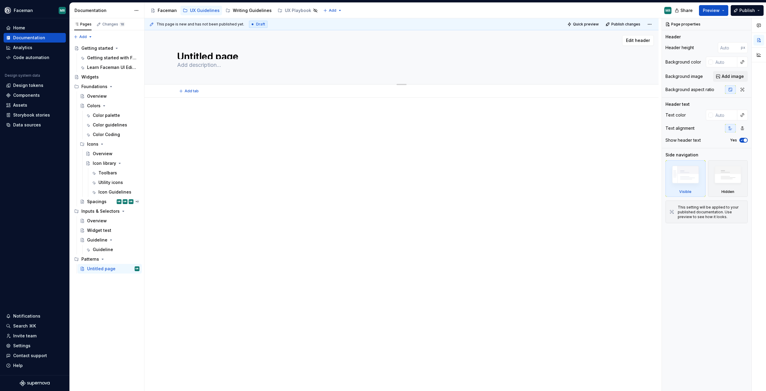
click at [204, 63] on textarea at bounding box center [400, 65] width 449 height 10
click at [207, 56] on textarea "Untitled page" at bounding box center [400, 54] width 449 height 10
type textarea "*"
type textarea "E"
type textarea "*"
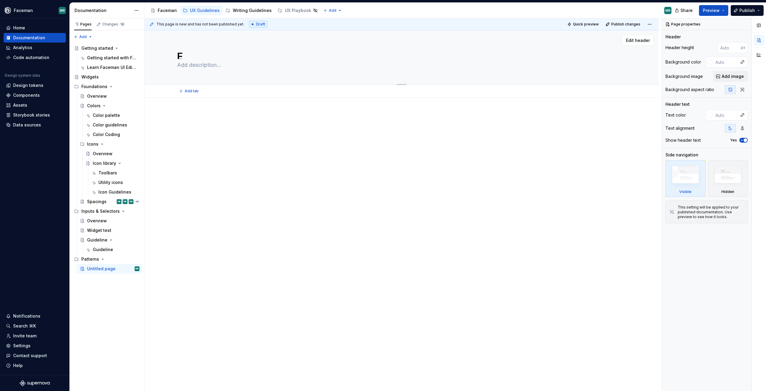
type textarea "Em"
type textarea "*"
type textarea "Emp"
type textarea "*"
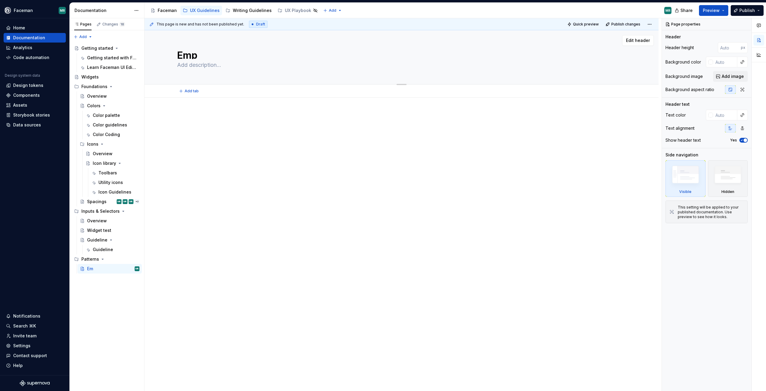
type textarea "Empt"
type textarea "*"
type textarea "Empty"
type textarea "*"
type textarea "Empty"
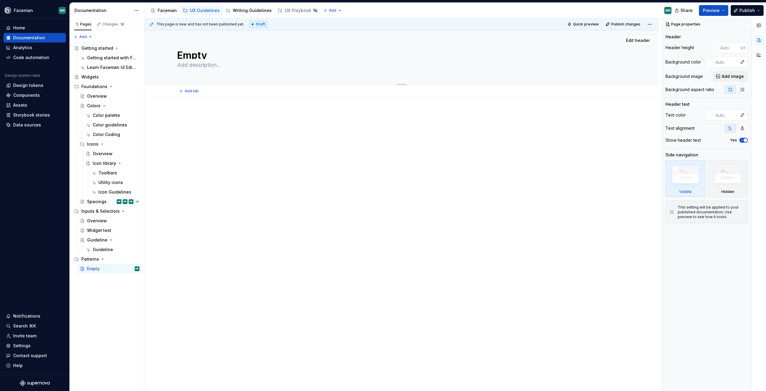
type textarea "*"
type textarea "Empty s"
type textarea "*"
type textarea "Empty st"
type textarea "*"
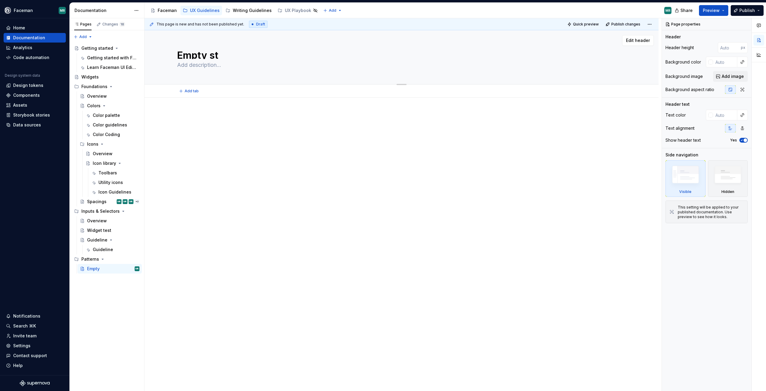
type textarea "Empty sta"
type textarea "*"
type textarea "Empty stat"
type textarea "*"
type textarea "Empty state"
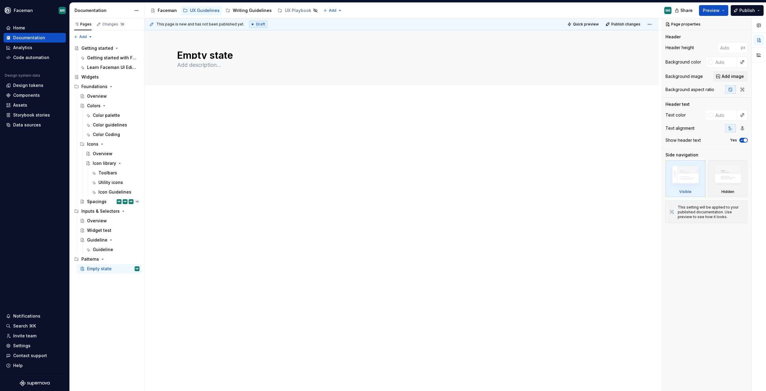
type textarea "*"
type textarea "Empty state"
click at [257, 229] on div at bounding box center [402, 179] width 514 height 162
click at [129, 259] on button "Page tree" at bounding box center [127, 259] width 8 height 8
click at [102, 292] on div "Pages Changes 18 Add Accessibility guide for tree Page tree. Navigate the tree …" at bounding box center [106, 204] width 75 height 373
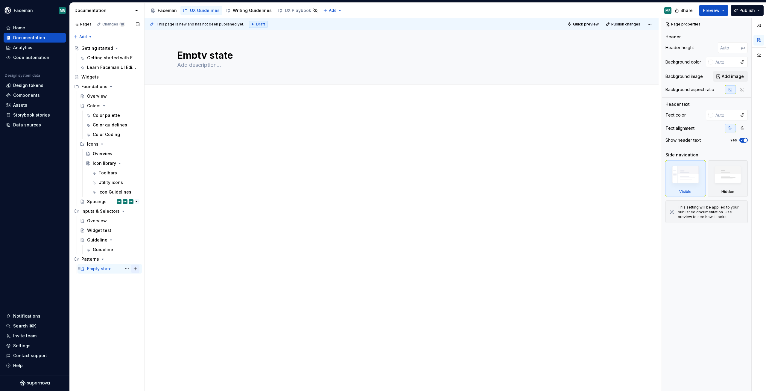
click at [137, 269] on button "Page tree" at bounding box center [135, 268] width 8 height 8
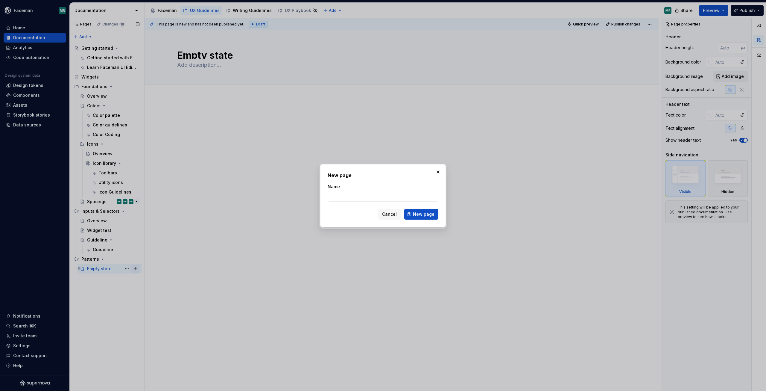
type textarea "*"
type input "Cursor indicators"
click at [432, 212] on span "New page" at bounding box center [424, 214] width 22 height 6
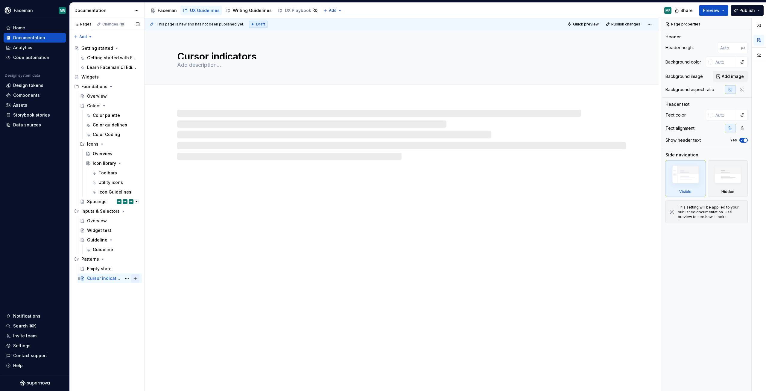
click at [132, 278] on button "Page tree" at bounding box center [135, 278] width 8 height 8
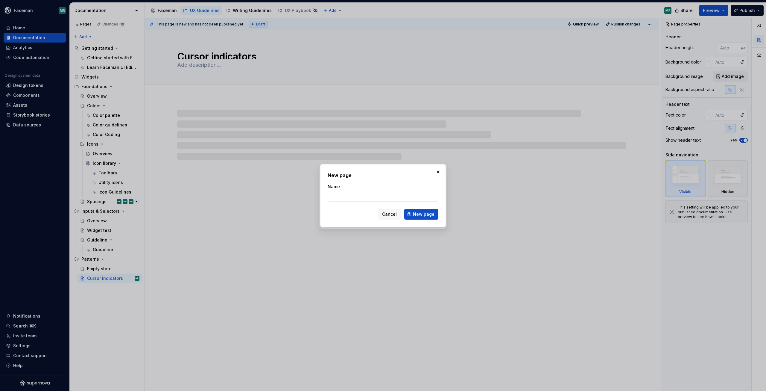
type textarea "*"
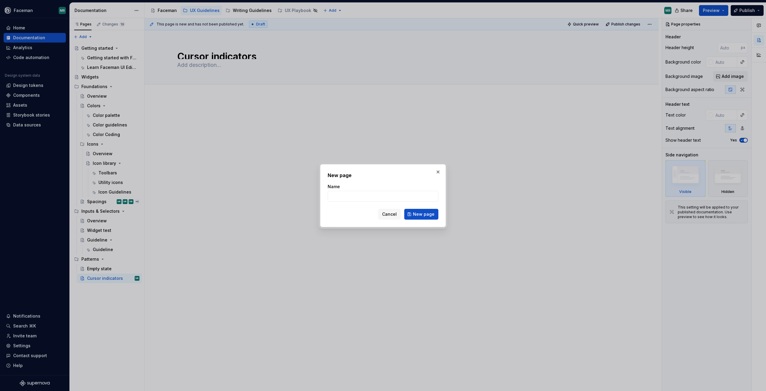
drag, startPoint x: 371, startPoint y: 206, endPoint x: 373, endPoint y: 204, distance: 3.2
click at [371, 206] on form "Name Cancel New page" at bounding box center [383, 201] width 111 height 36
click at [374, 201] on input "Name" at bounding box center [383, 196] width 111 height 11
type input "S"
type textarea "*"
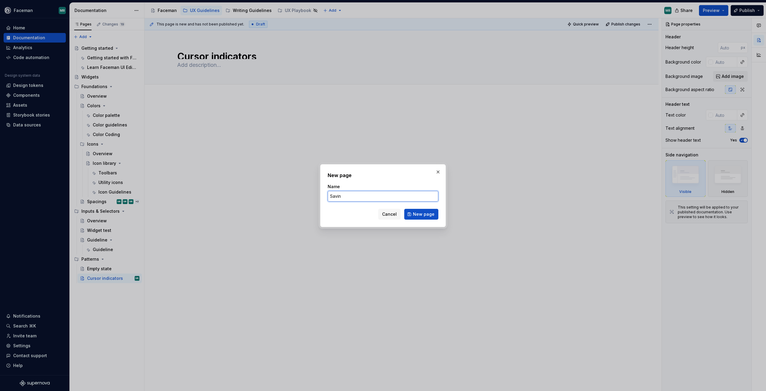
type input "Saving"
click at [422, 213] on span "New page" at bounding box center [424, 214] width 22 height 6
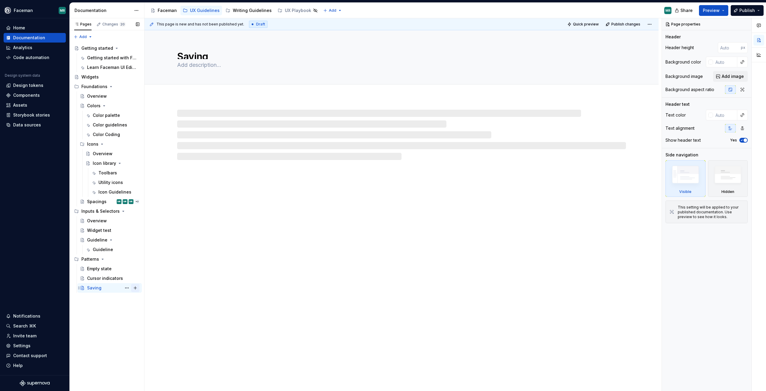
click at [134, 289] on button "Page tree" at bounding box center [135, 287] width 8 height 8
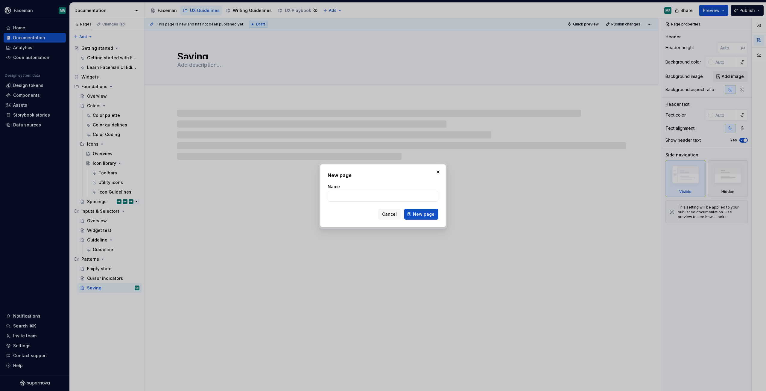
type textarea "*"
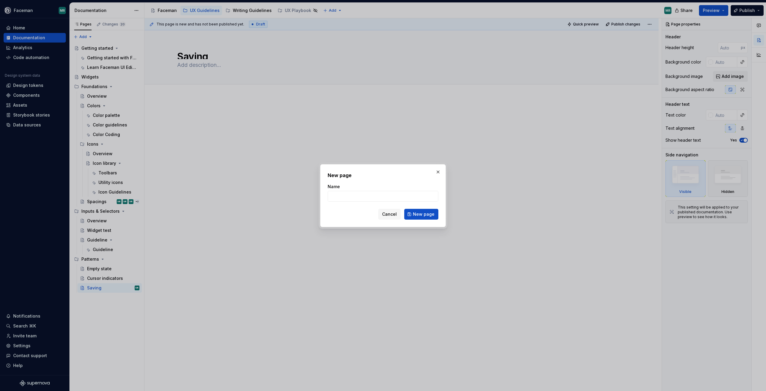
click at [352, 202] on form "Name Cancel New page" at bounding box center [383, 201] width 111 height 36
click at [353, 199] on input "Name" at bounding box center [383, 196] width 111 height 11
type input "Loading/Hot reloading"
drag, startPoint x: 418, startPoint y: 215, endPoint x: 126, endPoint y: 390, distance: 340.1
click at [418, 215] on span "New page" at bounding box center [424, 214] width 22 height 6
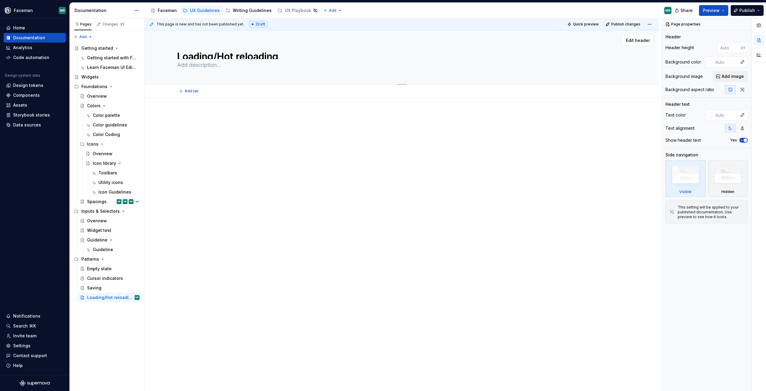
click at [259, 57] on textarea "Loading/Hot reloading" at bounding box center [400, 54] width 449 height 10
click at [298, 58] on textarea "Loading/Hot reloading" at bounding box center [400, 54] width 449 height 10
click at [222, 59] on div "Loading/Hot reloading" at bounding box center [401, 57] width 449 height 54
click at [219, 55] on textarea "Loading/Hot reloading" at bounding box center [400, 54] width 449 height 10
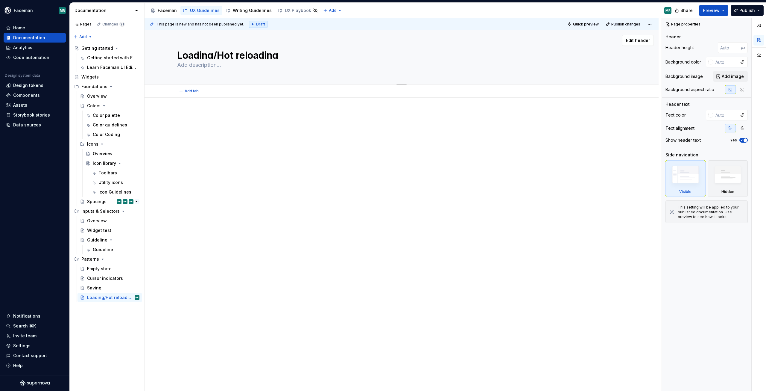
type textarea "*"
type textarea "LoadingHot reloading"
type textarea "*"
type textarea "Loading,Hot reloading"
type textarea "*"
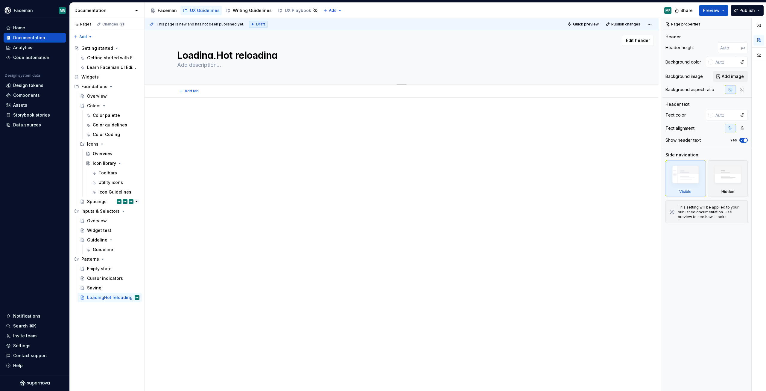
type textarea "Loading, Hot reloading"
type textarea "*"
type textarea "Loading, Hot reloading"
type textarea "*"
type textarea "Loading, Hot reloading"
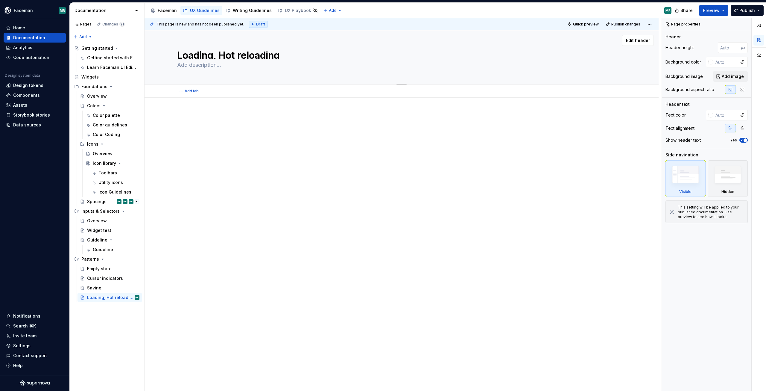
type textarea "*"
type textarea "Loading, Hot reloading &"
type textarea "*"
type textarea "Loading, Hot reloading &"
type textarea "*"
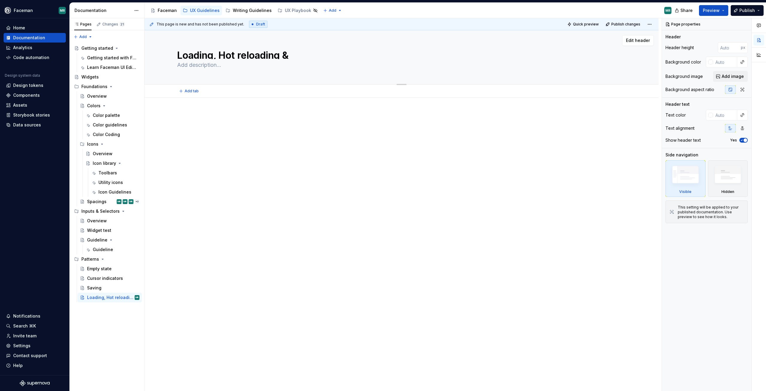
type textarea "Loading, Hot reloading & C"
type textarea "*"
type textarea "Loading, Hot reloading & Ca"
type textarea "*"
type textarea "Loading, Hot reloading & Cac"
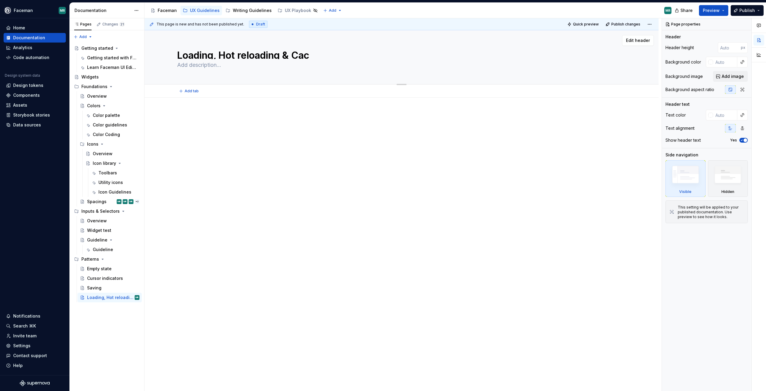
type textarea "*"
type textarea "Loading, Hot reloading & Cach"
type textarea "*"
type textarea "Loading, Hot reloading & [PERSON_NAME]"
type textarea "*"
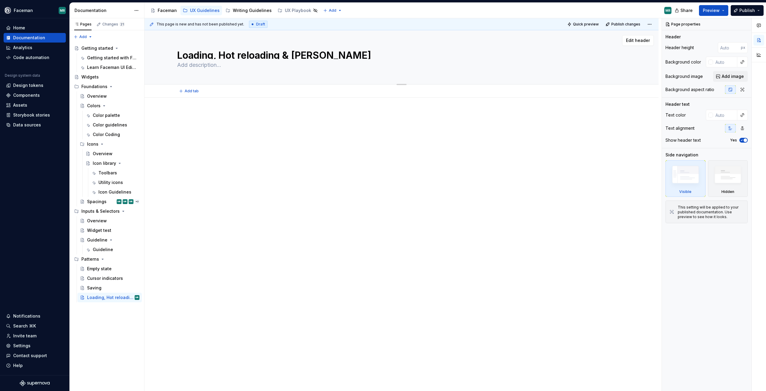
type textarea "Loading, Hot reloading & Caching"
type textarea "*"
type textarea "Loading, Hot reloading & Caching"
click at [136, 294] on button "Page tree" at bounding box center [135, 297] width 8 height 8
type textarea "*"
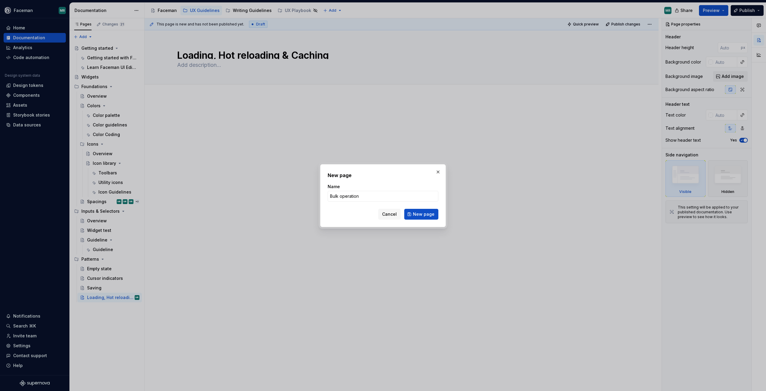
type input "Bulk operation"
click at [430, 221] on div "New page Name Bulk operation Cancel New page" at bounding box center [383, 195] width 126 height 63
click at [430, 217] on button "New page" at bounding box center [421, 214] width 34 height 11
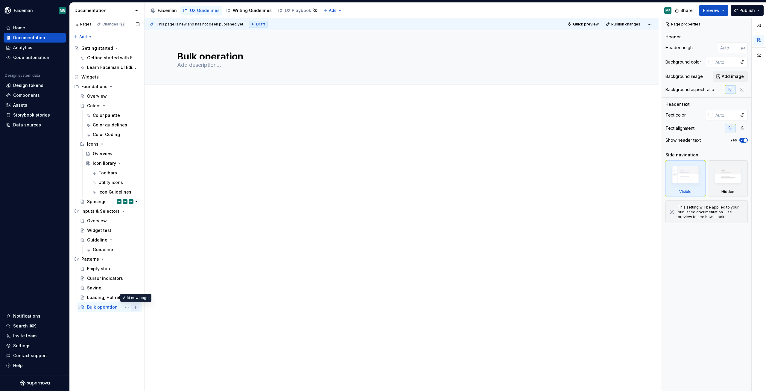
click at [136, 309] on button "Page tree" at bounding box center [135, 307] width 8 height 8
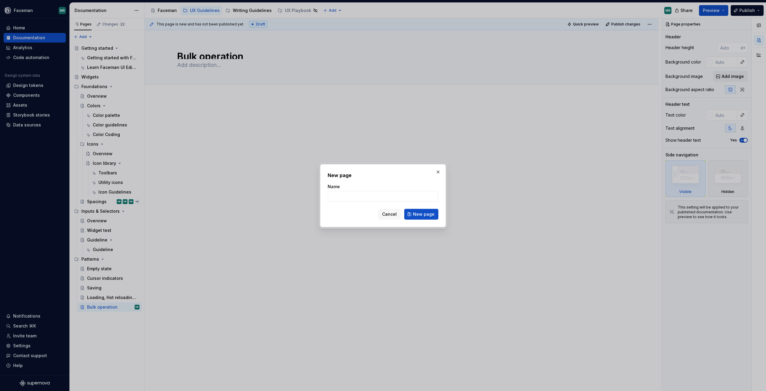
type textarea "*"
type input "Content browser"
click at [421, 219] on button "New page" at bounding box center [421, 214] width 34 height 11
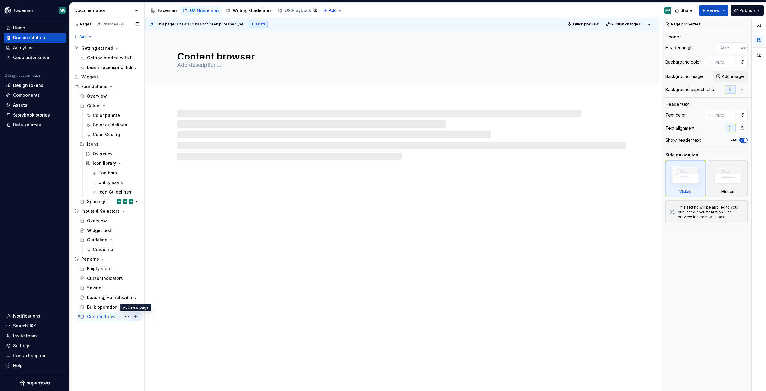
click at [134, 317] on button "Page tree" at bounding box center [135, 316] width 8 height 8
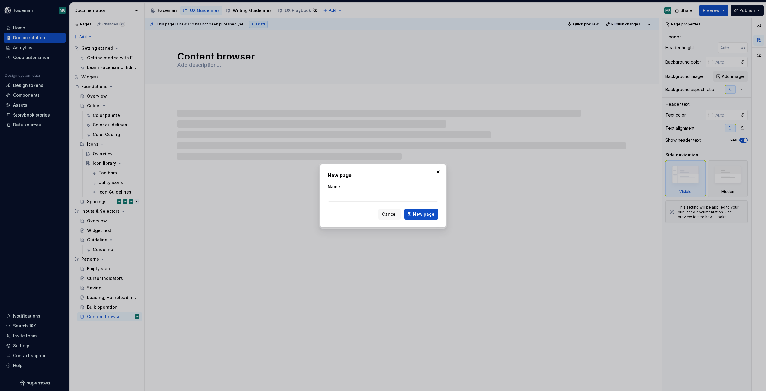
type textarea "*"
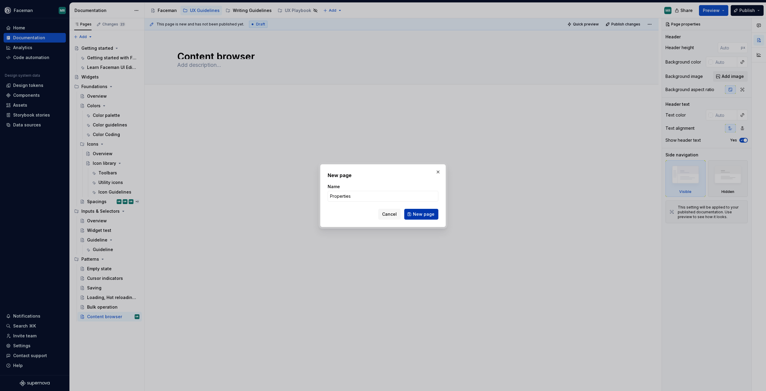
type input "Properties"
click at [435, 212] on button "New page" at bounding box center [421, 214] width 34 height 11
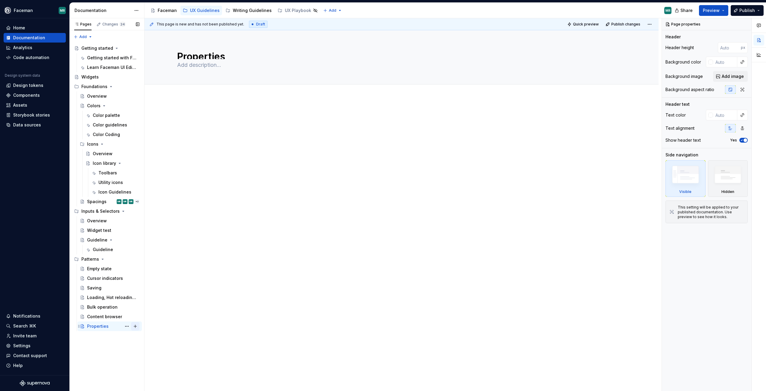
click at [134, 327] on button "Page tree" at bounding box center [135, 326] width 8 height 8
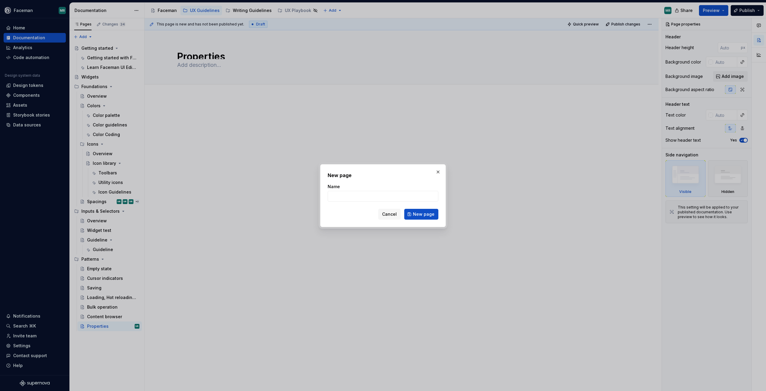
type textarea "*"
type input "Layout"
click at [421, 221] on div "New page Name Layout Cancel New page" at bounding box center [383, 195] width 126 height 63
click at [421, 218] on button "New page" at bounding box center [421, 214] width 34 height 11
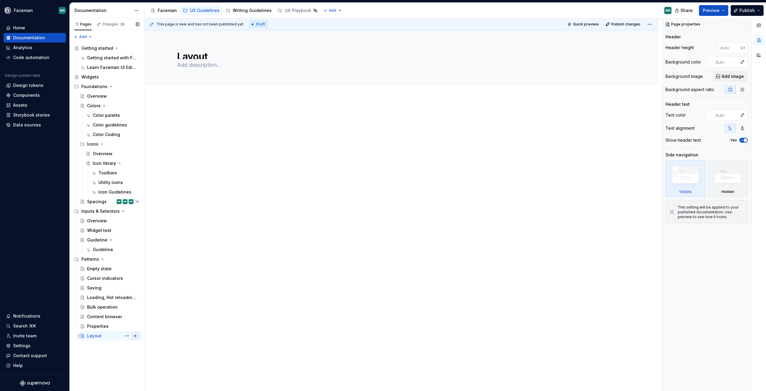
click at [132, 333] on button "Page tree" at bounding box center [135, 335] width 8 height 8
type textarea "*"
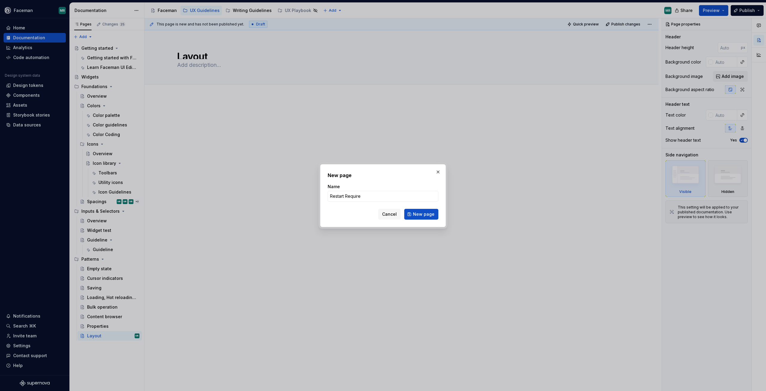
type input "Restart Required"
click at [418, 213] on span "New page" at bounding box center [424, 214] width 22 height 6
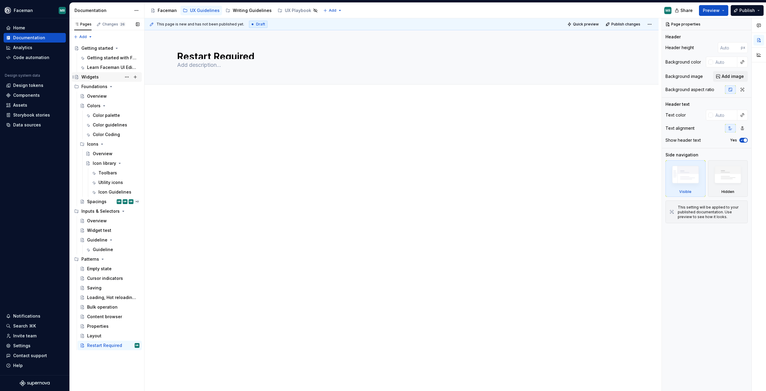
click at [91, 75] on div "Widgets" at bounding box center [89, 77] width 17 height 6
click at [723, 8] on button "Preview" at bounding box center [713, 10] width 29 height 11
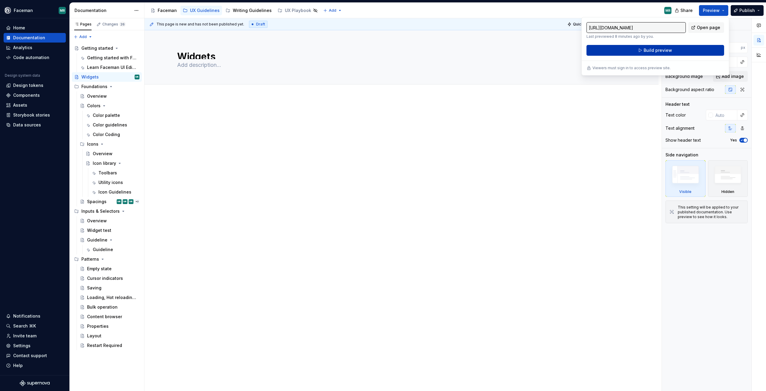
click at [699, 48] on button "Build preview" at bounding box center [656, 50] width 138 height 11
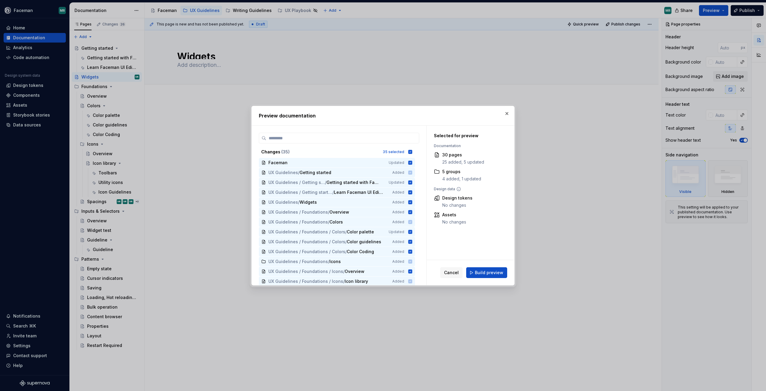
click at [493, 266] on div "Cancel Build preview" at bounding box center [471, 272] width 88 height 25
click at [502, 264] on div "Cancel Build preview" at bounding box center [471, 272] width 88 height 25
click at [498, 271] on span "Build preview" at bounding box center [489, 272] width 28 height 6
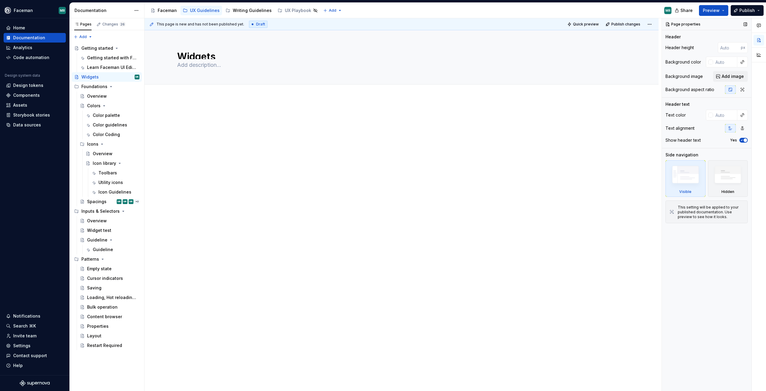
click at [725, 8] on button "Preview" at bounding box center [713, 10] width 29 height 11
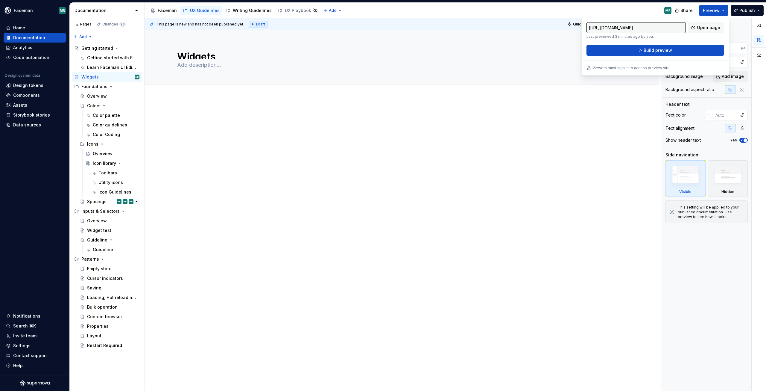
drag, startPoint x: 701, startPoint y: 66, endPoint x: 703, endPoint y: 57, distance: 9.3
click at [701, 66] on div "Viewers must sign in to access preview site." at bounding box center [656, 68] width 138 height 5
click at [703, 57] on div "[URL][DOMAIN_NAME] Last previewed 3 minutes ago by you. Open page Build preview…" at bounding box center [656, 46] width 148 height 58
click at [704, 54] on button "Build preview" at bounding box center [656, 50] width 138 height 11
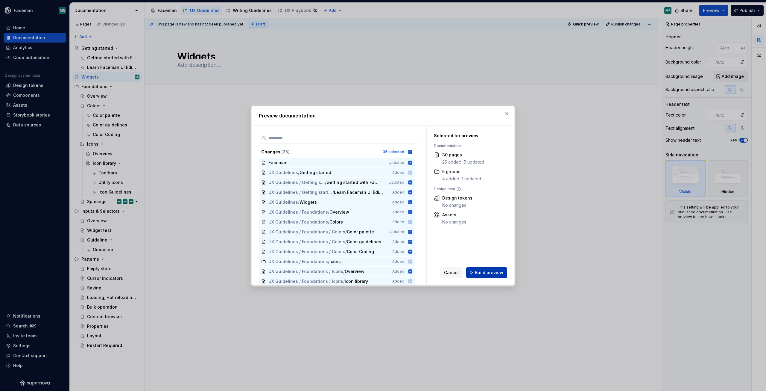
click at [494, 269] on span "Build preview" at bounding box center [489, 272] width 28 height 6
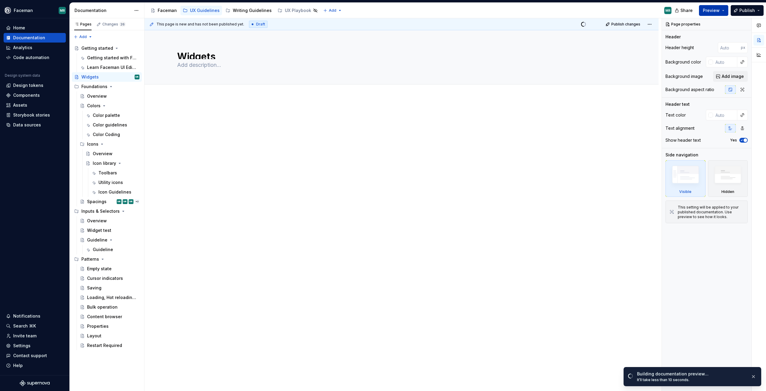
drag, startPoint x: 721, startPoint y: 8, endPoint x: 719, endPoint y: 12, distance: 4.3
click at [720, 10] on button "Preview" at bounding box center [713, 10] width 29 height 11
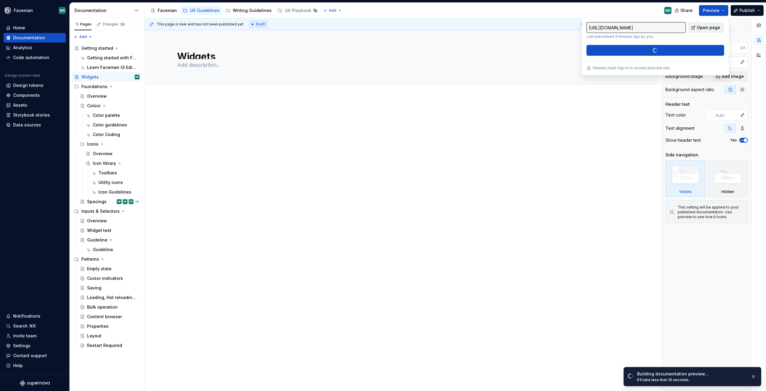
click at [702, 28] on span "Open page" at bounding box center [708, 28] width 23 height 6
type textarea "*"
